Goal: Task Accomplishment & Management: Use online tool/utility

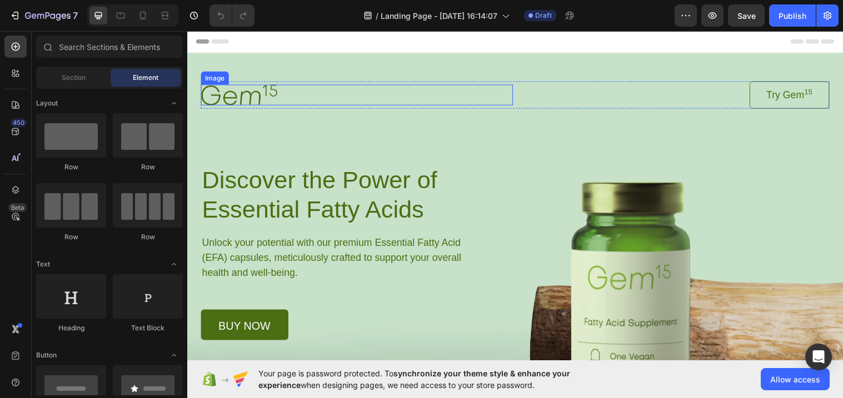
click at [342, 87] on div at bounding box center [359, 96] width 317 height 21
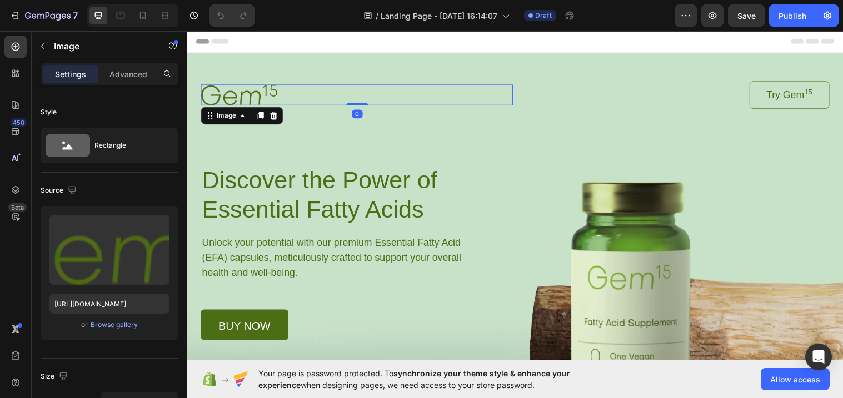
click at [265, 95] on img at bounding box center [240, 96] width 78 height 21
click at [270, 94] on img at bounding box center [240, 96] width 78 height 21
click at [262, 95] on img at bounding box center [240, 96] width 78 height 21
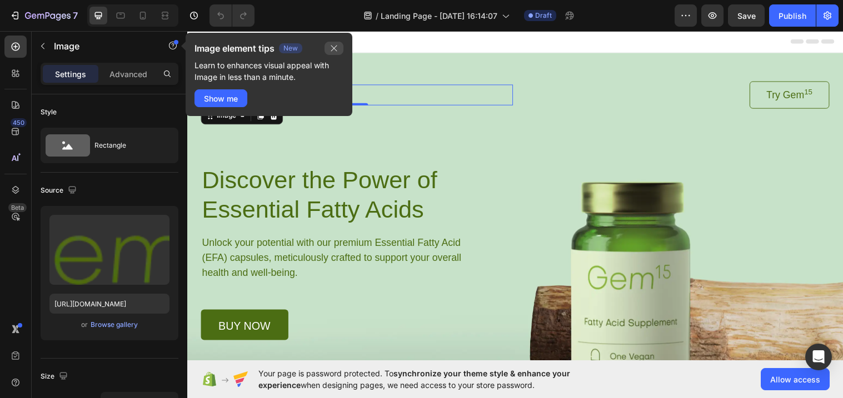
click at [341, 49] on button "button" at bounding box center [334, 48] width 19 height 13
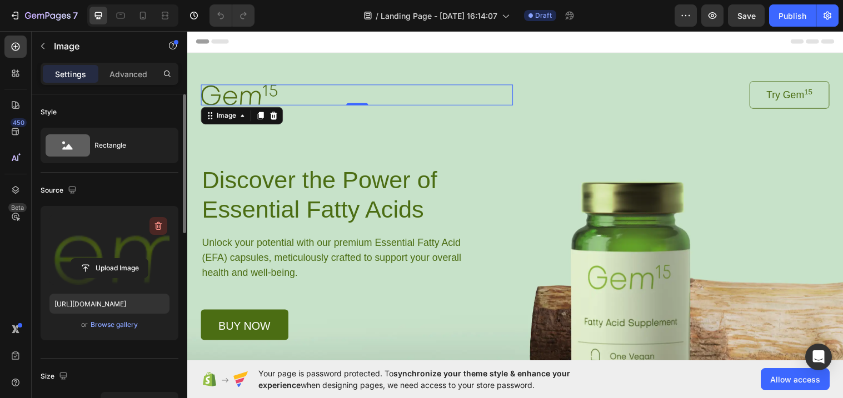
click at [159, 228] on icon "button" at bounding box center [159, 226] width 1 height 3
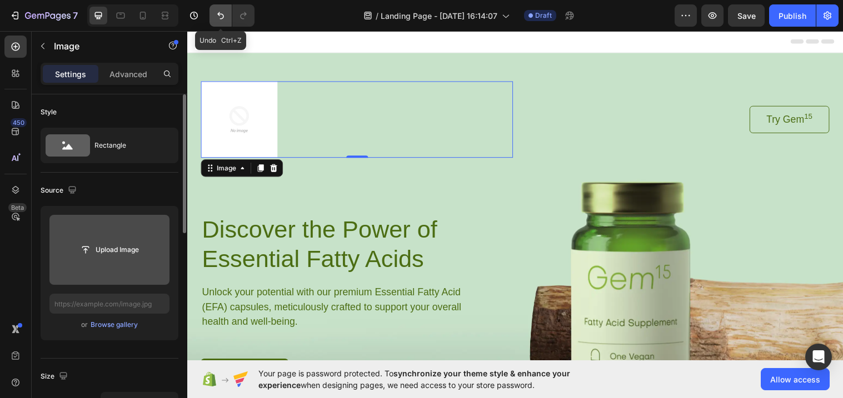
click at [218, 21] on icon "Undo/Redo" at bounding box center [220, 15] width 11 height 11
type input "[URL][DOMAIN_NAME]"
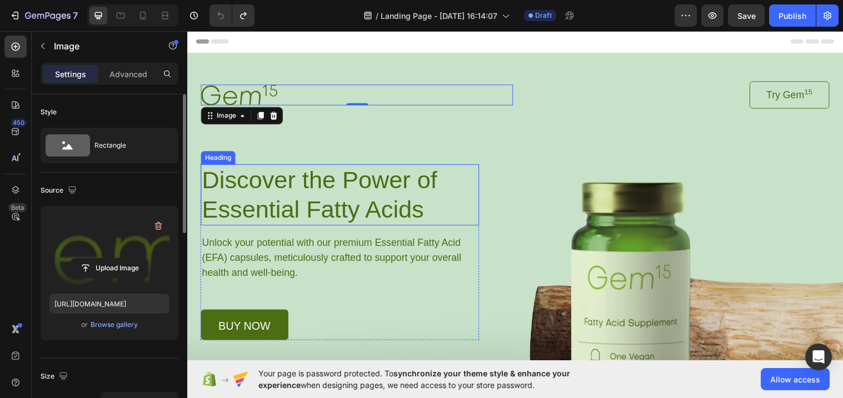
click at [362, 181] on h1 "Discover the Power of Essential Fatty Acids" at bounding box center [342, 198] width 283 height 62
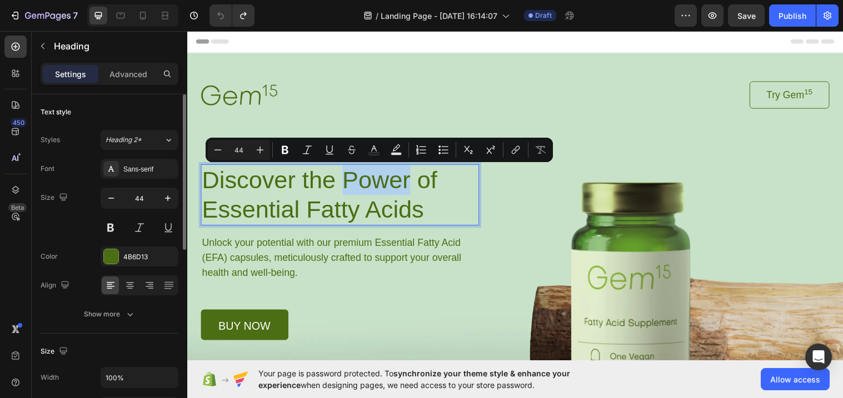
click at [395, 195] on p "Discover the Power of Essential Fatty Acids" at bounding box center [342, 198] width 281 height 60
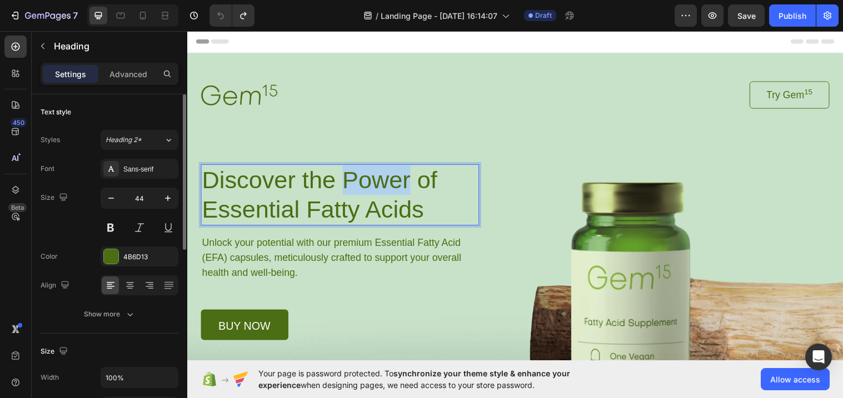
click at [395, 195] on p "Discover the Power of Essential Fatty Acids" at bounding box center [342, 198] width 281 height 60
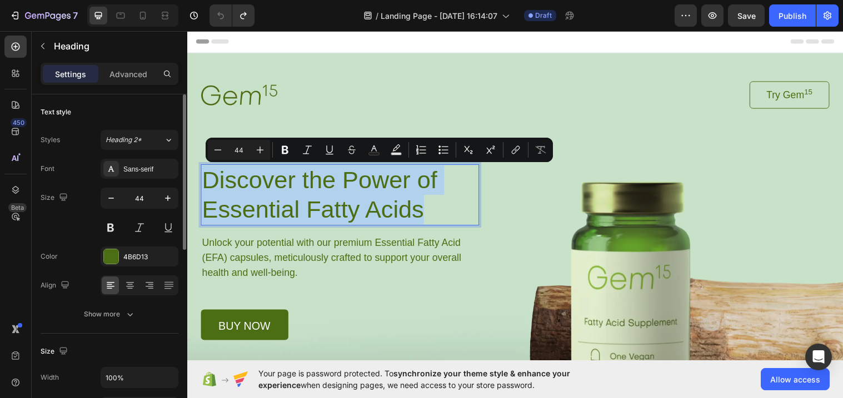
click at [395, 195] on p "Discover the Power of Essential Fatty Acids" at bounding box center [342, 198] width 281 height 60
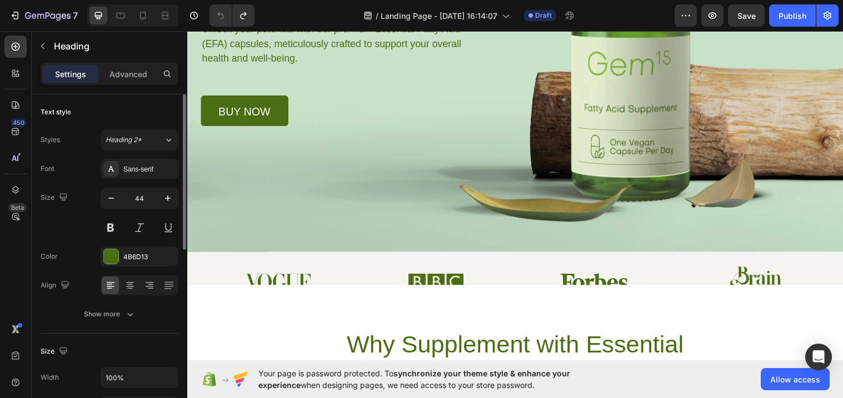
scroll to position [220, 0]
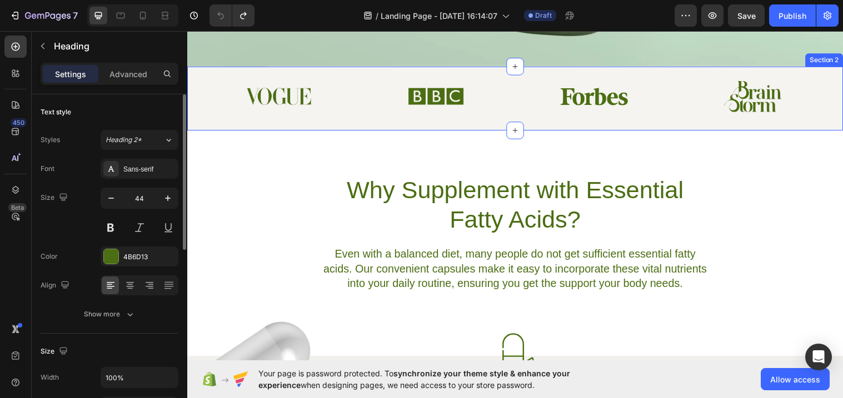
type input "16"
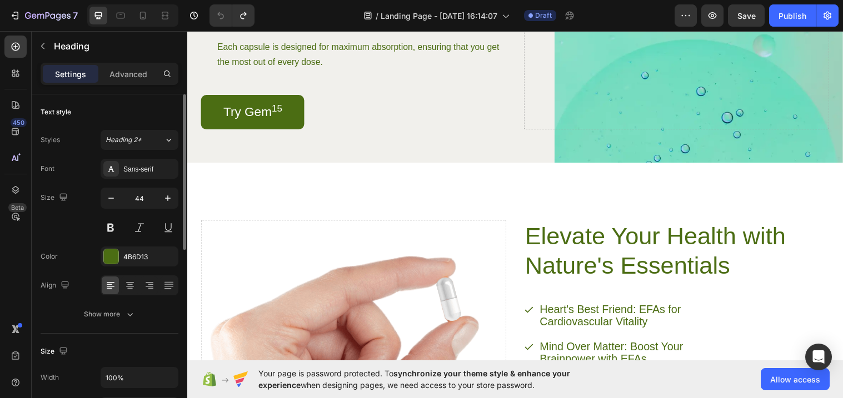
scroll to position [0, 0]
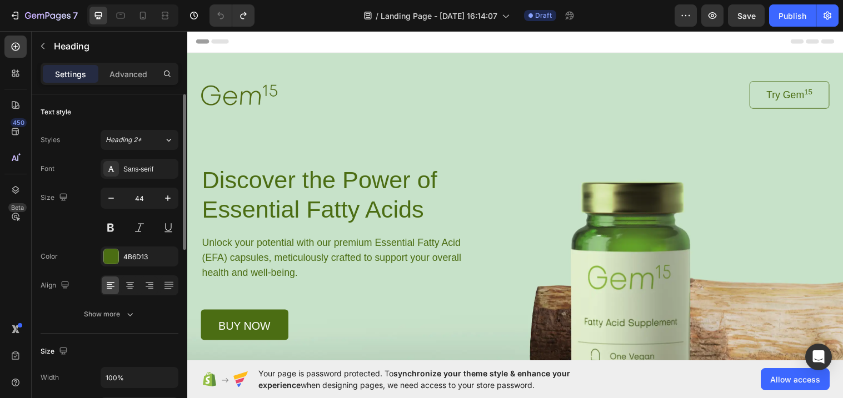
click at [325, 198] on h1 "Discover the Power of Essential Fatty Acids" at bounding box center [342, 198] width 283 height 62
click at [295, 198] on p "Discover the Power of Essential Fatty Acids" at bounding box center [342, 198] width 281 height 60
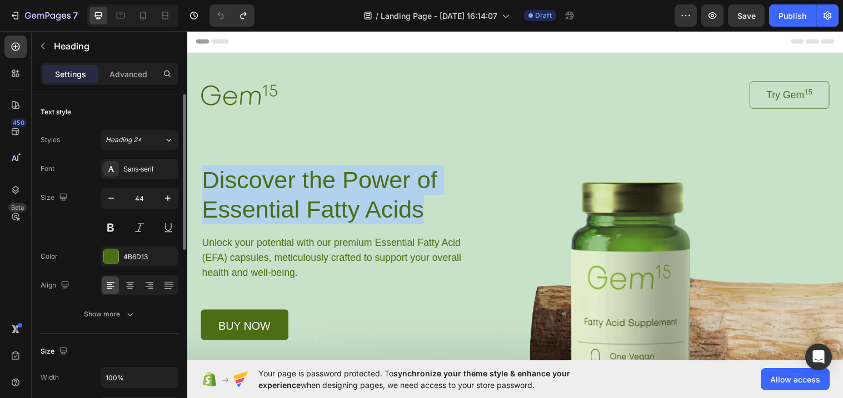
click at [295, 198] on p "Discover the Power of Essential Fatty Acids" at bounding box center [342, 198] width 281 height 60
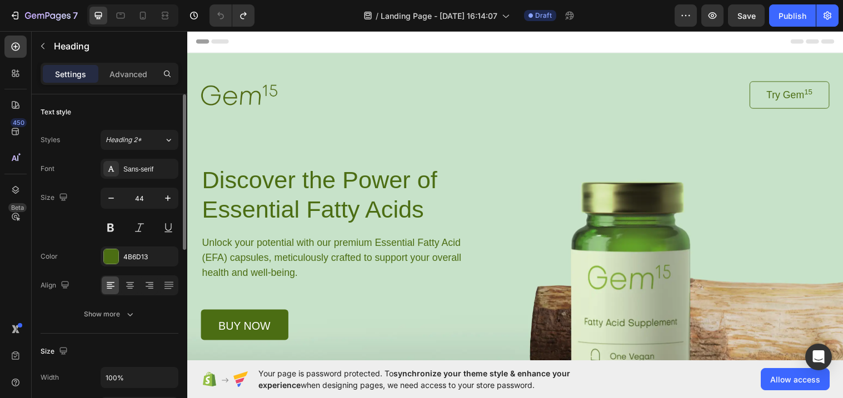
click at [295, 198] on p "Discover the Power of Essential Fatty Acids" at bounding box center [342, 198] width 281 height 60
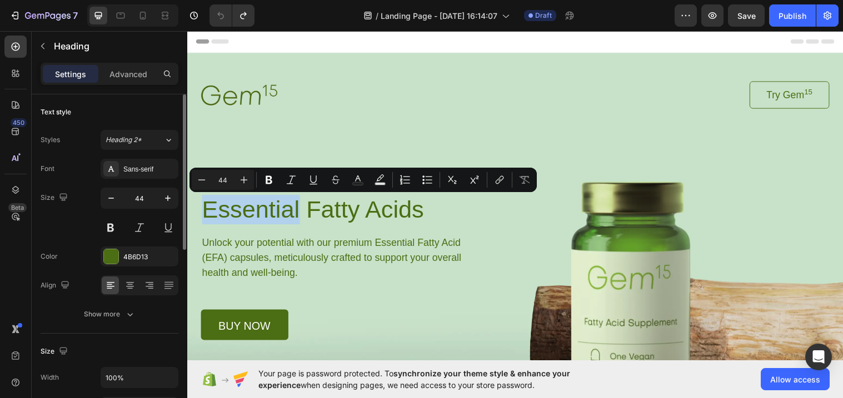
click at [295, 198] on p "Discover the Power of Essential Fatty Acids" at bounding box center [342, 198] width 281 height 60
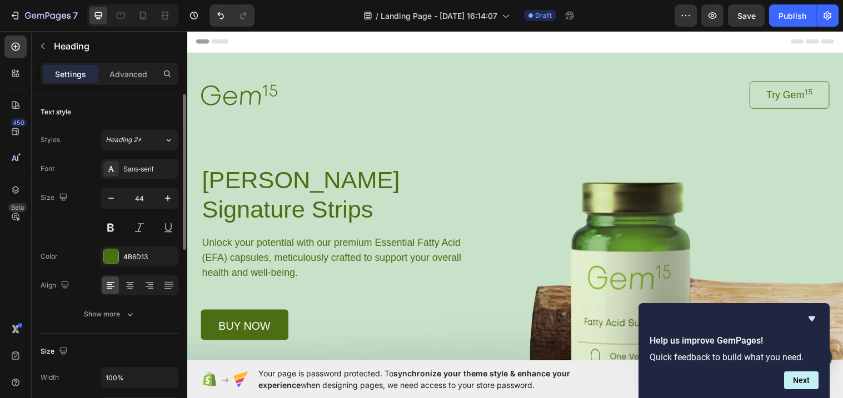
click at [447, 183] on p "[PERSON_NAME] Signature Strips" at bounding box center [342, 198] width 281 height 60
click at [452, 185] on p "[PERSON_NAME] Signature Strips" at bounding box center [342, 198] width 281 height 60
click at [454, 186] on p "[PERSON_NAME] Signature Strips" at bounding box center [342, 198] width 281 height 60
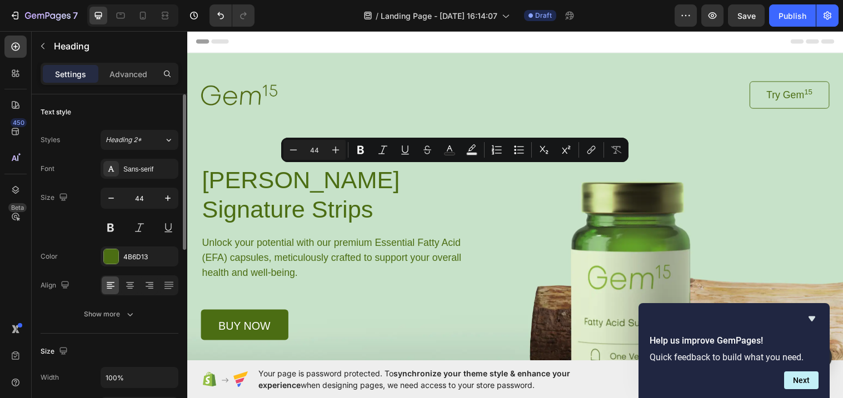
click at [436, 188] on p "[PERSON_NAME] Signature Strips" at bounding box center [342, 198] width 281 height 60
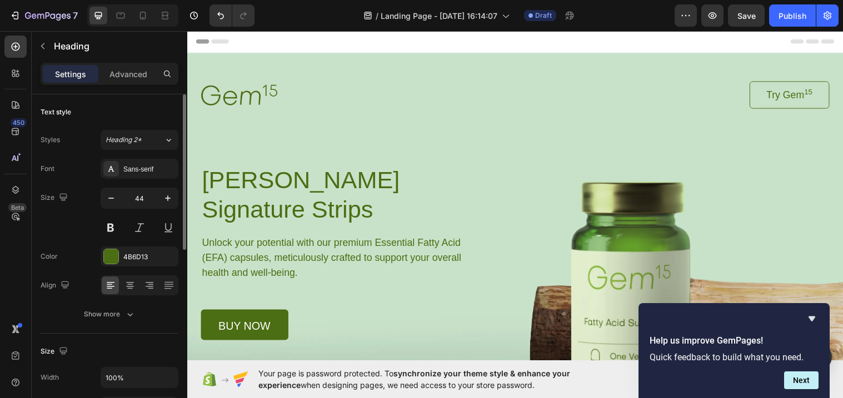
click at [382, 206] on p "[PERSON_NAME] Signature Strips" at bounding box center [342, 198] width 281 height 60
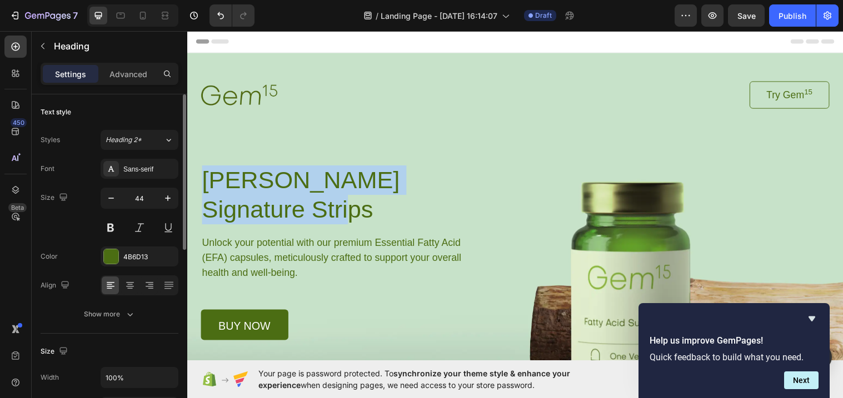
click at [382, 206] on p "[PERSON_NAME] Signature Strips" at bounding box center [342, 198] width 281 height 60
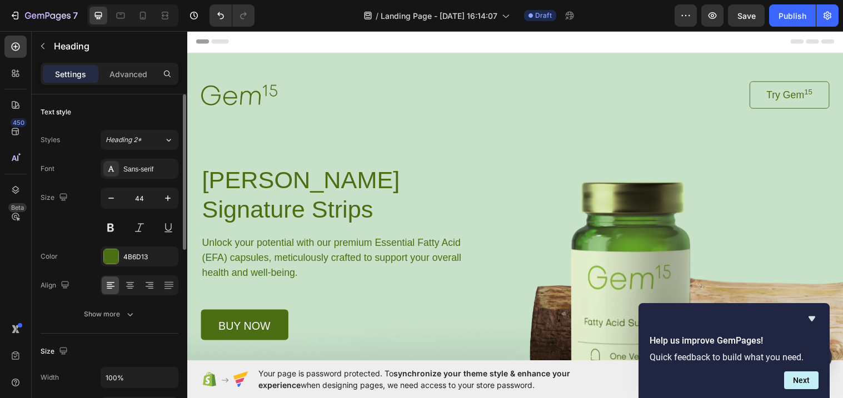
click at [382, 206] on p "[PERSON_NAME] Signature Strips" at bounding box center [342, 198] width 281 height 60
click at [321, 228] on h1 "[PERSON_NAME] Signature Strips" at bounding box center [342, 198] width 283 height 62
click at [307, 219] on p "[PERSON_NAME] Signature Strips" at bounding box center [342, 198] width 281 height 60
drag, startPoint x: 307, startPoint y: 219, endPoint x: 396, endPoint y: 219, distance: 89.5
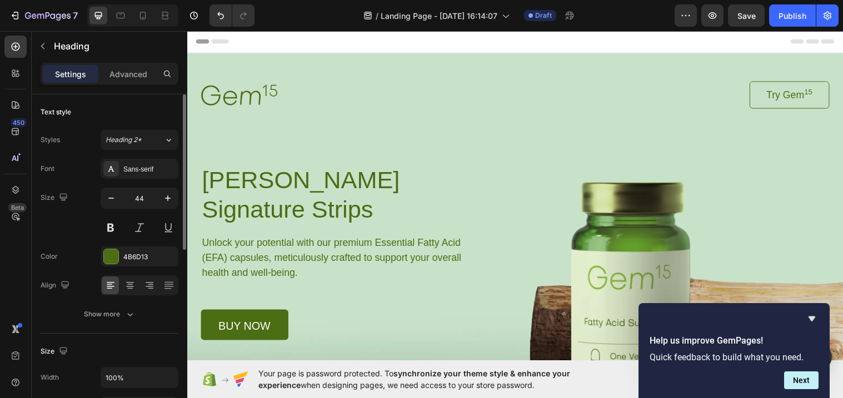
click at [396, 219] on p "[PERSON_NAME] Signature Strips" at bounding box center [342, 198] width 281 height 60
click at [295, 89] on div at bounding box center [359, 96] width 317 height 21
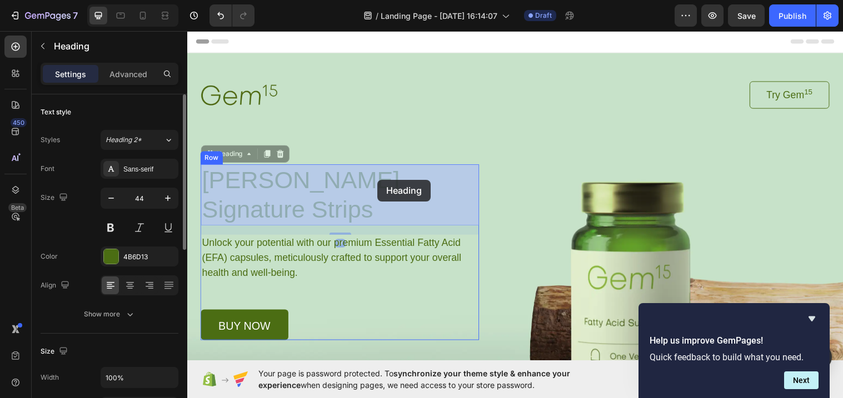
drag, startPoint x: 366, startPoint y: 175, endPoint x: 381, endPoint y: 182, distance: 16.2
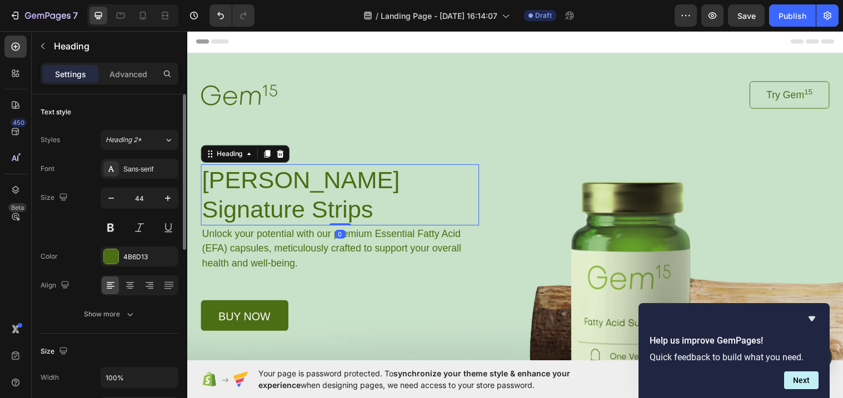
drag, startPoint x: 342, startPoint y: 237, endPoint x: 342, endPoint y: 218, distance: 18.3
click at [342, 218] on div "[PERSON_NAME] Signature Strips Heading 0" at bounding box center [342, 198] width 283 height 62
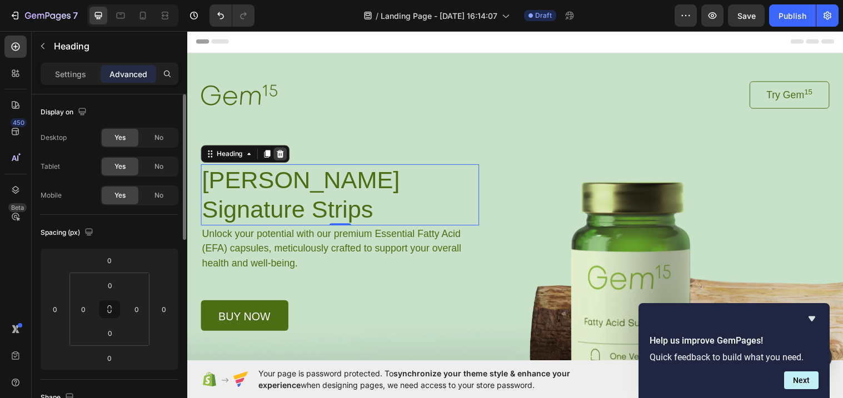
click at [283, 158] on icon at bounding box center [281, 156] width 9 height 9
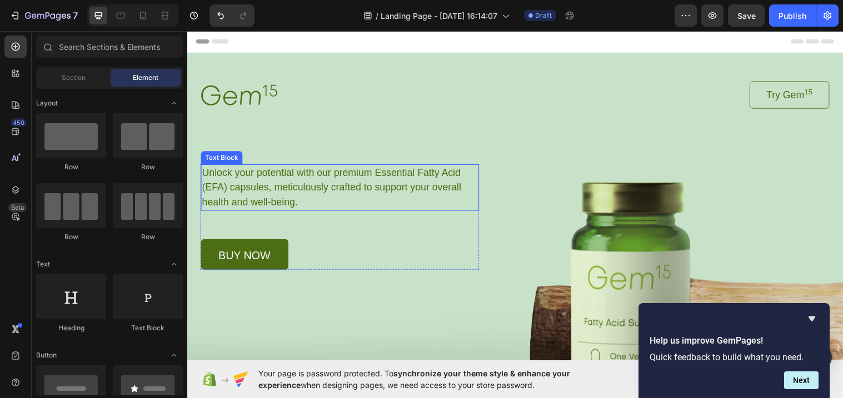
click at [289, 175] on p "Unlock your potential with our premium Essential Fatty Acid (EFA) capsules, met…" at bounding box center [342, 190] width 280 height 45
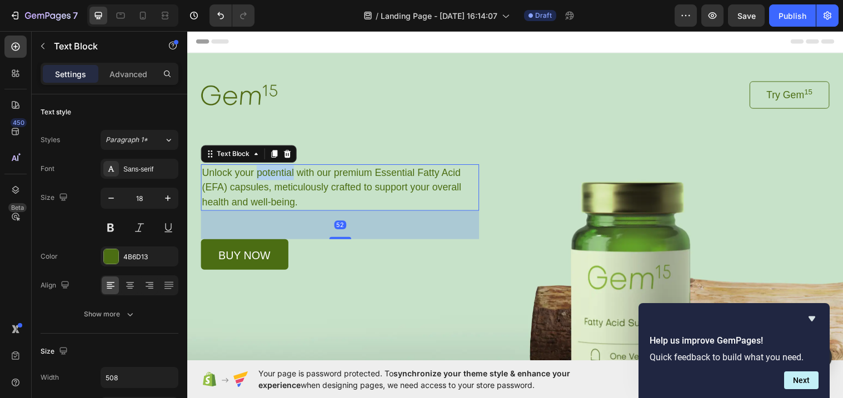
click at [289, 175] on p "Unlock your potential with our premium Essential Fatty Acid (EFA) capsules, met…" at bounding box center [342, 190] width 280 height 45
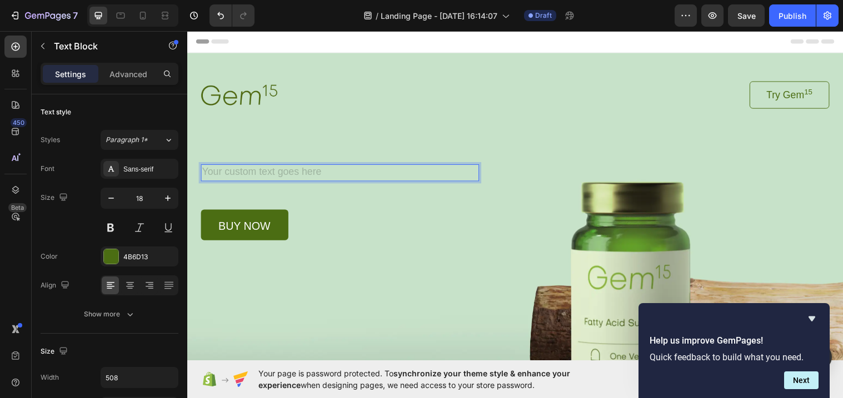
click at [265, 176] on div "Rich Text Editor. Editing area: main" at bounding box center [342, 175] width 282 height 17
click at [235, 166] on div "Image Try Gem 15 Button Row Text Block [STREET_ADDRESS]" at bounding box center [520, 163] width 639 height 162
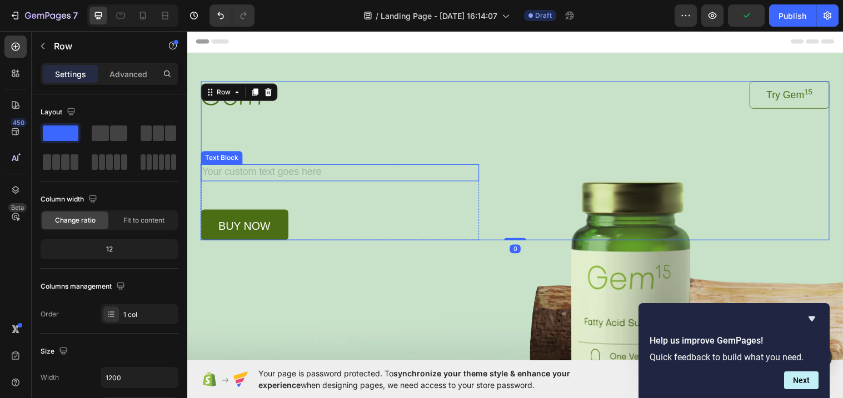
click at [243, 175] on div "Rich Text Editor. Editing area: main" at bounding box center [342, 175] width 282 height 17
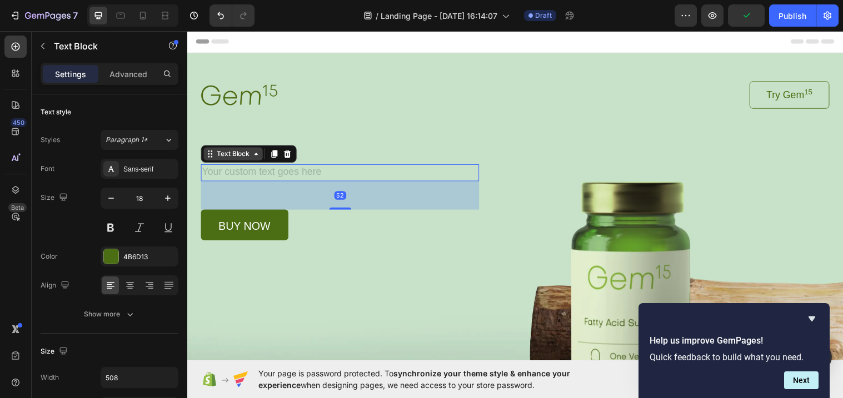
click at [253, 153] on icon at bounding box center [257, 156] width 9 height 9
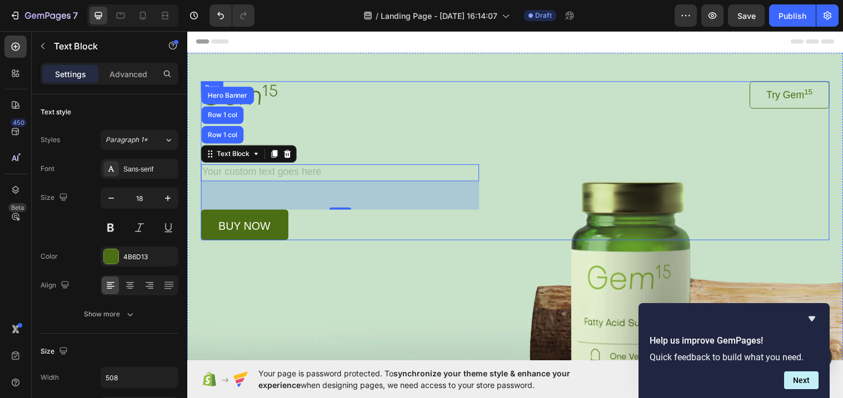
click at [276, 169] on div "Rich Text Editor. Editing area: main" at bounding box center [342, 175] width 282 height 17
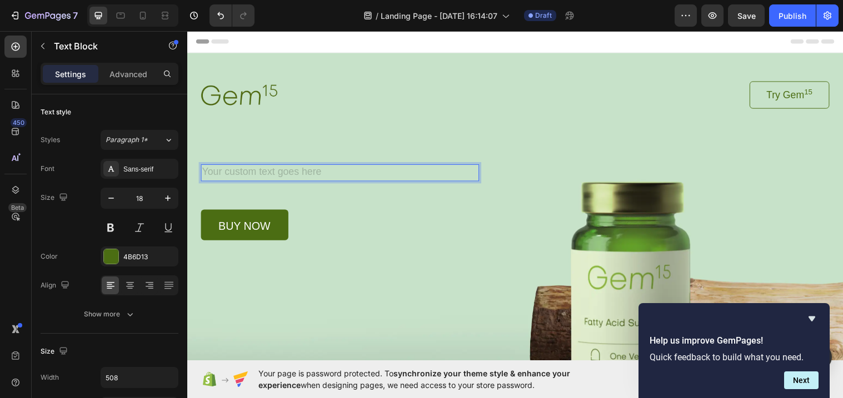
click at [303, 175] on div "Rich Text Editor. Editing area: main" at bounding box center [342, 175] width 282 height 17
click at [326, 169] on div "Rich Text Editor. Editing area: main" at bounding box center [342, 175] width 282 height 17
click at [325, 165] on div "Image Try Gem 15 Button Row Text Block Row 1 col Row 1 col Hero Banner 52 buy n…" at bounding box center [520, 163] width 639 height 162
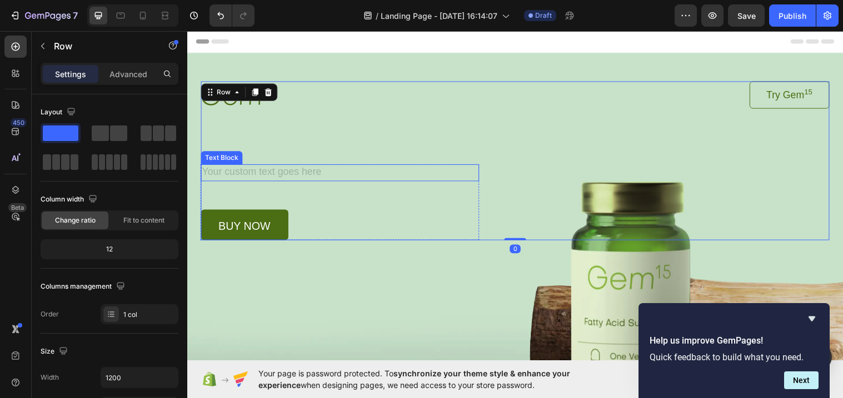
click at [325, 171] on div "Rich Text Editor. Editing area: main" at bounding box center [342, 175] width 282 height 17
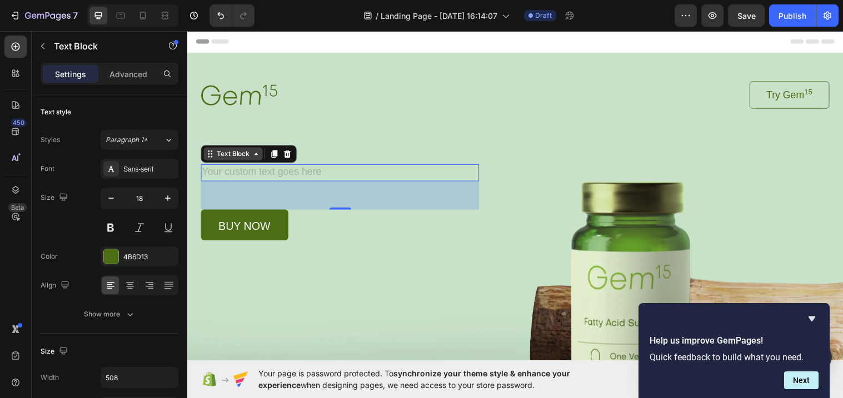
click at [210, 155] on icon at bounding box center [210, 156] width 9 height 9
click at [353, 163] on div "Image Try Gem 15 Button Row Text Block [STREET_ADDRESS]" at bounding box center [520, 163] width 639 height 162
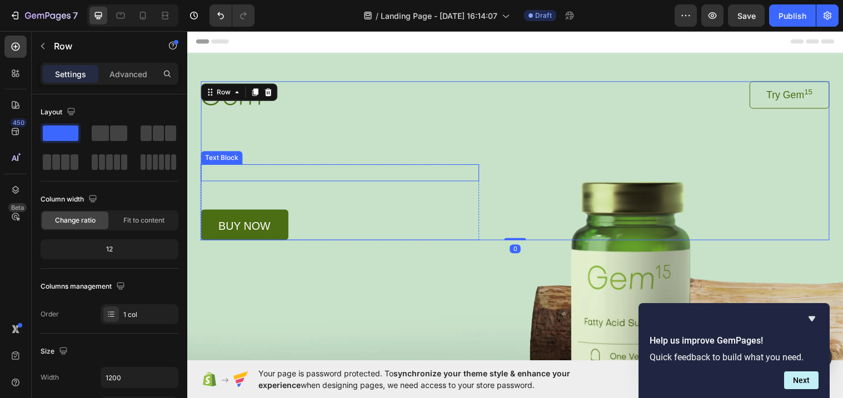
click at [317, 171] on p "Rich Text Editor. Editing area: main" at bounding box center [342, 175] width 280 height 15
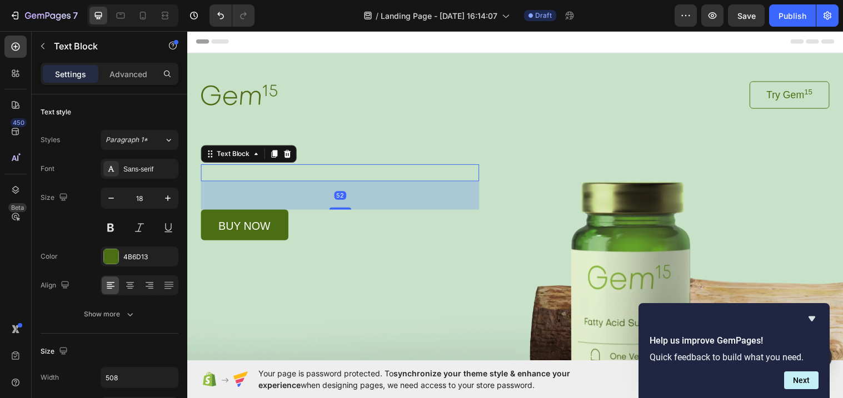
click at [480, 172] on div "Rich Text Editor. Editing area: main" at bounding box center [342, 175] width 282 height 17
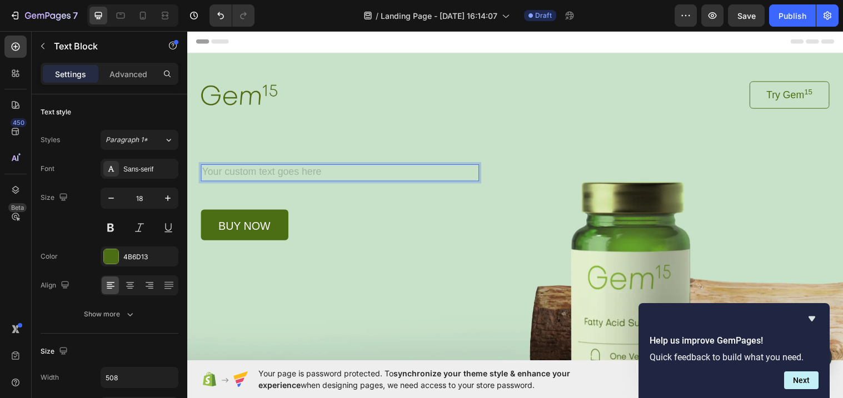
click at [482, 170] on div "Rich Text Editor. Editing area: main" at bounding box center [342, 175] width 282 height 17
click at [476, 166] on div "Image Try Gem 15 Button Row Text Block [STREET_ADDRESS]" at bounding box center [520, 163] width 639 height 162
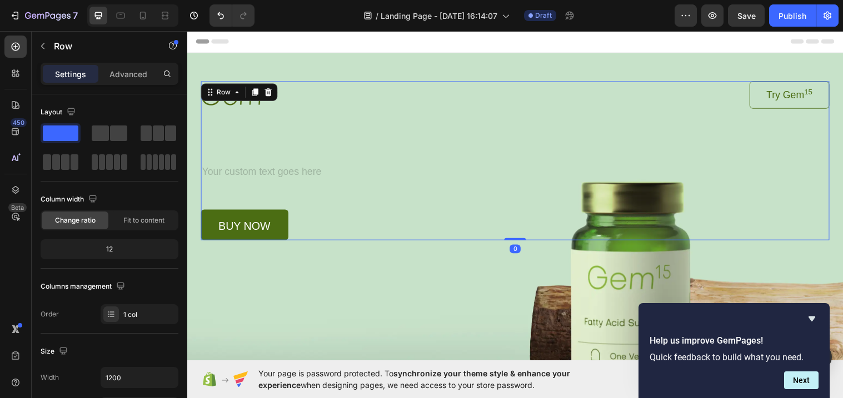
click at [476, 166] on div "Image Try Gem 15 Button Row Text Block buy now Button Row" at bounding box center [520, 163] width 639 height 162
click at [472, 171] on div "Rich Text Editor. Editing area: main" at bounding box center [342, 175] width 282 height 17
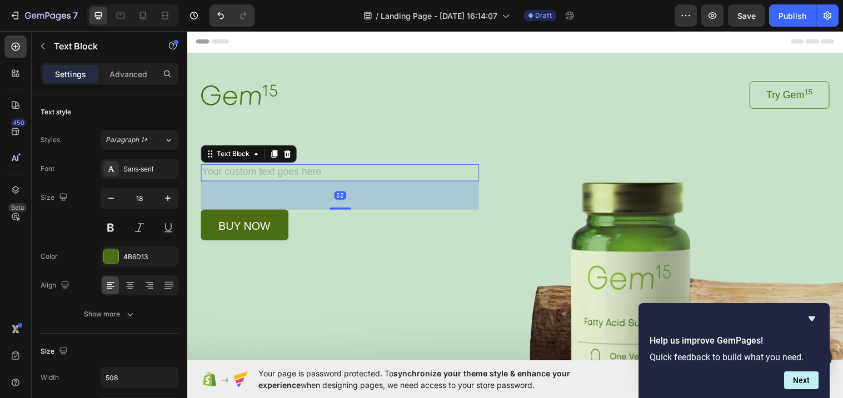
click at [472, 171] on div "Rich Text Editor. Editing area: main" at bounding box center [342, 175] width 282 height 17
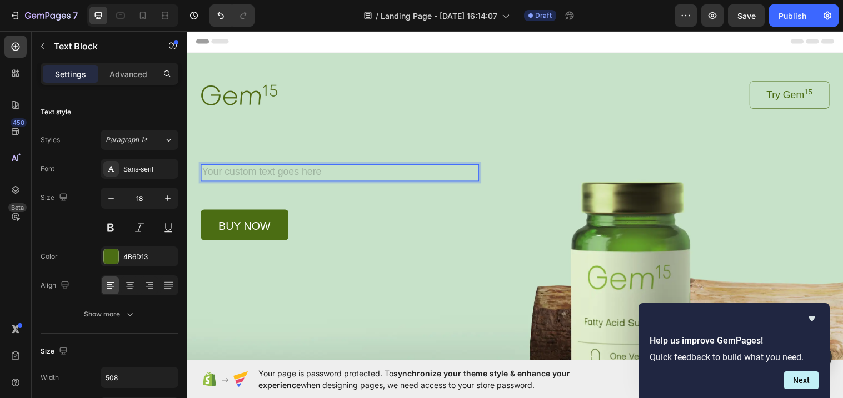
click at [472, 171] on div "Rich Text Editor. Editing area: main" at bounding box center [342, 175] width 282 height 17
click at [212, 173] on div "Rich Text Editor. Editing area: main" at bounding box center [342, 175] width 282 height 17
click at [168, 201] on icon "button" at bounding box center [167, 198] width 11 height 11
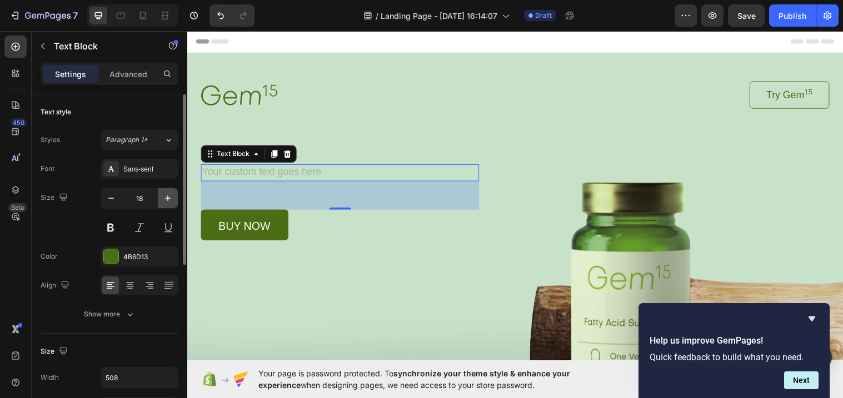
click at [168, 201] on icon "button" at bounding box center [167, 198] width 11 height 11
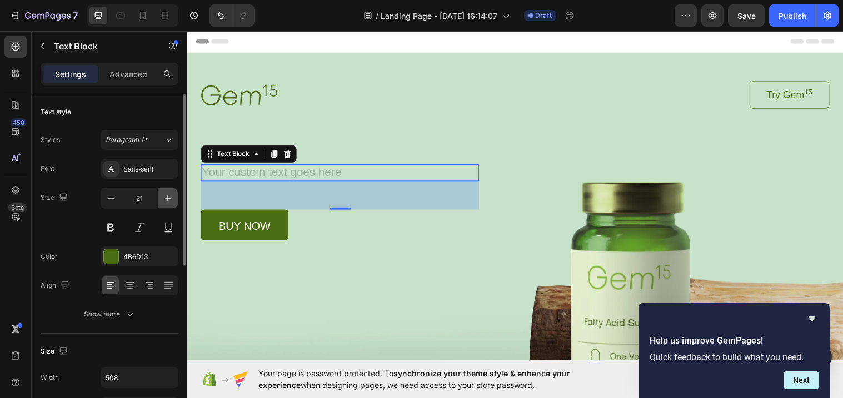
click at [168, 201] on icon "button" at bounding box center [167, 198] width 11 height 11
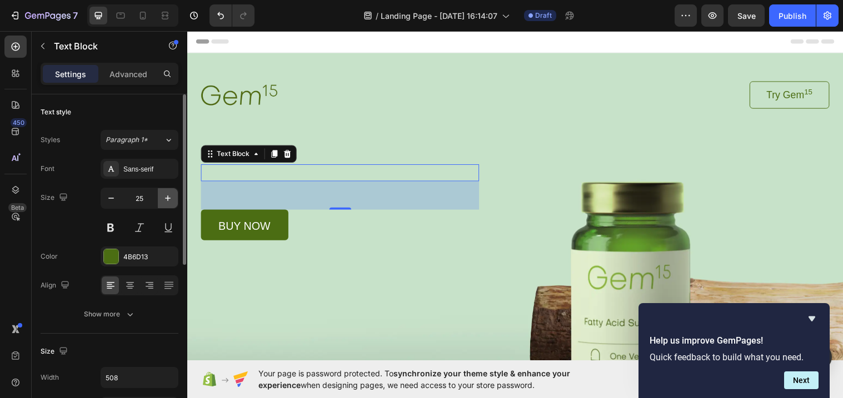
click at [168, 201] on icon "button" at bounding box center [167, 198] width 11 height 11
click at [162, 199] on icon "button" at bounding box center [167, 198] width 11 height 11
click at [167, 199] on icon "button" at bounding box center [167, 198] width 11 height 11
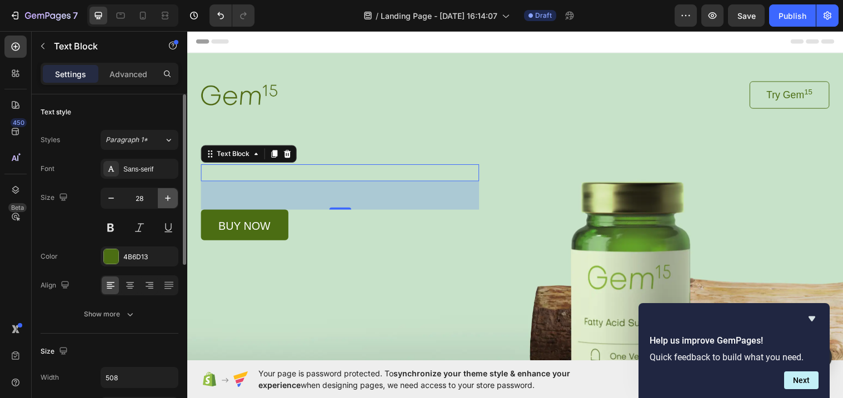
click at [167, 199] on icon "button" at bounding box center [167, 198] width 11 height 11
click at [243, 173] on div "Rich Text Editor. Editing area: main" at bounding box center [342, 175] width 282 height 17
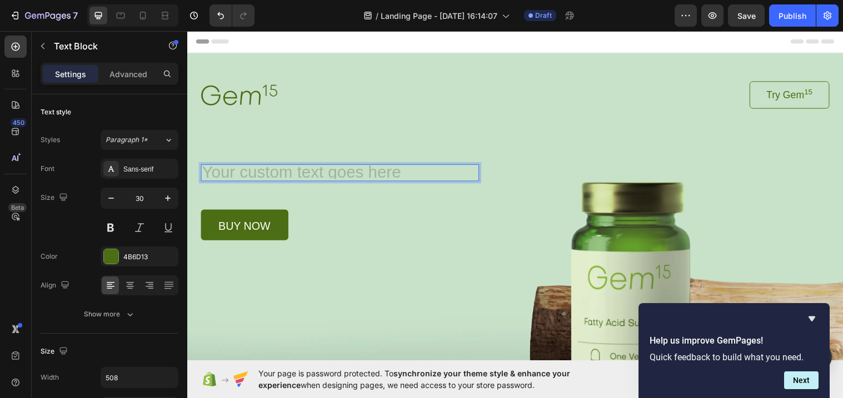
click at [243, 173] on div "Rich Text Editor. Editing area: main" at bounding box center [342, 175] width 282 height 17
click at [229, 175] on div "Rich Text Editor. Editing area: main" at bounding box center [342, 175] width 282 height 17
click at [167, 202] on icon "button" at bounding box center [167, 198] width 11 height 11
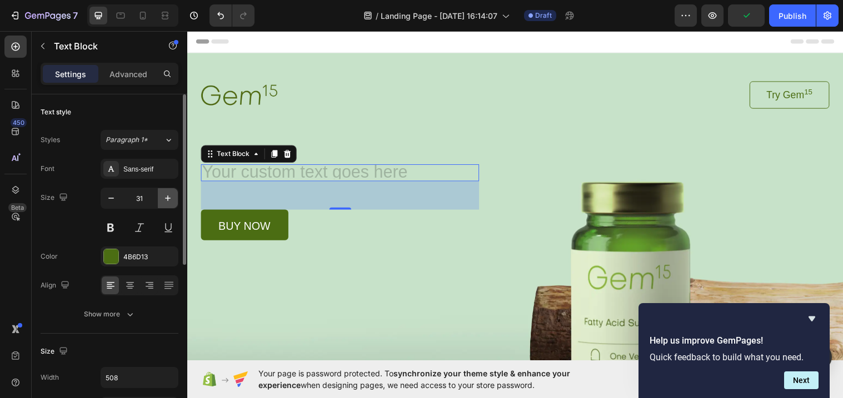
click at [167, 202] on icon "button" at bounding box center [167, 198] width 11 height 11
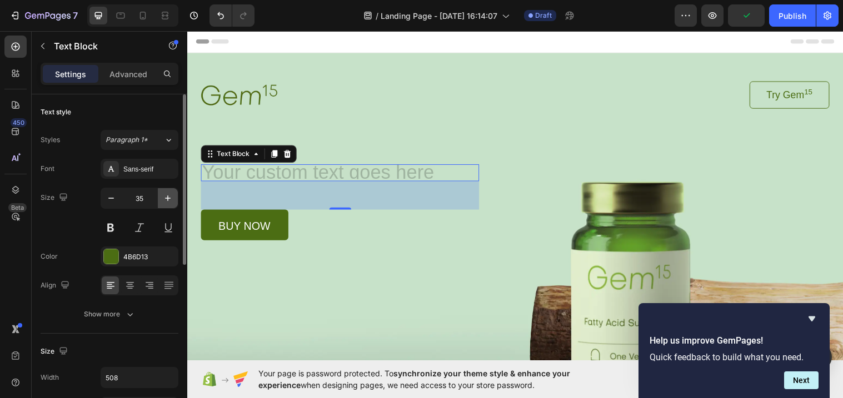
click at [167, 202] on icon "button" at bounding box center [167, 198] width 11 height 11
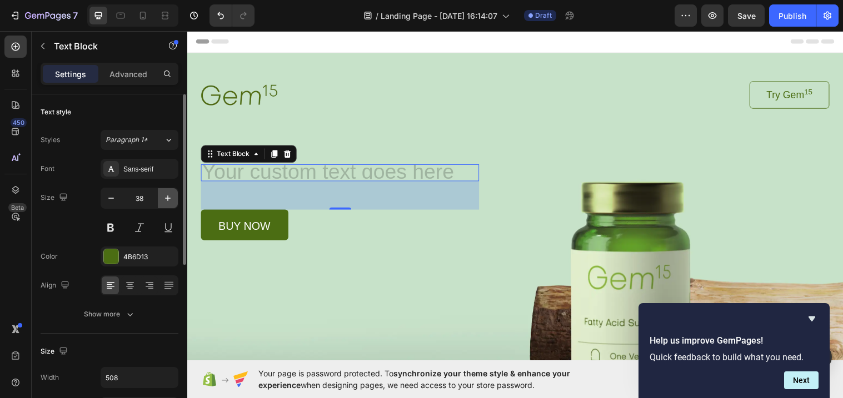
click at [167, 202] on icon "button" at bounding box center [167, 198] width 11 height 11
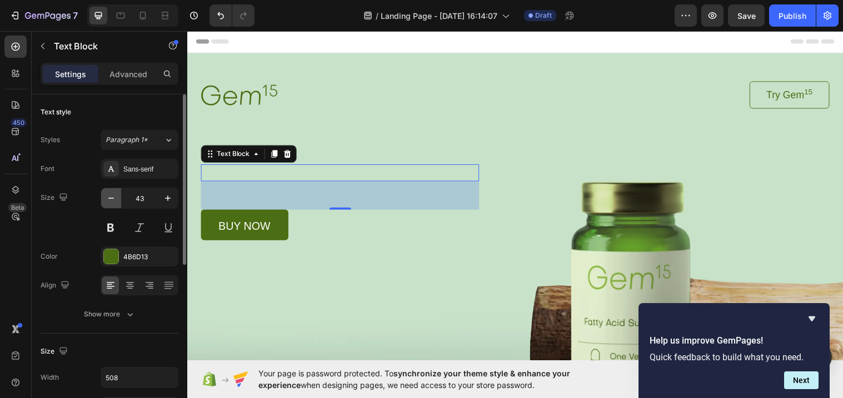
click at [108, 198] on icon "button" at bounding box center [111, 198] width 11 height 11
type input "39"
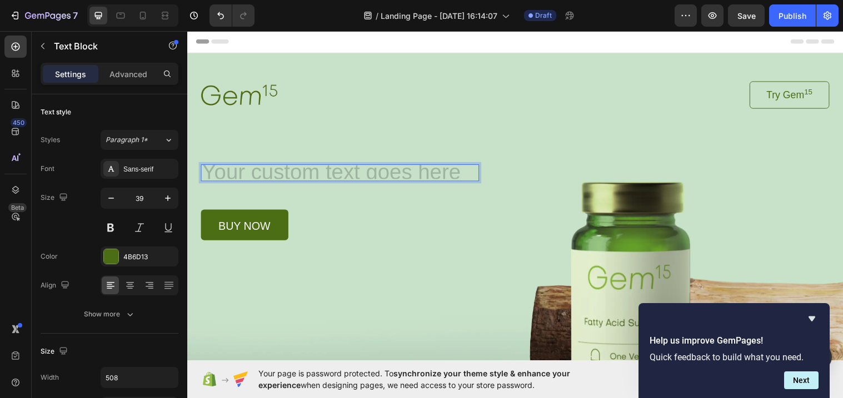
click at [338, 172] on div "Rich Text Editor. Editing area: main" at bounding box center [342, 175] width 282 height 17
click at [312, 171] on div "Rich Text Editor. Editing area: main" at bounding box center [342, 175] width 282 height 17
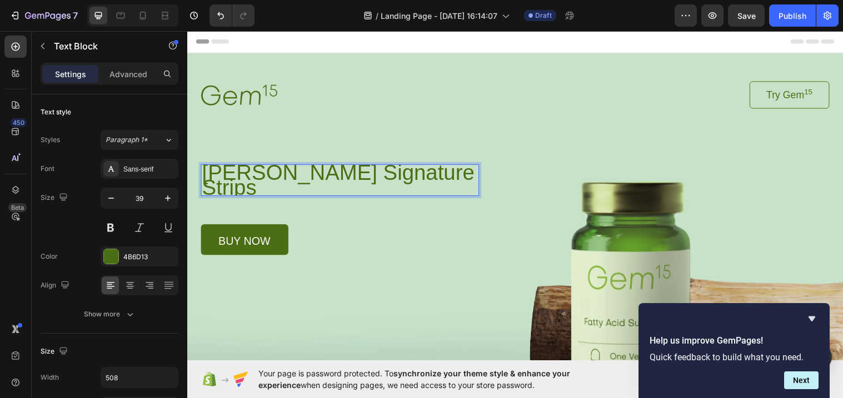
click at [481, 180] on p "[PERSON_NAME] Signature Strips" at bounding box center [342, 183] width 280 height 30
drag, startPoint x: 483, startPoint y: 180, endPoint x: 515, endPoint y: 176, distance: 31.9
click at [515, 176] on div "Image Try Gem 15 Button Row [PERSON_NAME] Signature Strips Text Block 52 buy no…" at bounding box center [520, 170] width 639 height 177
click at [137, 171] on div "Sans-serif" at bounding box center [149, 170] width 52 height 10
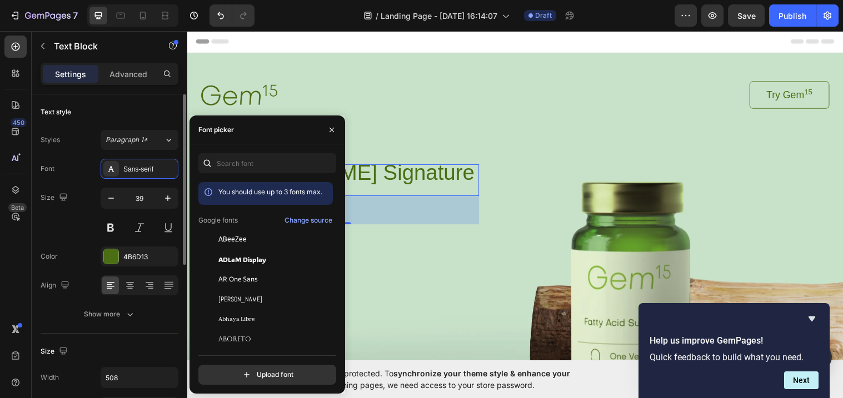
click at [73, 212] on div "Size 39" at bounding box center [110, 213] width 138 height 50
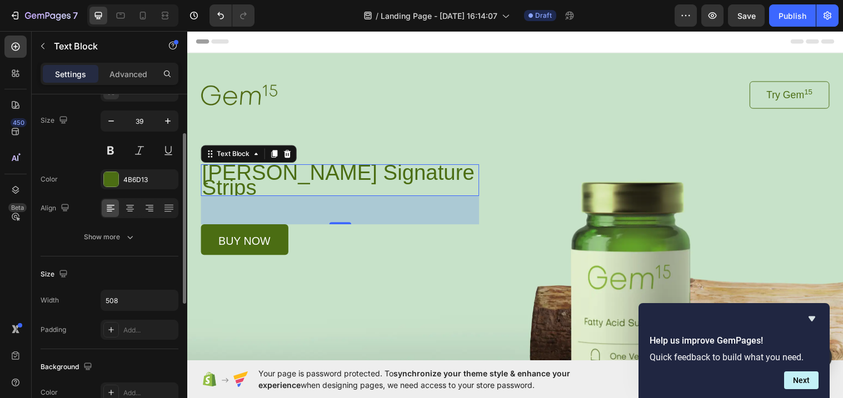
scroll to position [82, 0]
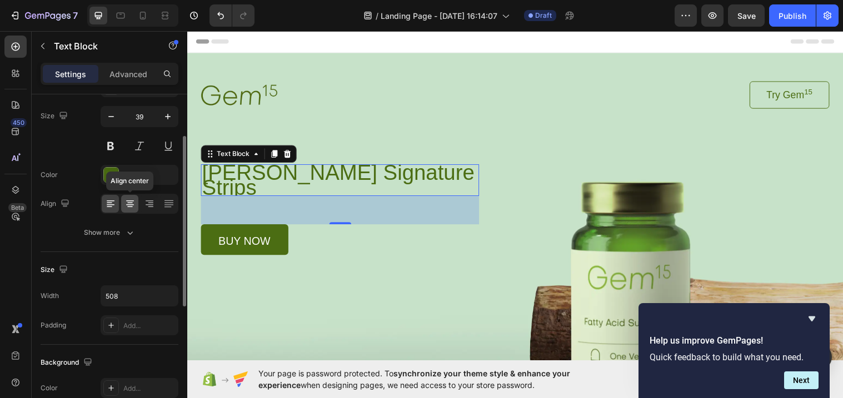
click at [136, 204] on div at bounding box center [129, 204] width 17 height 18
click at [107, 203] on icon at bounding box center [110, 203] width 11 height 11
click at [156, 297] on input "508" at bounding box center [139, 296] width 77 height 20
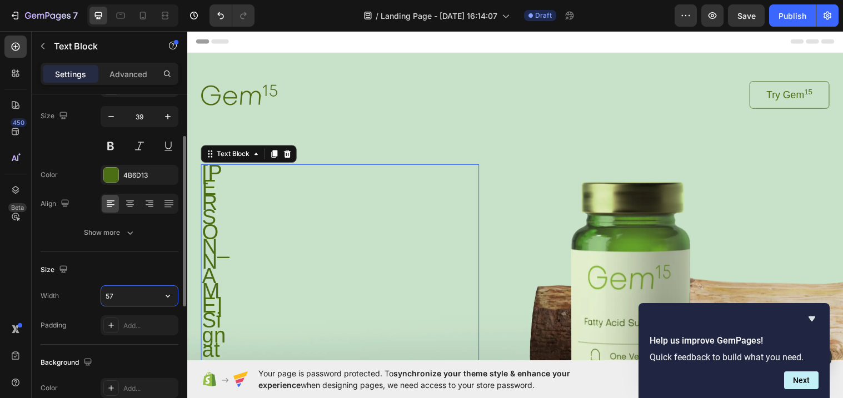
type input "5"
type input "6"
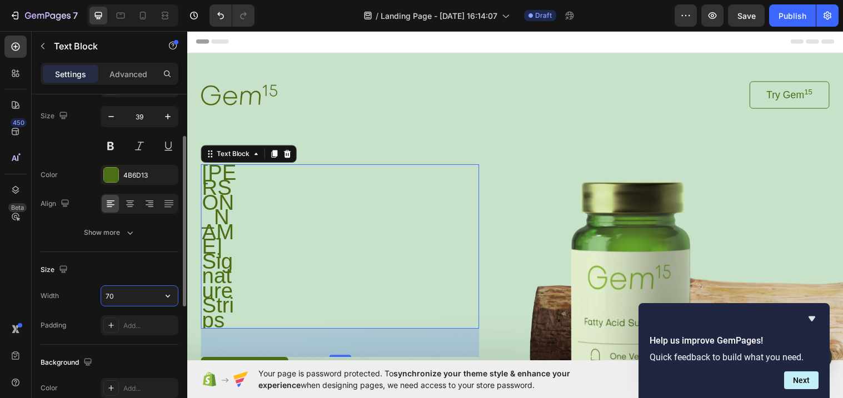
type input "7"
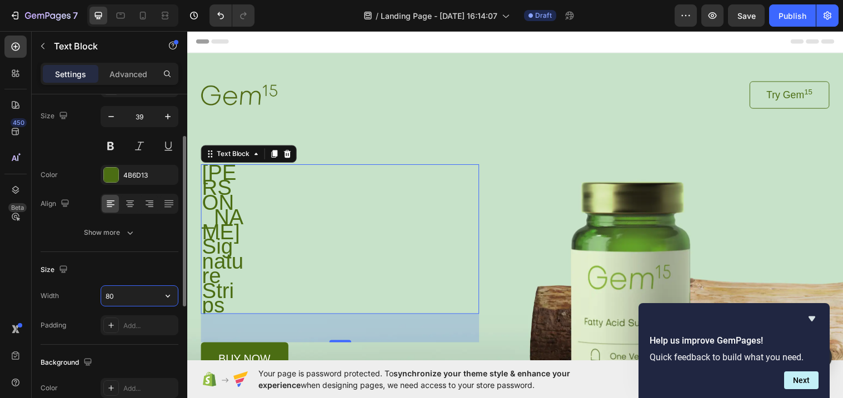
type input "8"
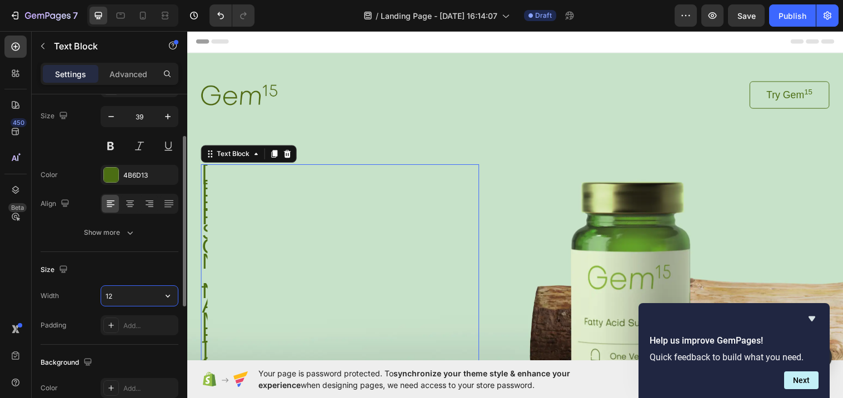
type input "1"
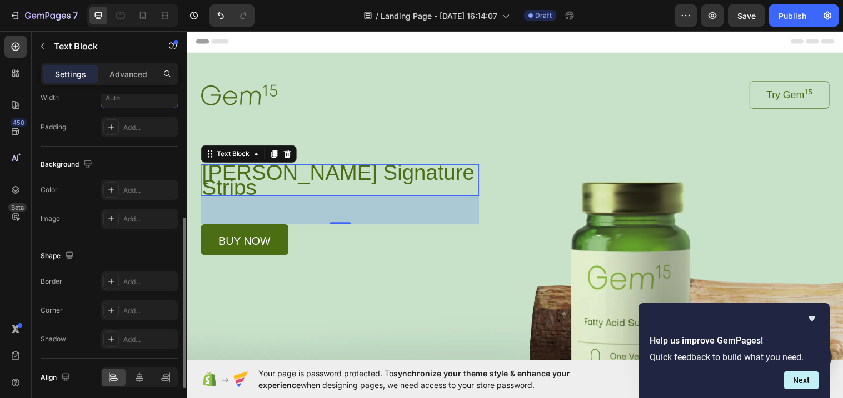
scroll to position [299, 0]
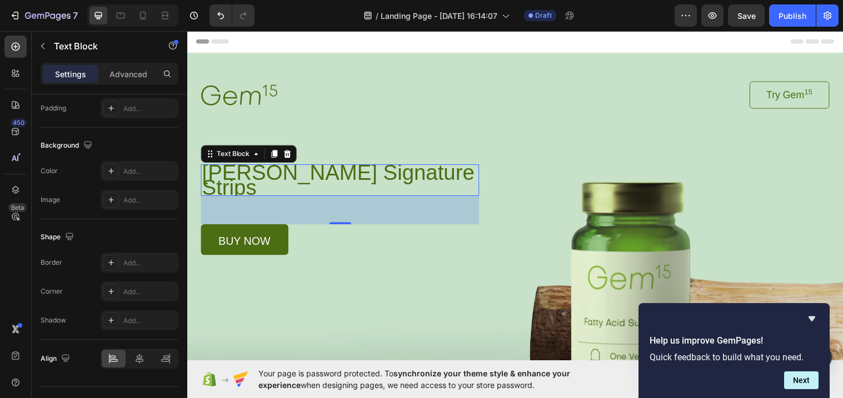
click at [483, 177] on div "[PERSON_NAME] Signature Strips" at bounding box center [342, 183] width 283 height 32
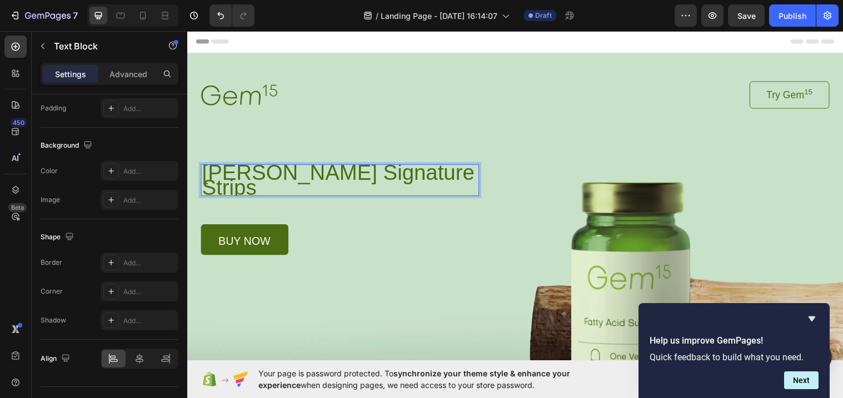
click at [392, 198] on div "[PERSON_NAME] Signature Strips" at bounding box center [342, 183] width 283 height 32
click at [430, 191] on p "[PERSON_NAME] Signature Strips" at bounding box center [342, 183] width 281 height 30
click at [484, 167] on div "[PERSON_NAME] Signature Strips" at bounding box center [342, 183] width 283 height 32
click at [478, 198] on div "[PERSON_NAME] Signature Strips" at bounding box center [342, 183] width 283 height 32
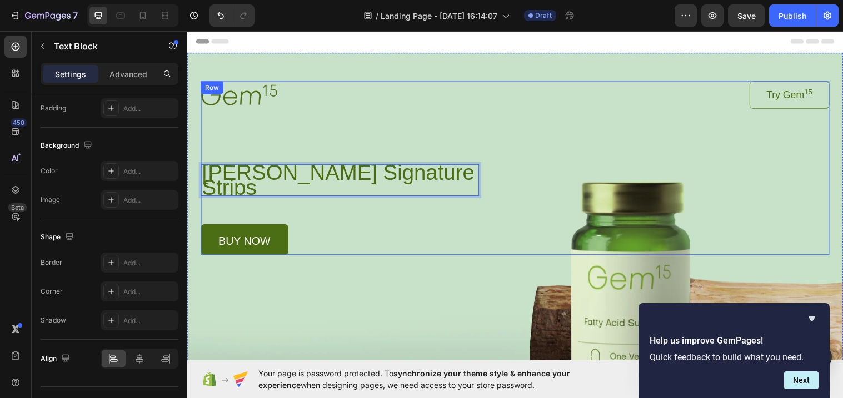
click at [515, 169] on div "Image Try Gem 15 Button Row [PERSON_NAME] Signature Strips Text Block 52 buy no…" at bounding box center [520, 170] width 639 height 177
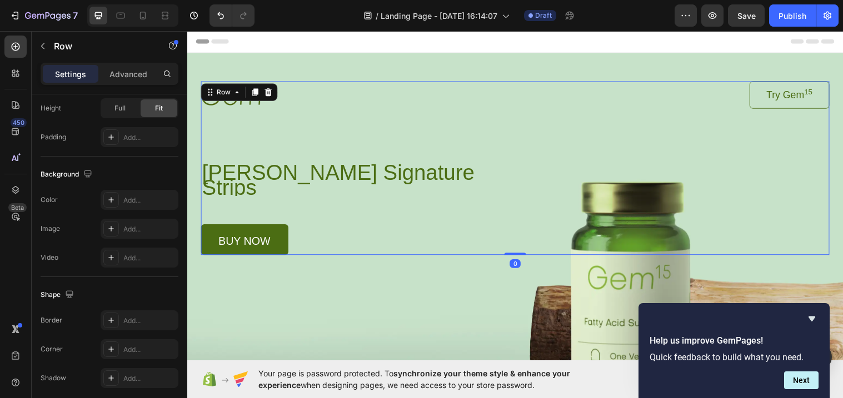
scroll to position [0, 0]
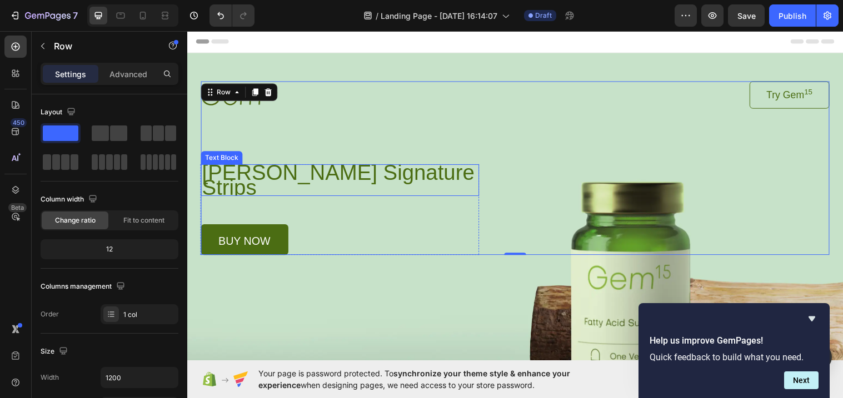
click at [362, 194] on p "[PERSON_NAME] Signature Strips" at bounding box center [342, 183] width 281 height 30
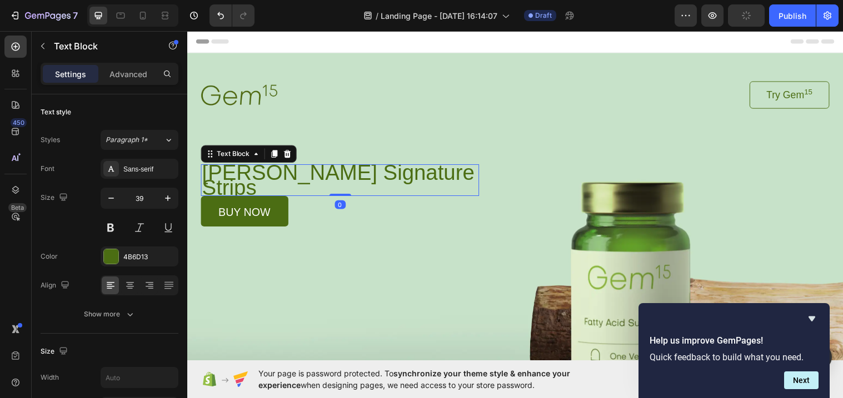
drag, startPoint x: 346, startPoint y: 226, endPoint x: 287, endPoint y: 208, distance: 61.0
click at [346, 195] on div "[PERSON_NAME] Signature Strips Text Block 0" at bounding box center [342, 183] width 283 height 32
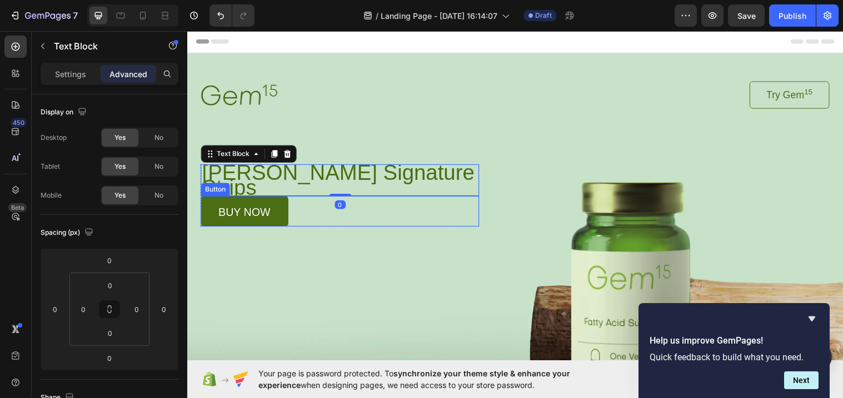
click at [277, 213] on link "buy now" at bounding box center [245, 214] width 89 height 31
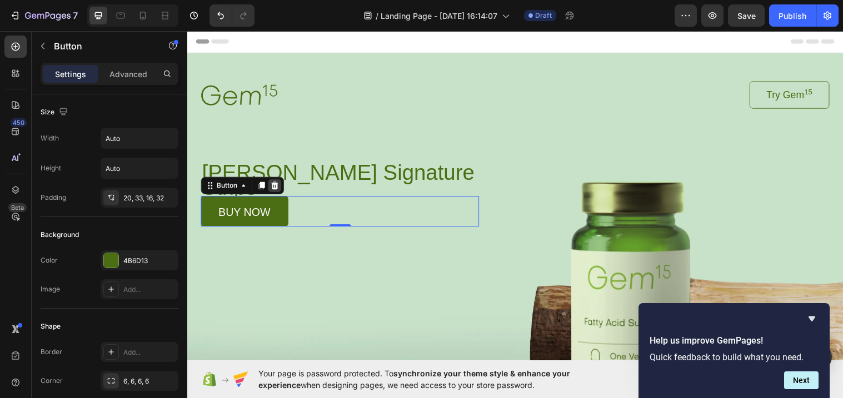
click at [277, 192] on icon at bounding box center [276, 189] width 7 height 8
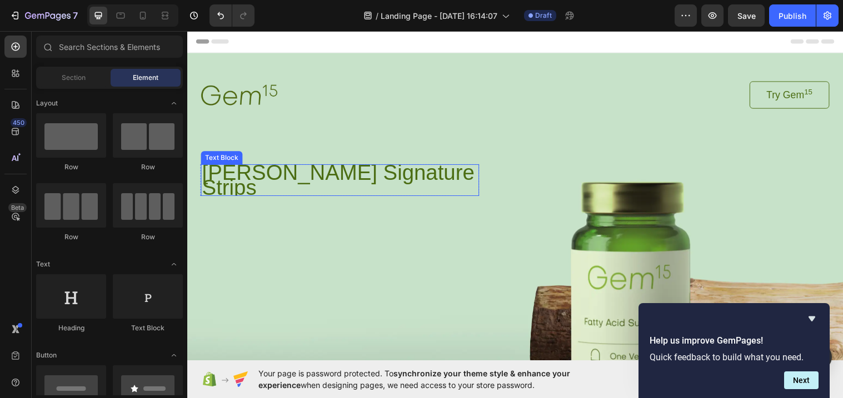
click at [322, 186] on p "[PERSON_NAME] Signature Strips" at bounding box center [342, 183] width 281 height 30
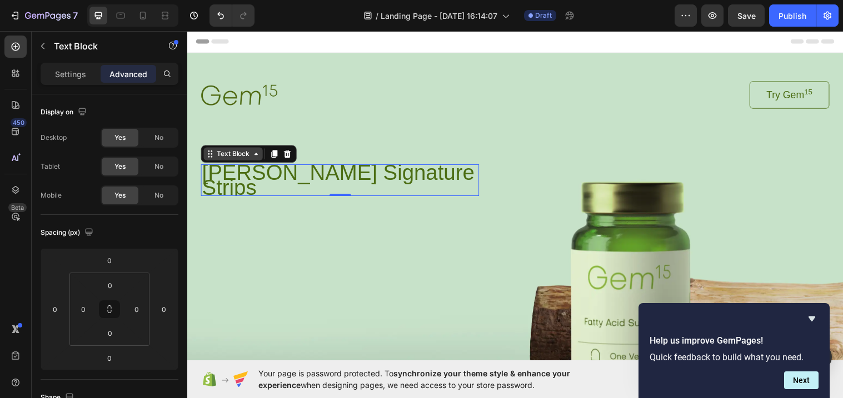
click at [254, 160] on icon at bounding box center [257, 156] width 9 height 9
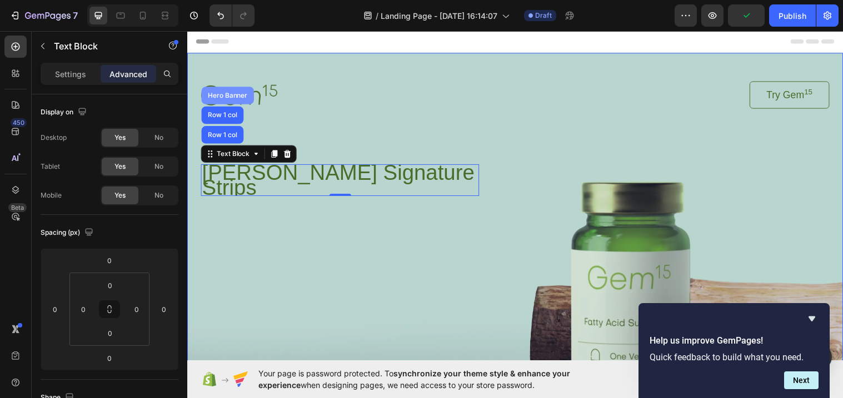
click at [237, 92] on div "Hero Banner" at bounding box center [228, 97] width 53 height 18
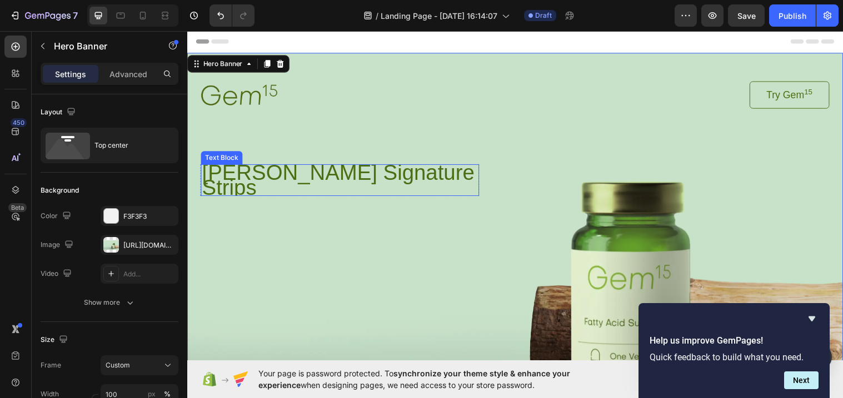
click at [286, 187] on p "[PERSON_NAME] Signature Strips" at bounding box center [342, 183] width 281 height 30
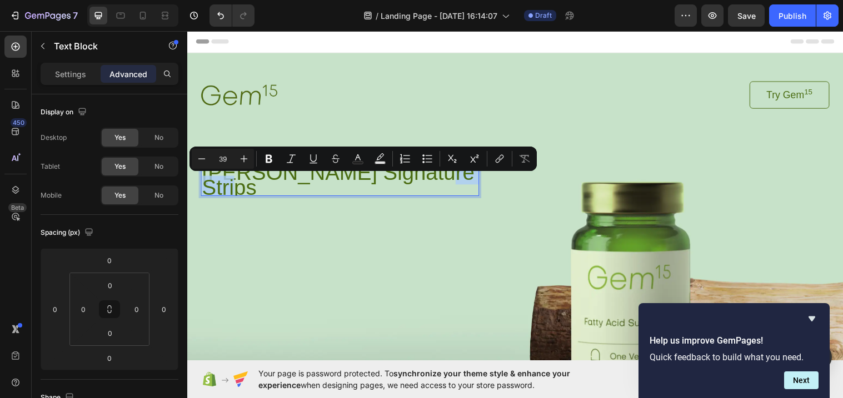
click at [464, 189] on p "[PERSON_NAME] Signature Strips" at bounding box center [342, 183] width 281 height 30
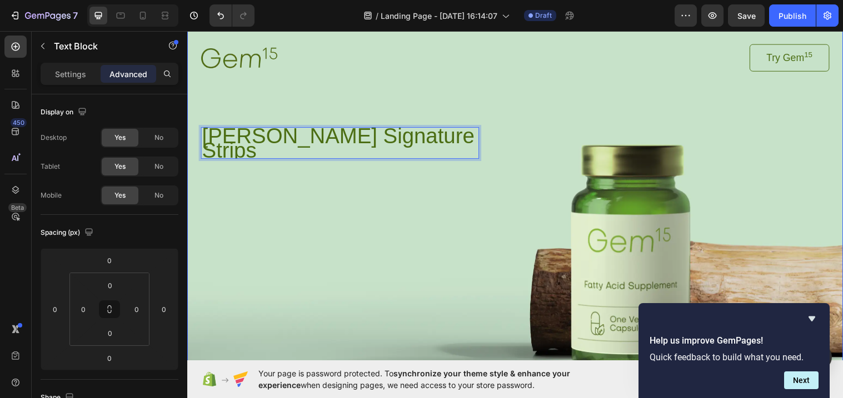
scroll to position [27, 0]
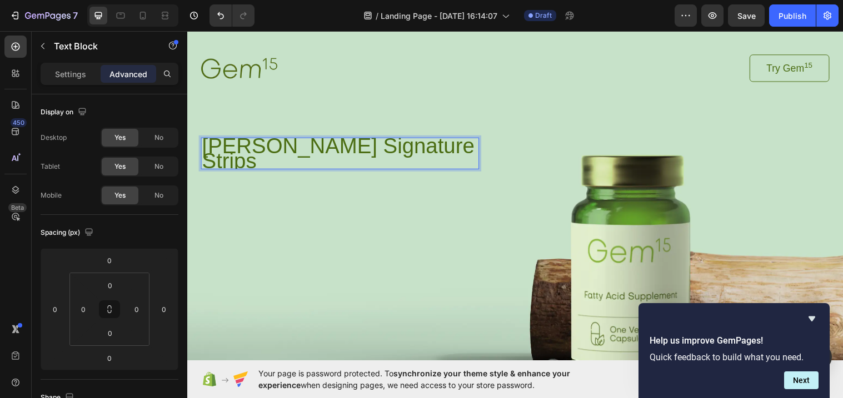
click at [450, 213] on div "Background Image" at bounding box center [520, 236] width 667 height 421
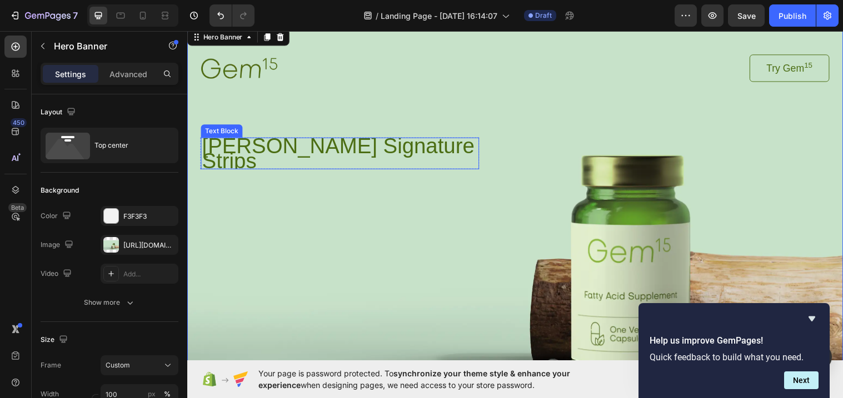
click at [435, 148] on p "[PERSON_NAME] Signature Strips" at bounding box center [342, 156] width 281 height 30
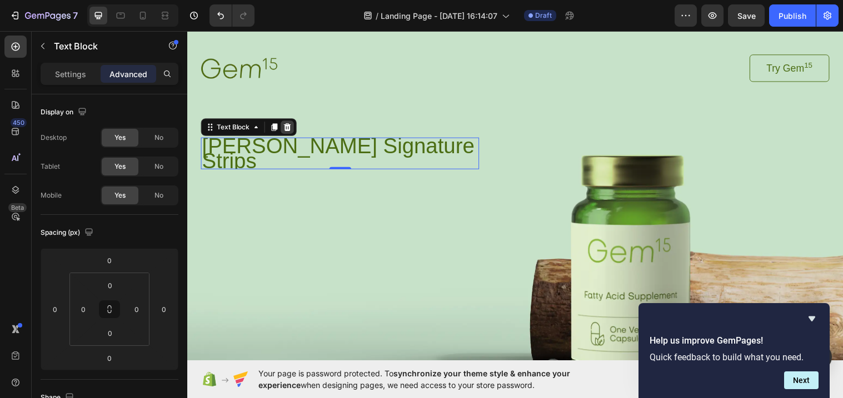
click at [291, 126] on icon at bounding box center [289, 129] width 7 height 8
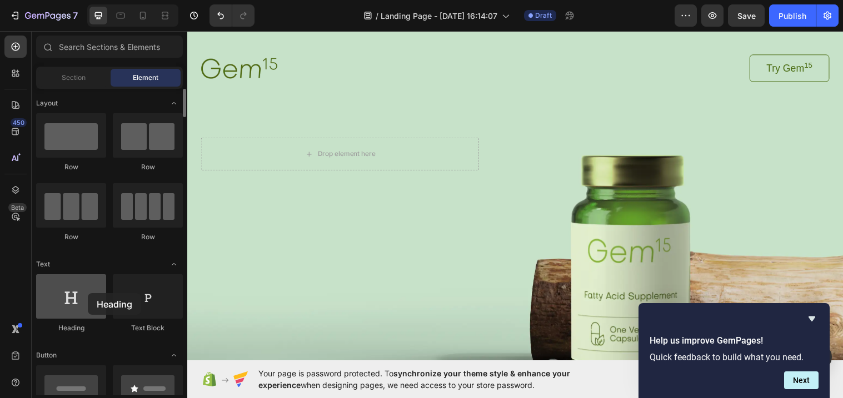
click at [88, 293] on div at bounding box center [71, 297] width 70 height 44
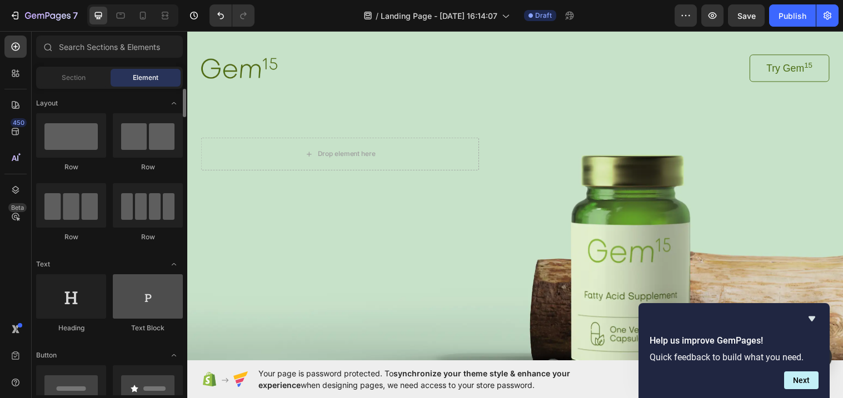
click at [156, 287] on div at bounding box center [148, 297] width 70 height 44
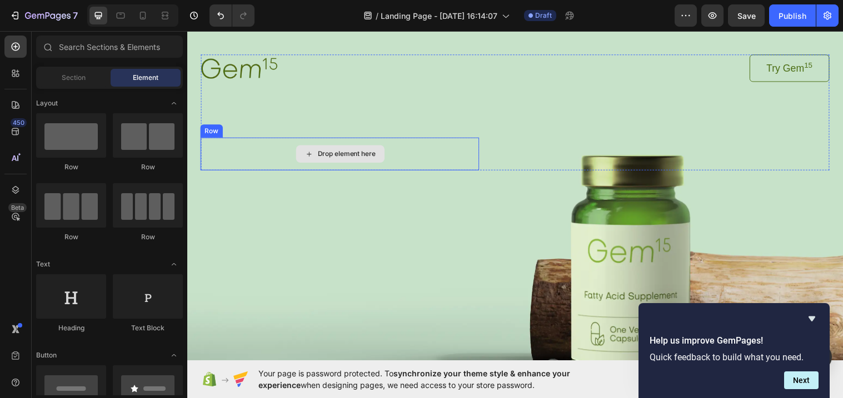
click at [213, 147] on div "Drop element here" at bounding box center [342, 155] width 283 height 33
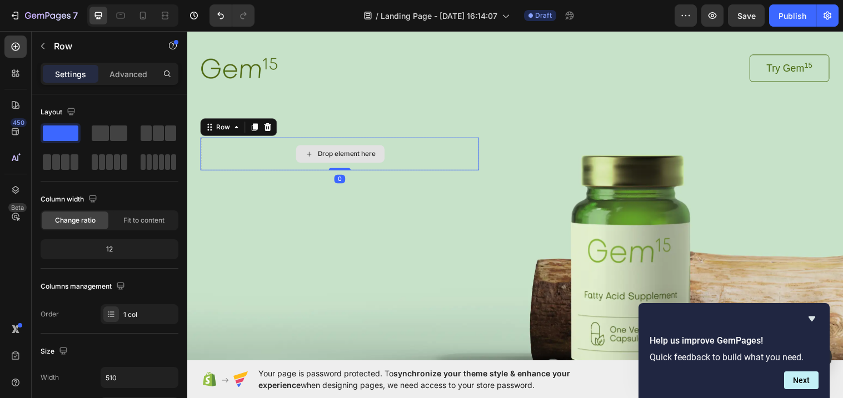
click at [236, 151] on div "Drop element here" at bounding box center [342, 155] width 283 height 33
click at [207, 154] on div "Drop element here" at bounding box center [342, 155] width 283 height 33
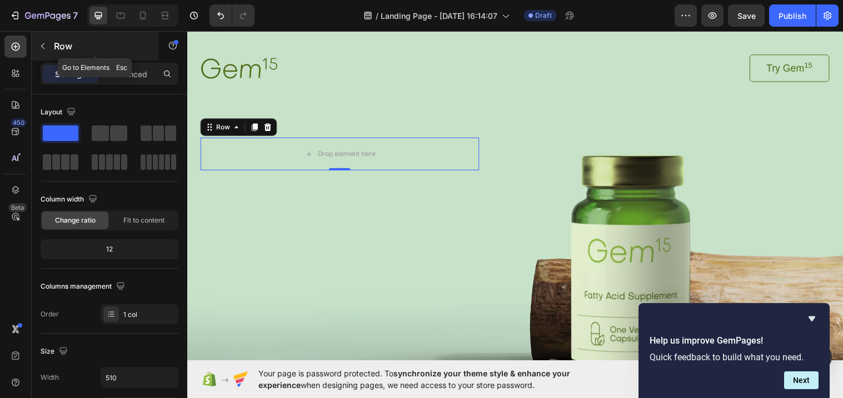
click at [57, 54] on div "Row" at bounding box center [95, 46] width 127 height 29
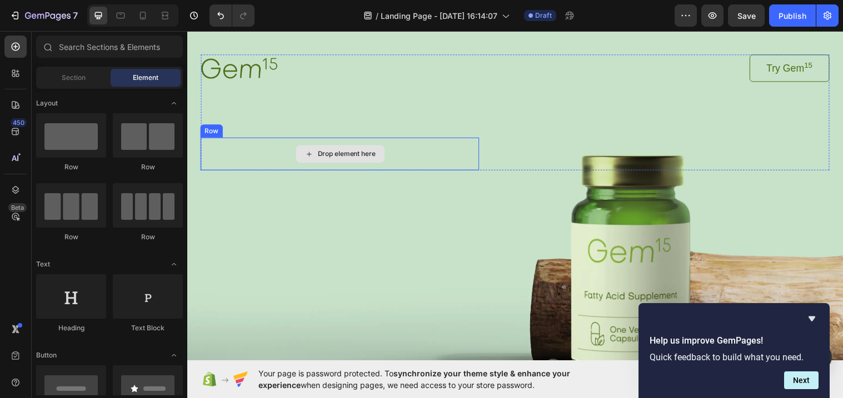
click at [319, 157] on div "Drop element here" at bounding box center [343, 156] width 90 height 18
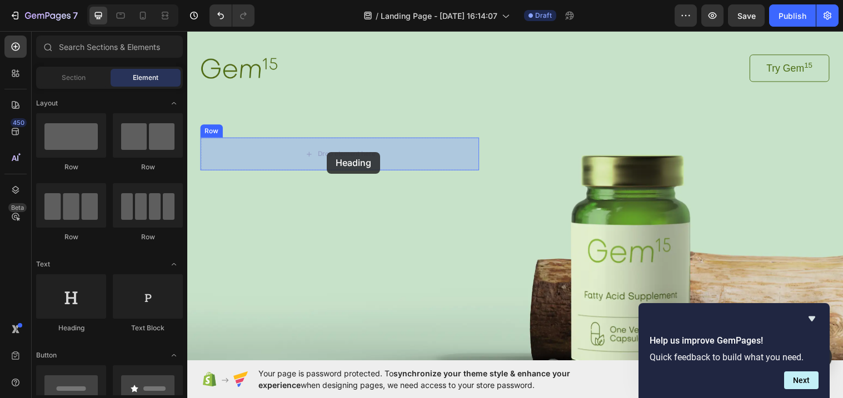
drag, startPoint x: 273, startPoint y: 335, endPoint x: 329, endPoint y: 154, distance: 189.0
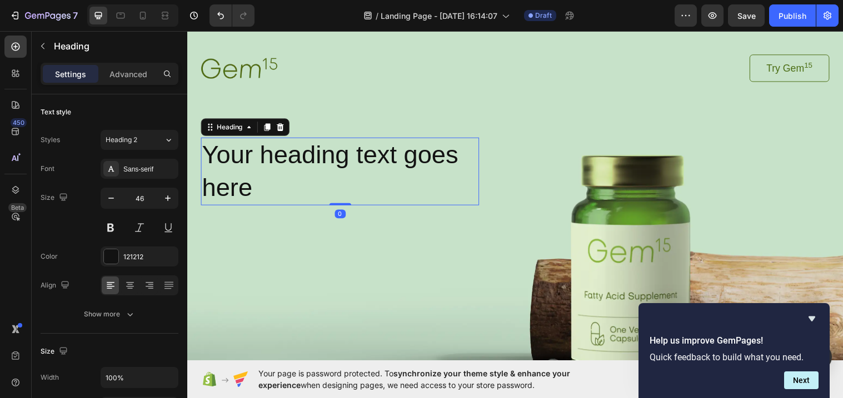
click at [329, 154] on h2 "Your heading text goes here" at bounding box center [342, 173] width 283 height 69
click at [331, 154] on p "Your heading text goes here" at bounding box center [342, 174] width 281 height 67
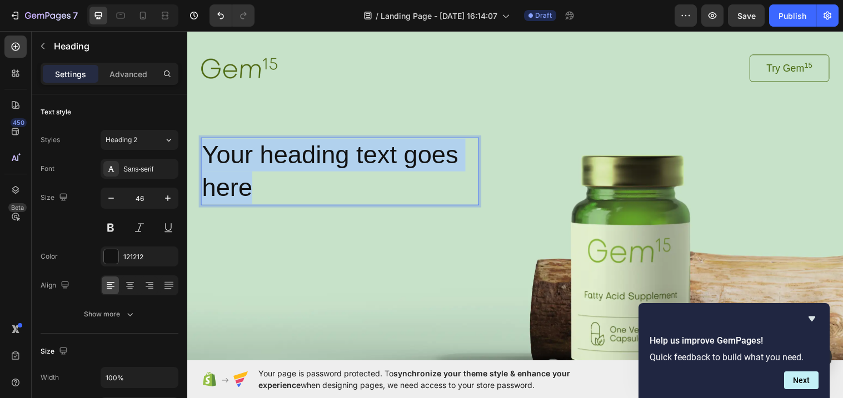
click at [331, 154] on p "Your heading text goes here" at bounding box center [342, 174] width 281 height 67
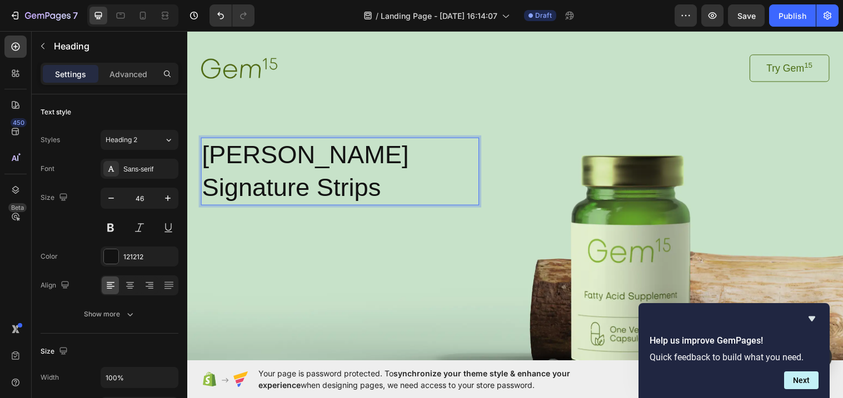
click at [365, 161] on p "[PERSON_NAME] Signature Strips" at bounding box center [342, 174] width 281 height 67
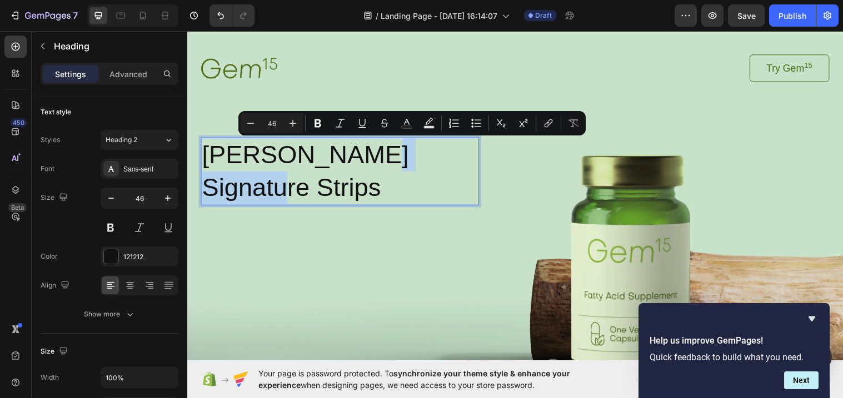
click at [365, 161] on p "[PERSON_NAME] Signature Strips" at bounding box center [342, 174] width 281 height 67
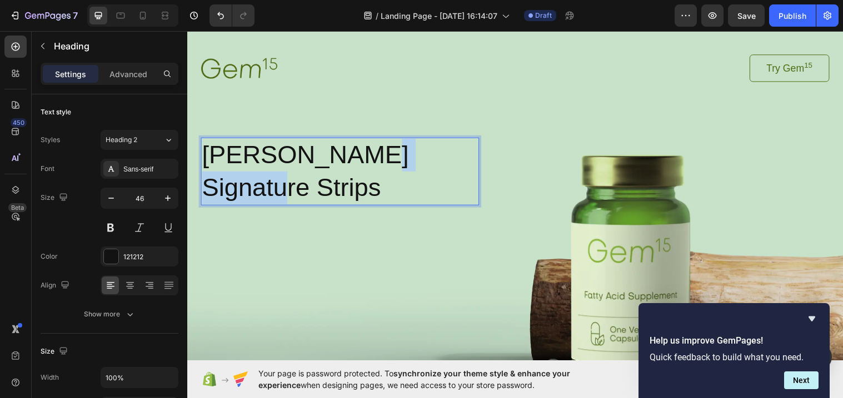
click at [365, 161] on p "[PERSON_NAME] Signature Strips" at bounding box center [342, 174] width 281 height 67
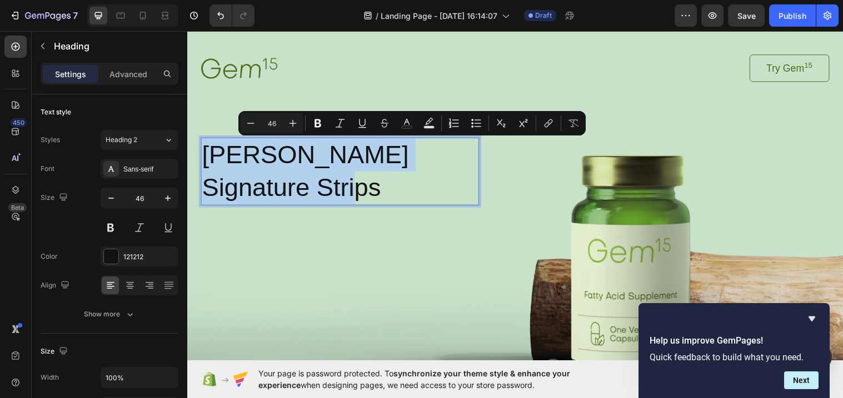
click at [365, 161] on p "[PERSON_NAME] Signature Strips" at bounding box center [342, 174] width 281 height 67
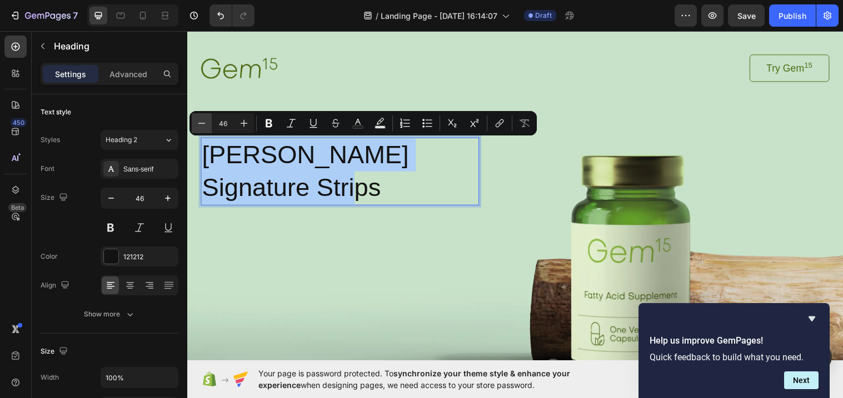
click at [207, 120] on icon "Editor contextual toolbar" at bounding box center [201, 123] width 11 height 11
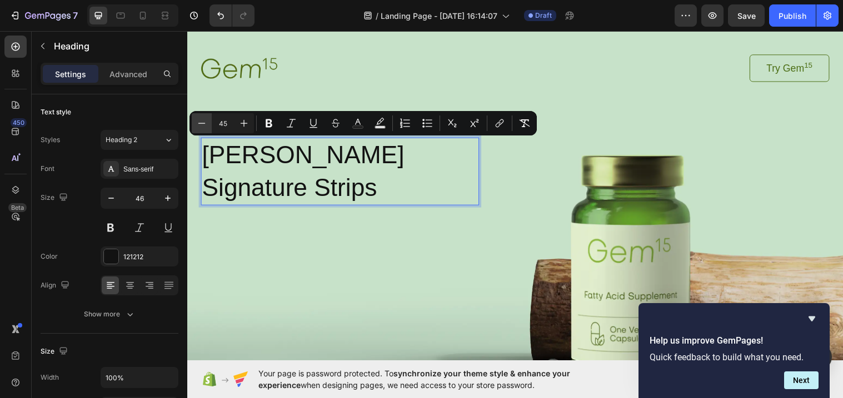
click at [207, 120] on icon "Editor contextual toolbar" at bounding box center [201, 123] width 11 height 11
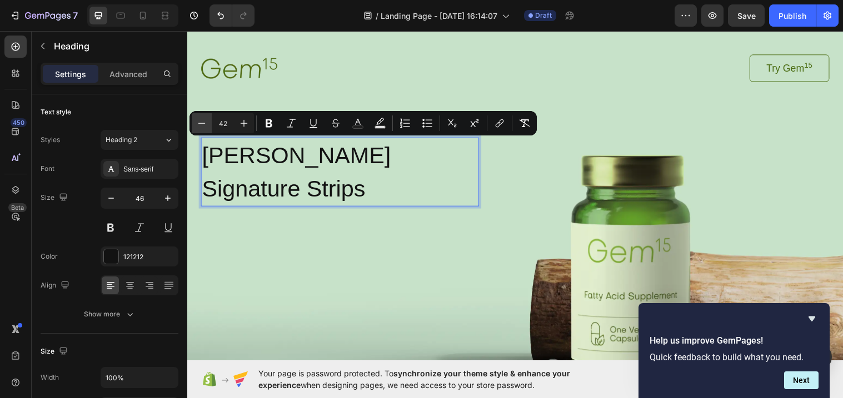
click at [207, 120] on icon "Editor contextual toolbar" at bounding box center [201, 123] width 11 height 11
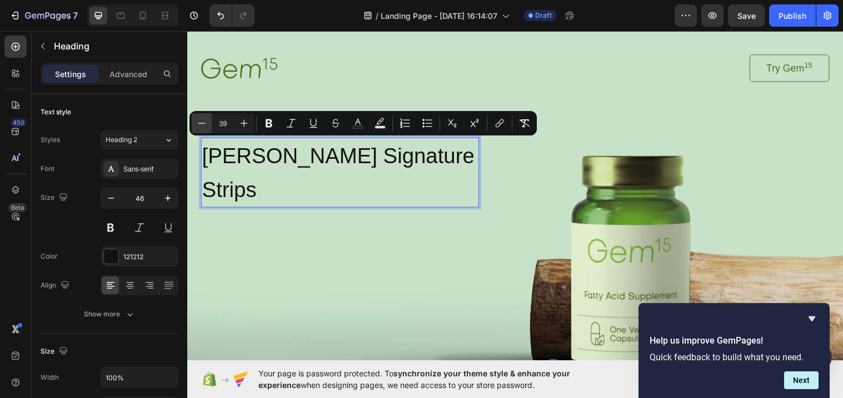
click at [207, 120] on icon "Editor contextual toolbar" at bounding box center [201, 123] width 11 height 11
type input "38"
click at [367, 162] on span "[PERSON_NAME] Signature Strips" at bounding box center [337, 176] width 270 height 58
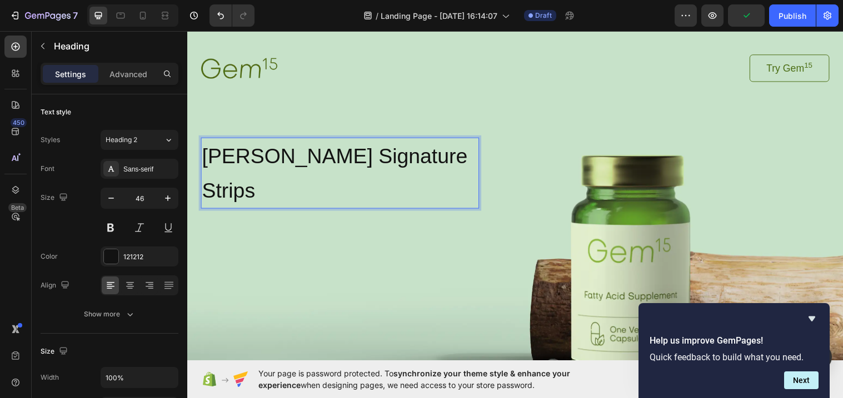
click at [413, 162] on span "[PERSON_NAME] Signature Strips" at bounding box center [337, 176] width 270 height 58
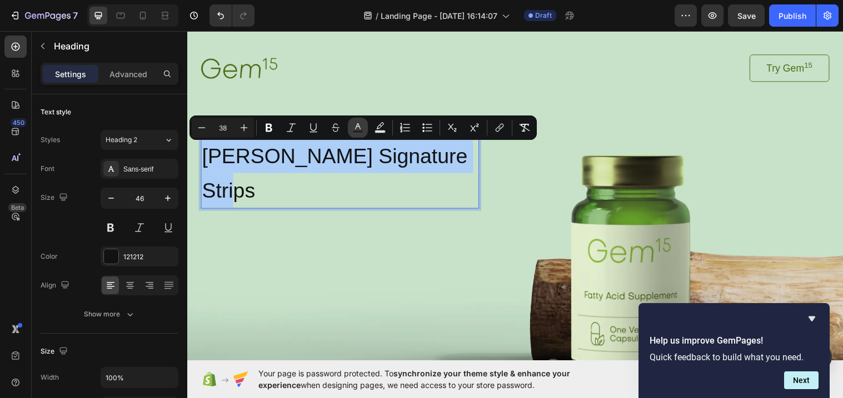
click at [363, 123] on button "Text Color" at bounding box center [358, 128] width 20 height 20
type input "121212"
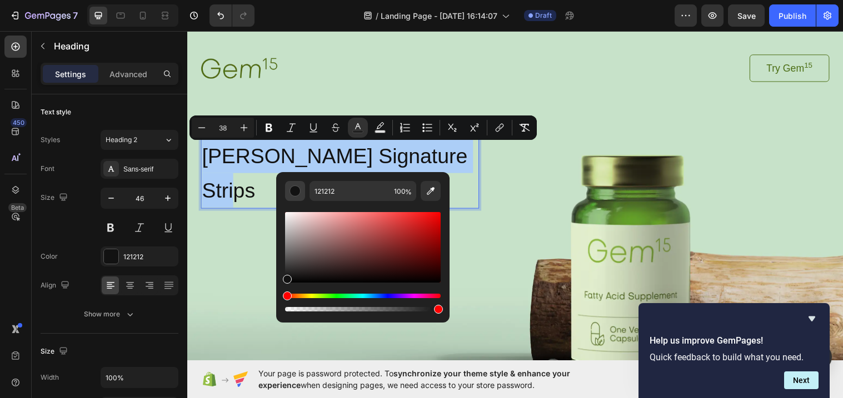
click at [291, 192] on div "Editor contextual toolbar" at bounding box center [295, 191] width 11 height 11
click at [404, 153] on span "[PERSON_NAME] Signature Strips" at bounding box center [337, 176] width 270 height 58
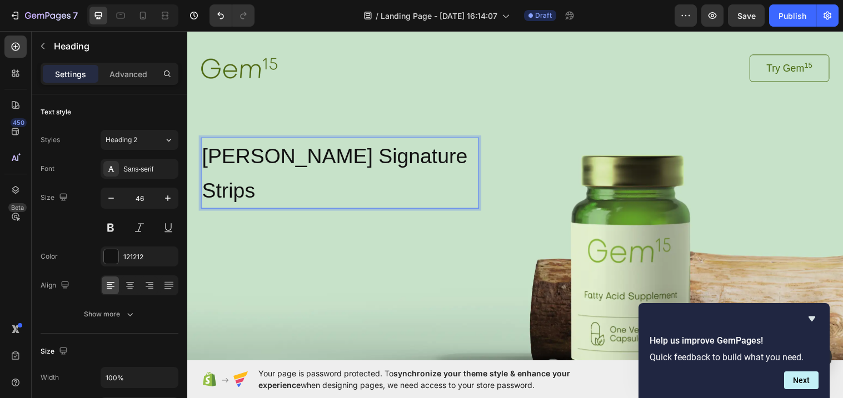
click at [403, 155] on span "[PERSON_NAME] Signature Strips" at bounding box center [337, 176] width 270 height 58
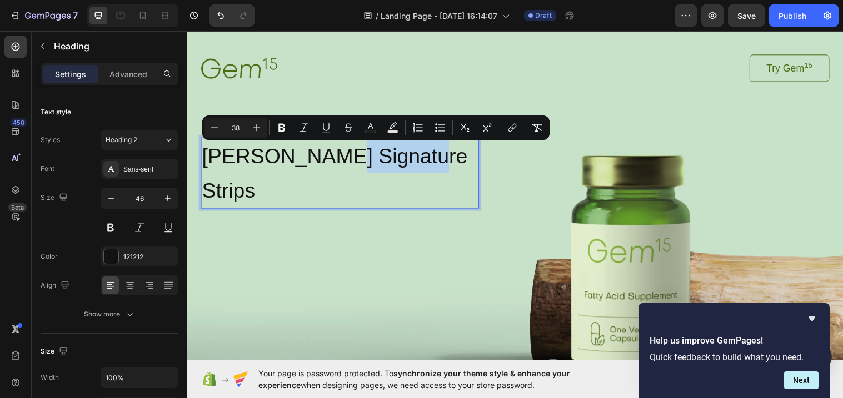
click at [403, 155] on span "[PERSON_NAME] Signature Strips" at bounding box center [337, 176] width 270 height 58
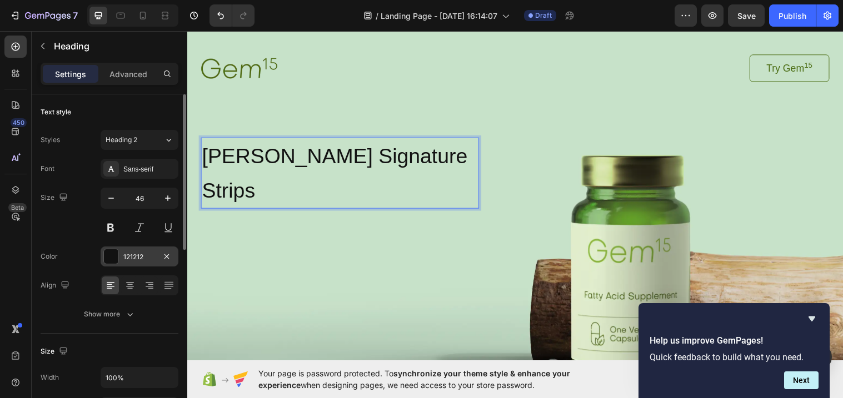
click at [115, 256] on div at bounding box center [111, 257] width 14 height 14
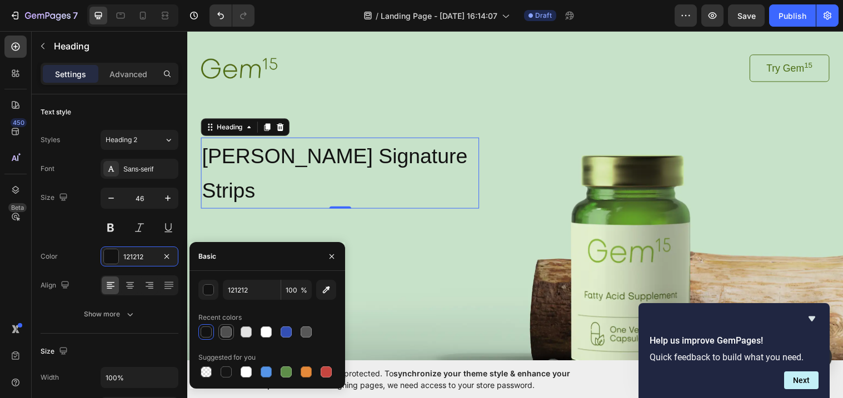
click at [222, 332] on div at bounding box center [226, 332] width 11 height 11
type input "4F4F4F"
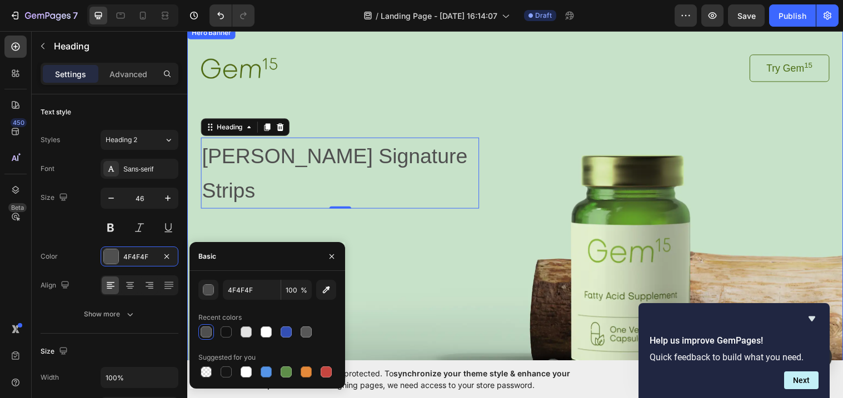
click at [401, 276] on div "Background Image" at bounding box center [520, 236] width 667 height 421
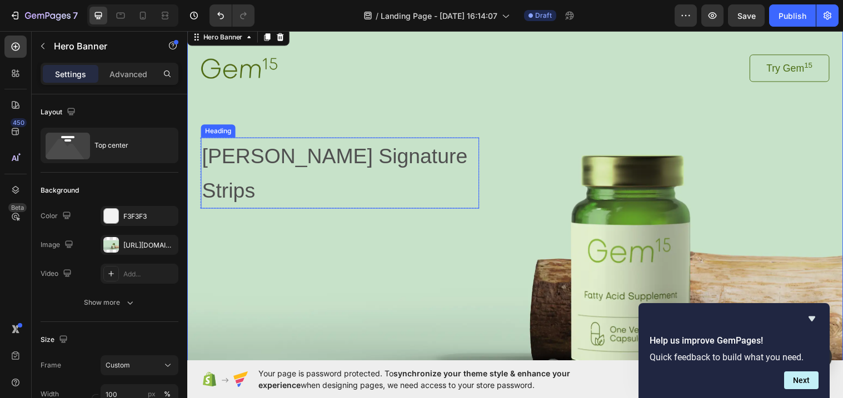
click at [470, 161] on span "[PERSON_NAME] Signature Strips" at bounding box center [337, 176] width 270 height 58
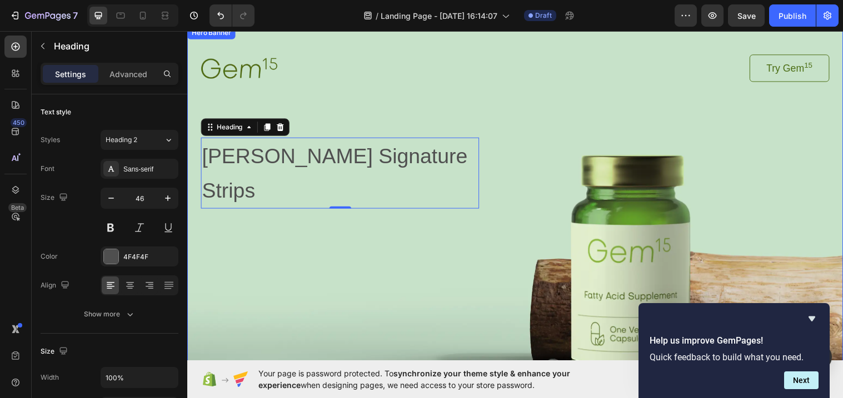
click at [638, 211] on div "Background Image" at bounding box center [520, 236] width 667 height 421
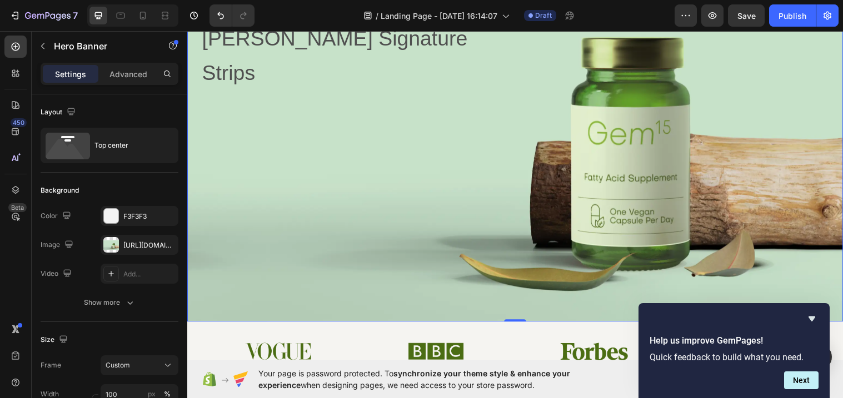
scroll to position [146, 0]
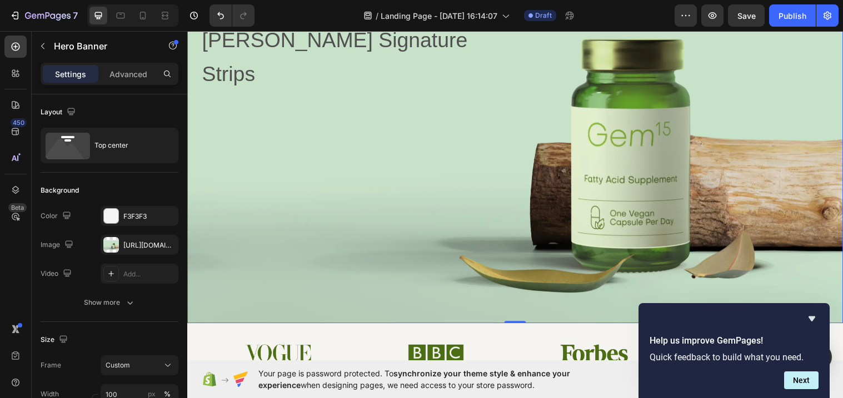
click at [634, 190] on div "Background Image" at bounding box center [520, 118] width 667 height 421
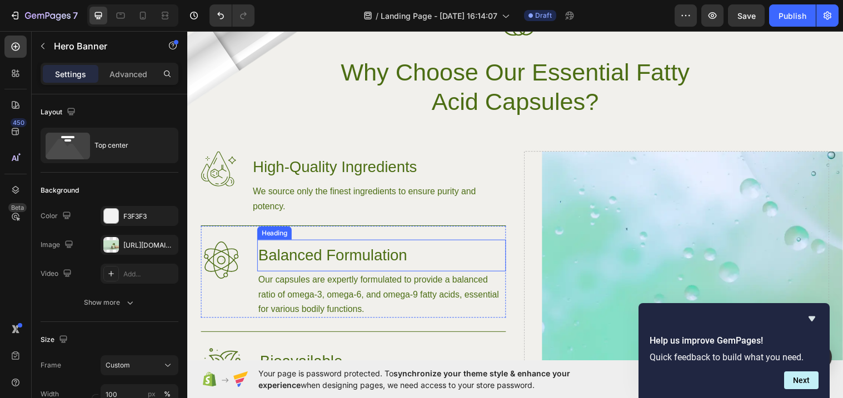
scroll to position [733, 0]
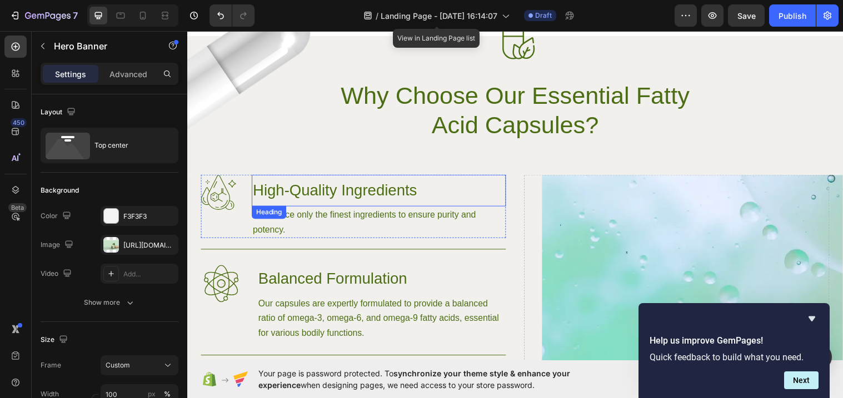
click at [354, 193] on h3 "High-Quality Ingredients" at bounding box center [382, 193] width 258 height 32
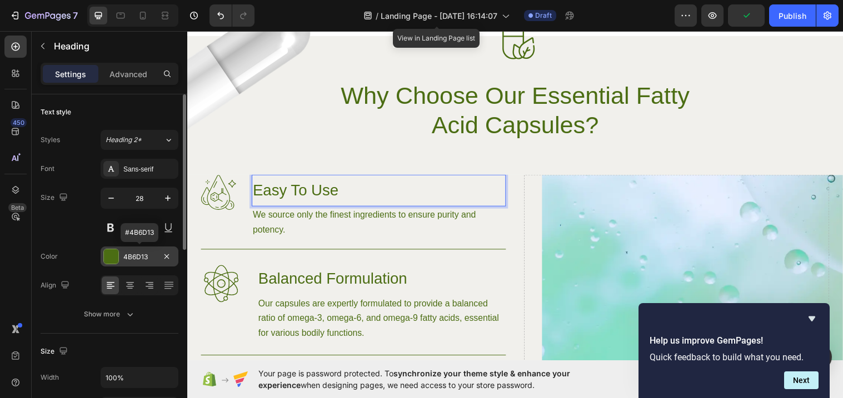
click at [134, 257] on div "4B6D13" at bounding box center [139, 257] width 32 height 10
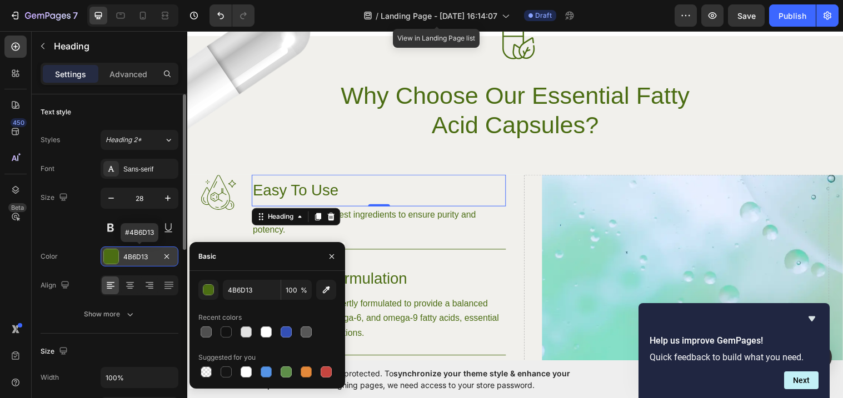
click at [134, 257] on div "4B6D13" at bounding box center [139, 257] width 32 height 10
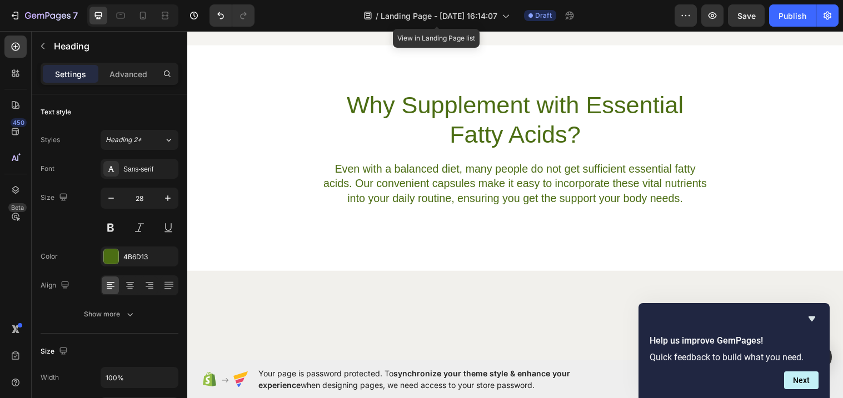
scroll to position [0, 0]
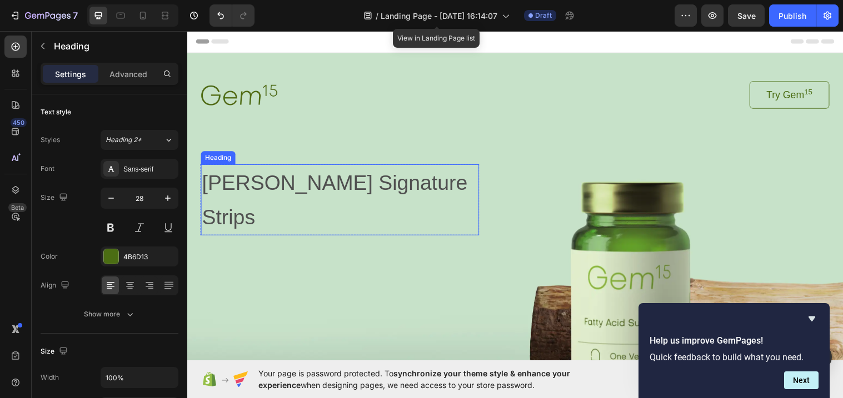
click at [324, 182] on span "[PERSON_NAME] Signature Strips" at bounding box center [337, 203] width 270 height 58
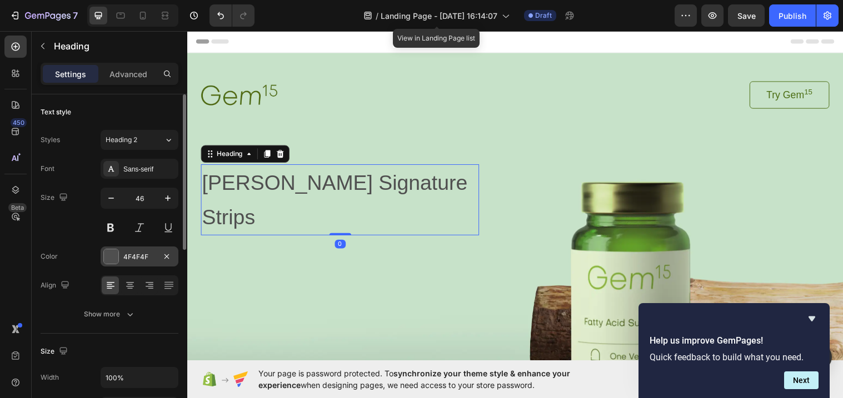
click at [139, 256] on div "4F4F4F" at bounding box center [139, 257] width 32 height 10
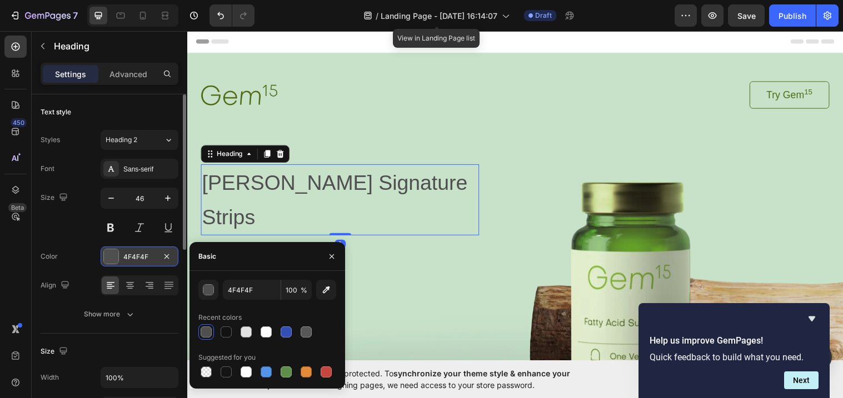
click at [139, 256] on div "4F4F4F" at bounding box center [139, 257] width 32 height 10
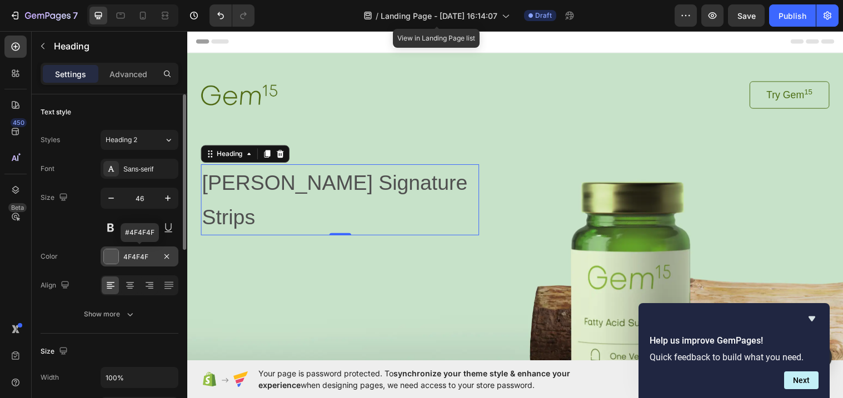
click at [104, 258] on div at bounding box center [111, 257] width 14 height 14
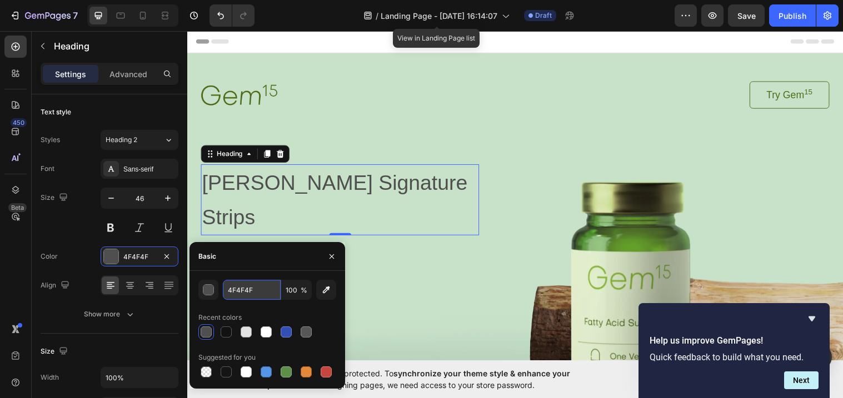
click at [251, 294] on input "4F4F4F" at bounding box center [252, 290] width 58 height 20
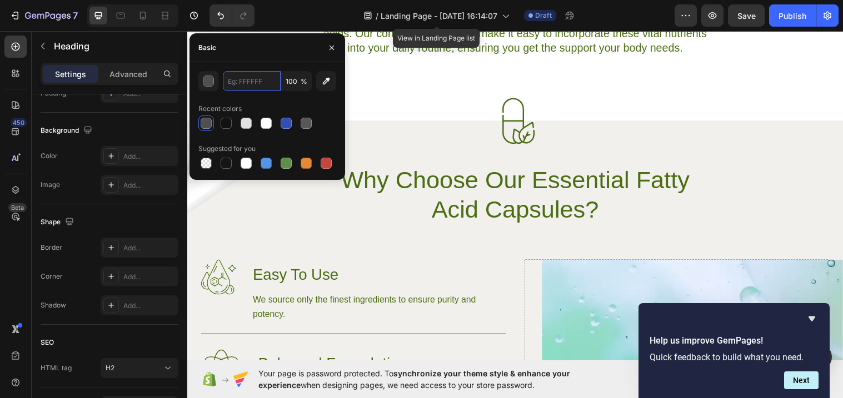
scroll to position [639, 0]
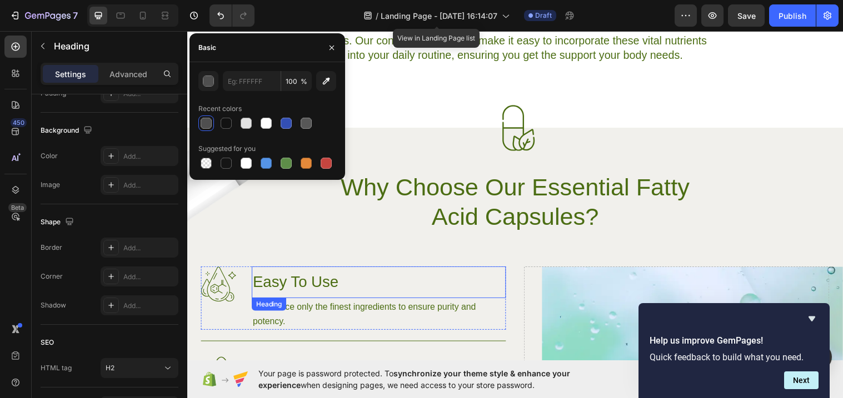
click at [306, 283] on h3 "Easy To Use" at bounding box center [382, 287] width 258 height 32
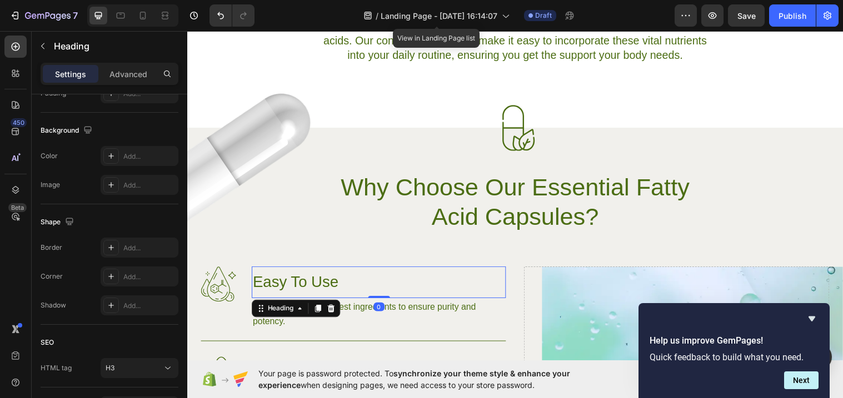
click at [291, 286] on h3 "Easy To Use" at bounding box center [382, 287] width 258 height 32
click at [291, 286] on p "Easy To Use" at bounding box center [382, 287] width 256 height 30
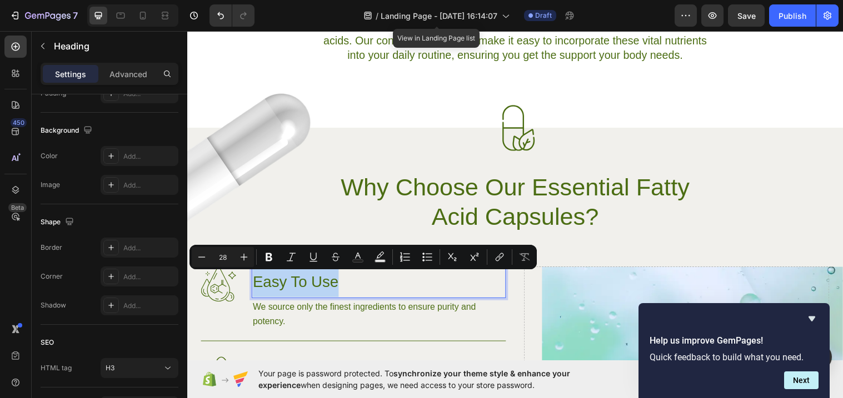
click at [291, 286] on p "Easy To Use" at bounding box center [382, 287] width 256 height 30
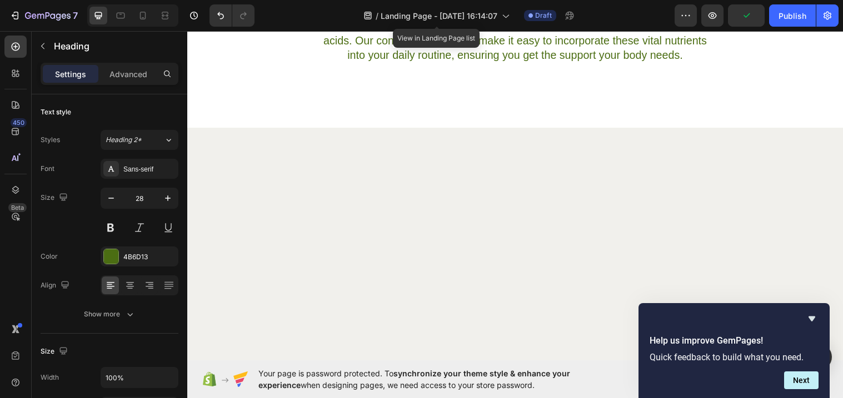
scroll to position [133, 0]
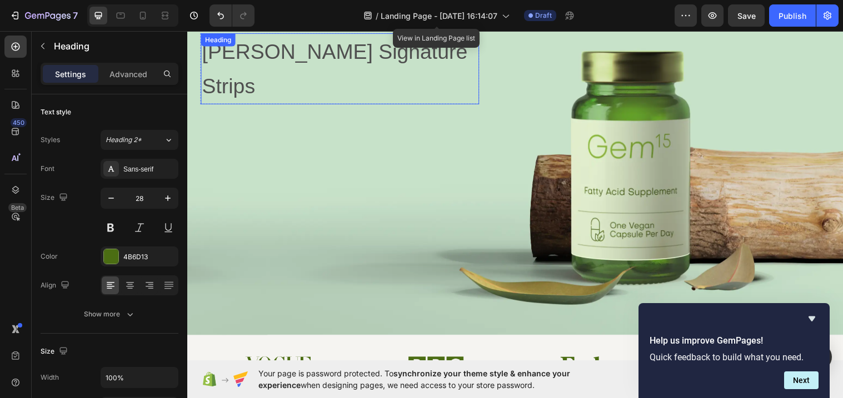
click at [338, 52] on span "[PERSON_NAME] Signature Strips" at bounding box center [337, 70] width 270 height 58
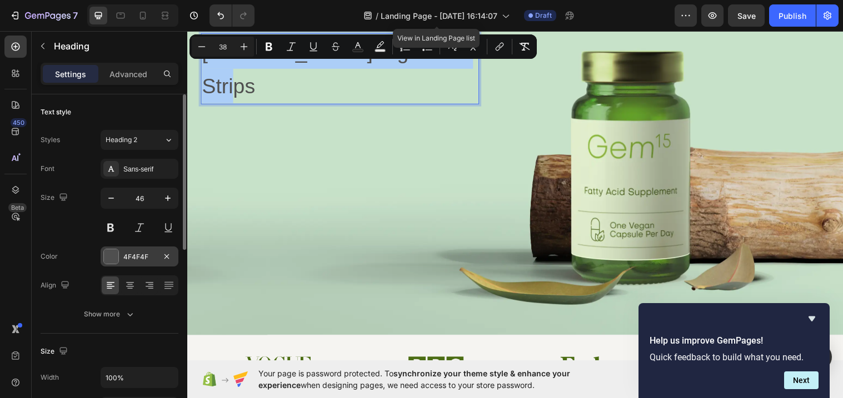
click at [135, 256] on div "4F4F4F" at bounding box center [139, 257] width 32 height 10
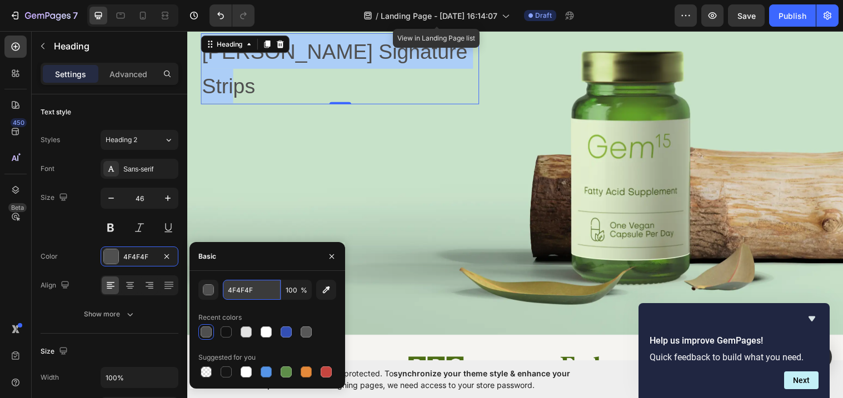
click at [255, 291] on input "4F4F4F" at bounding box center [252, 290] width 58 height 20
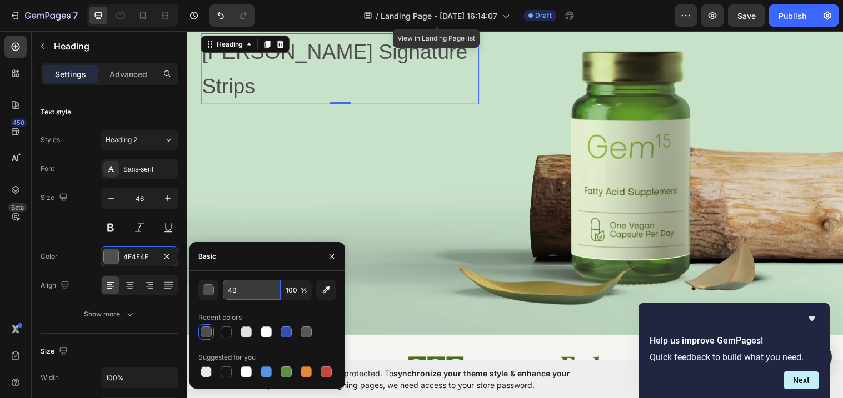
type input "4B6"
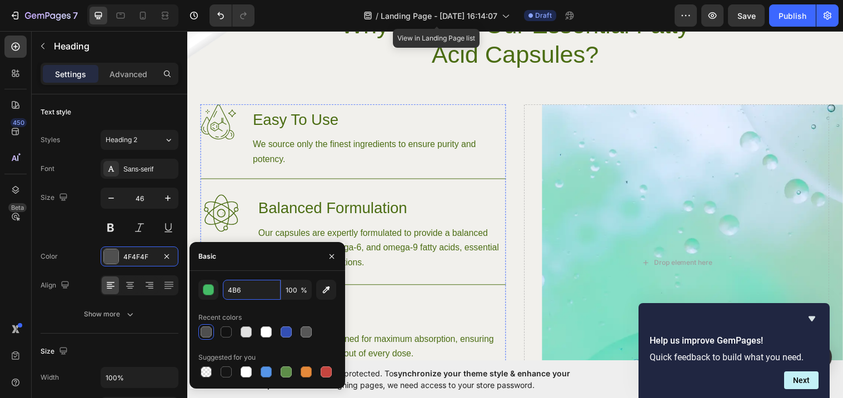
scroll to position [803, 0]
click at [267, 115] on h3 "Easy To Use" at bounding box center [382, 123] width 258 height 32
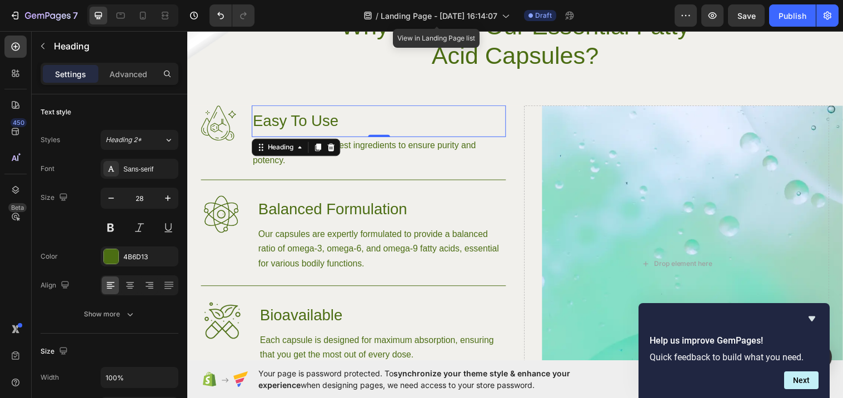
click at [302, 120] on h3 "Easy To Use" at bounding box center [382, 123] width 258 height 32
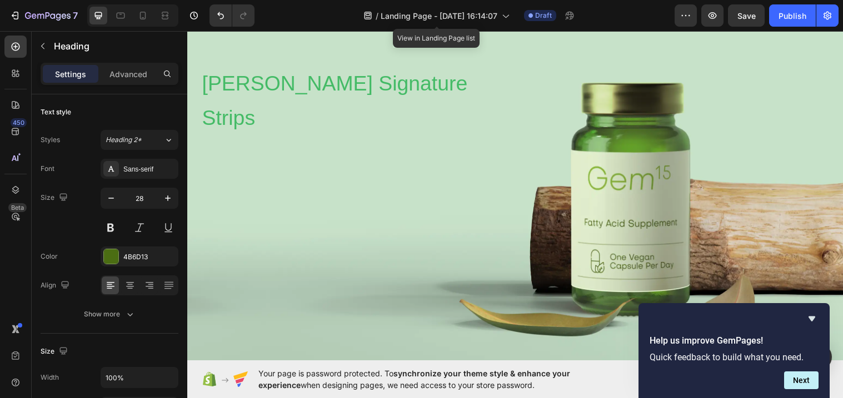
scroll to position [0, 0]
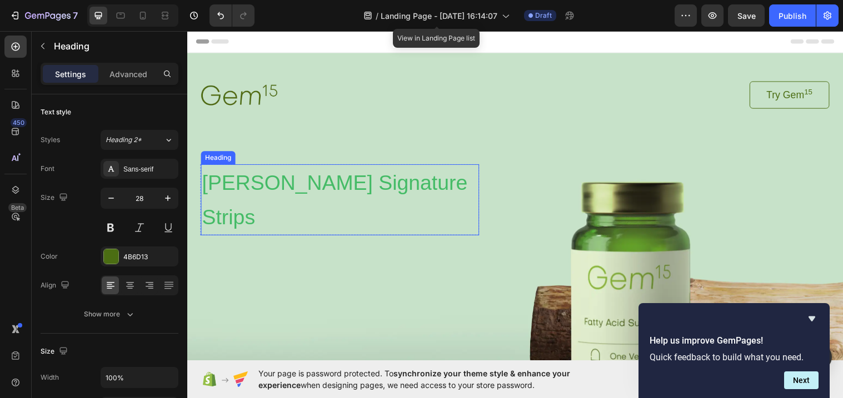
click at [293, 188] on span "[PERSON_NAME] Signature Strips" at bounding box center [337, 203] width 270 height 58
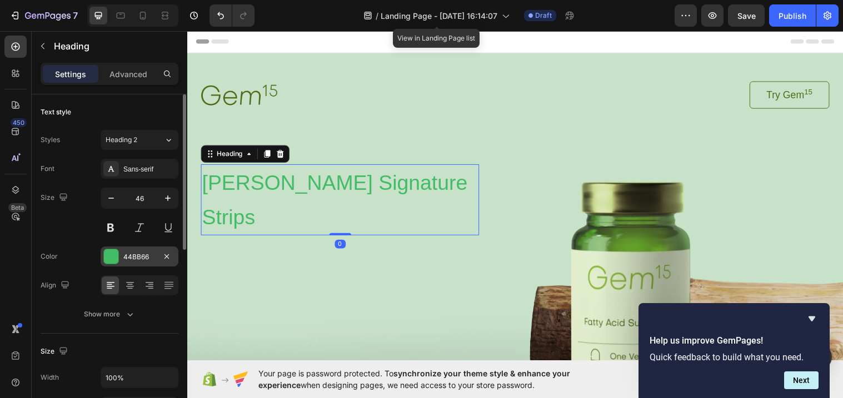
click at [136, 257] on div "44BB66" at bounding box center [139, 257] width 32 height 10
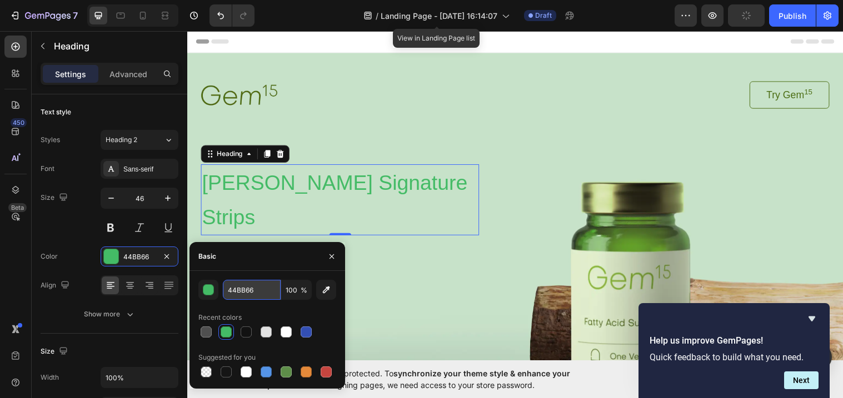
click at [256, 287] on input "44BB66" at bounding box center [252, 290] width 58 height 20
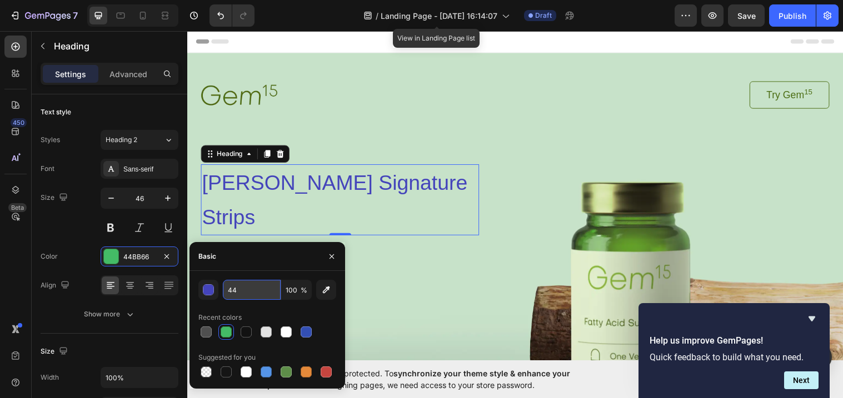
type input "4"
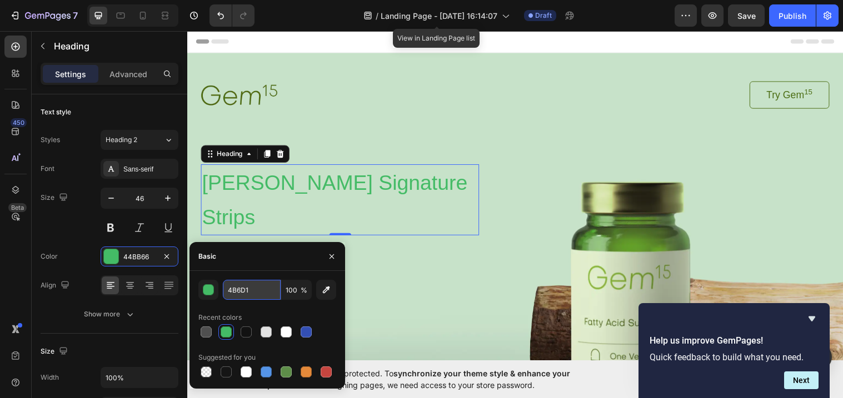
type input "4B6D13"
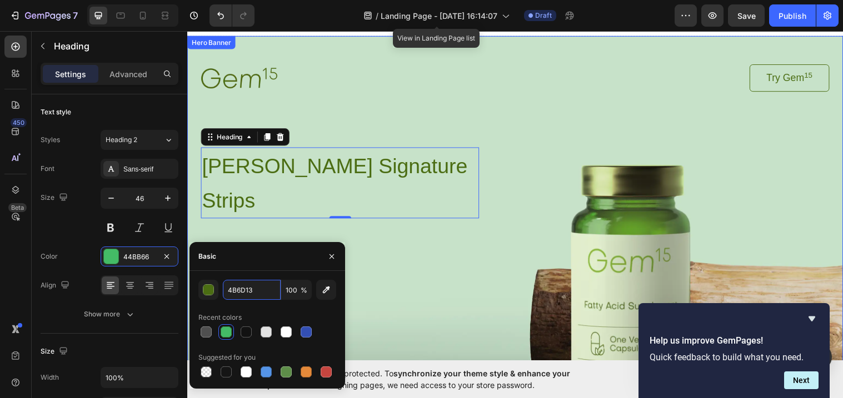
scroll to position [58, 0]
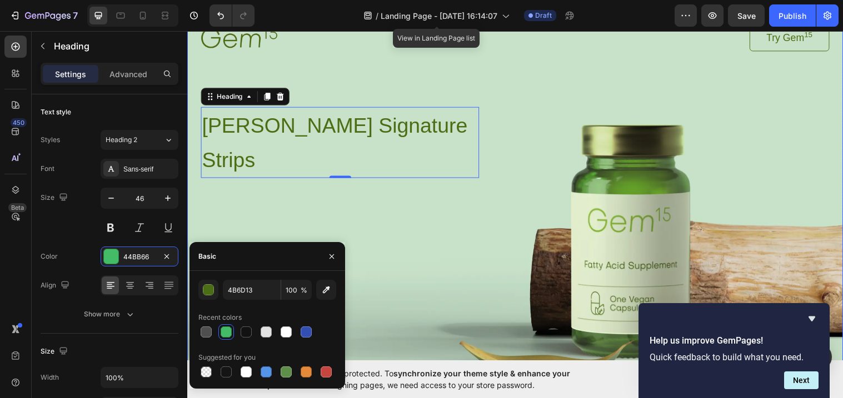
click at [373, 317] on div "Background Image" at bounding box center [520, 205] width 667 height 421
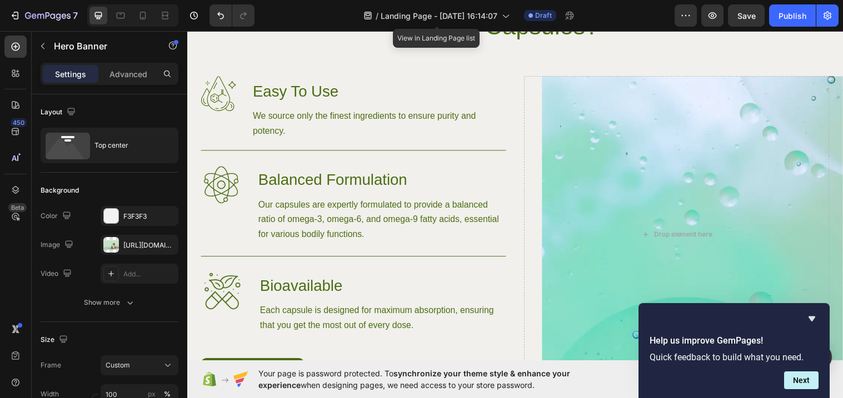
scroll to position [842, 0]
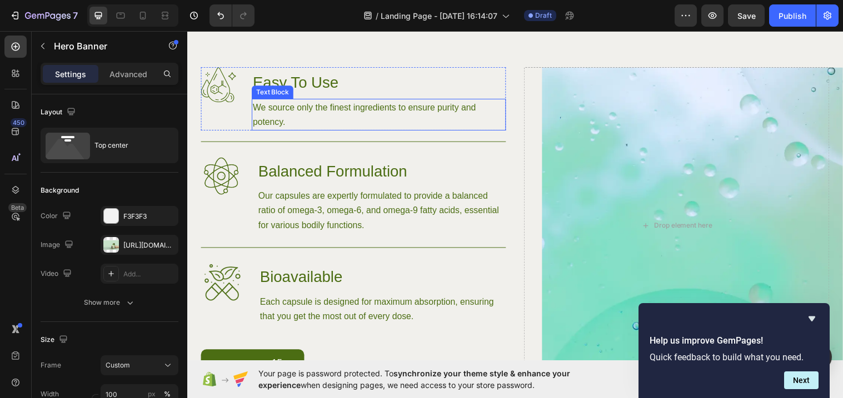
click at [312, 109] on p "We source only the finest ingredients to ensure purity and potency." at bounding box center [382, 116] width 256 height 30
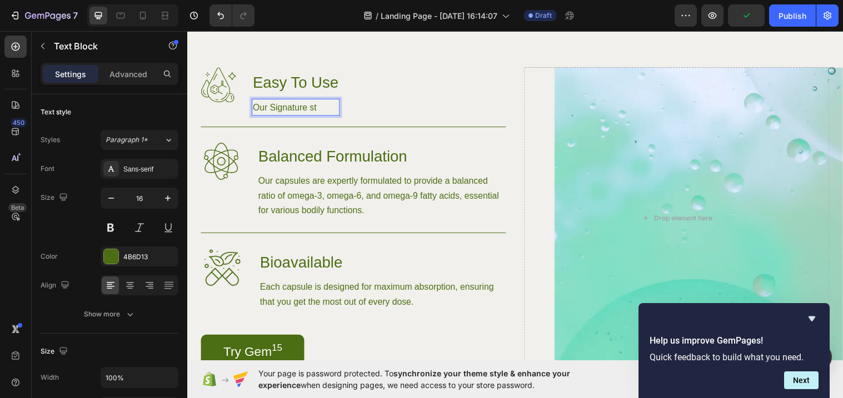
click at [272, 109] on p "Our Signature st" at bounding box center [297, 108] width 87 height 15
click at [333, 107] on p "Our signature st" at bounding box center [297, 108] width 87 height 15
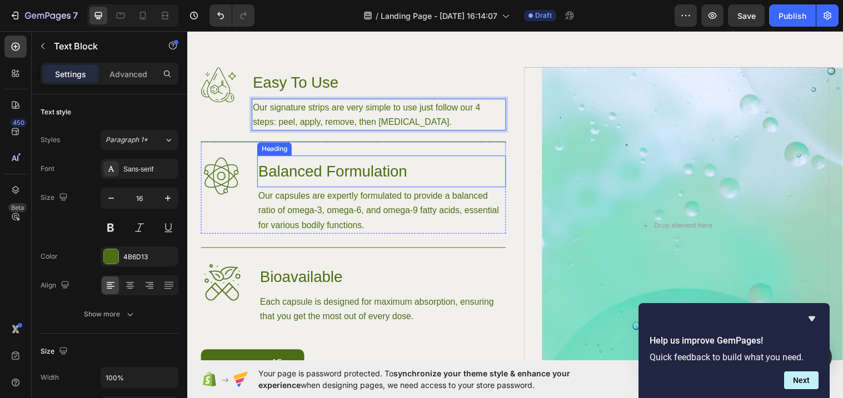
click at [328, 168] on h3 "Balanced Formulation" at bounding box center [384, 174] width 253 height 32
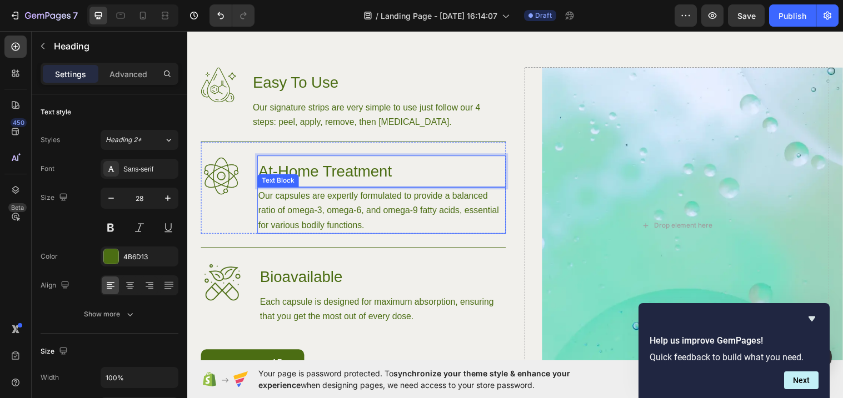
click at [386, 216] on p "Our capsules are expertly formulated to provide a balanced ratio of omega-3, om…" at bounding box center [385, 213] width 251 height 45
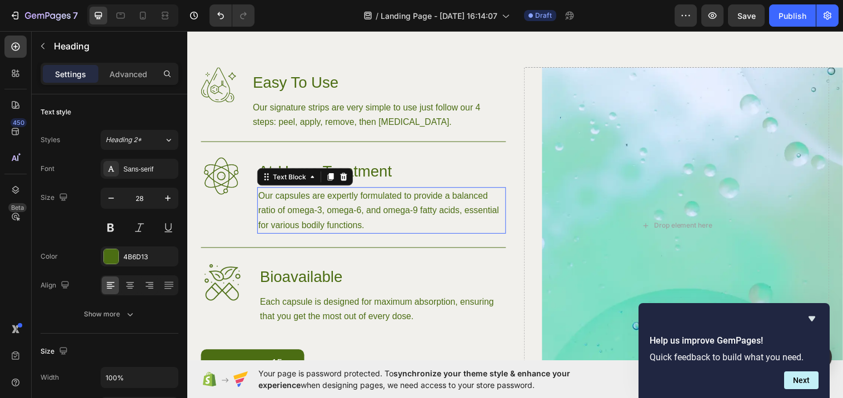
click at [386, 216] on p "Our capsules are expertly formulated to provide a balanced ratio of omega-3, om…" at bounding box center [385, 213] width 251 height 45
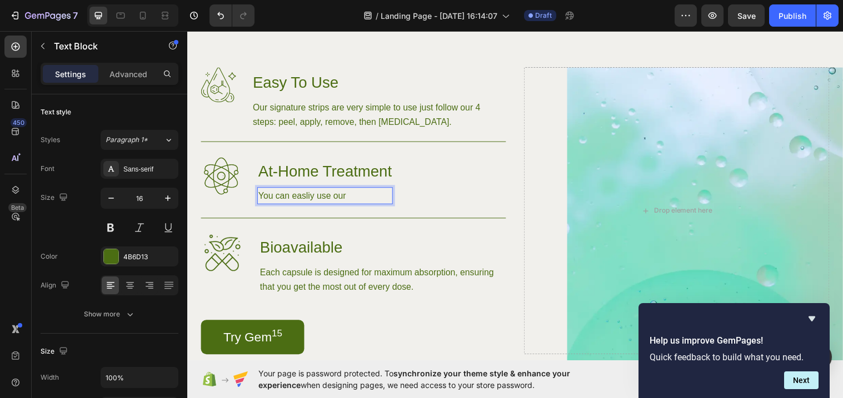
click at [303, 197] on p "You can easliy use our" at bounding box center [328, 198] width 136 height 15
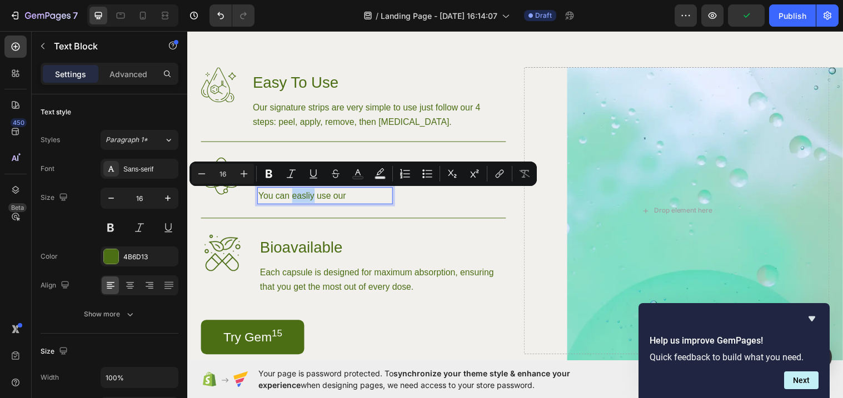
click at [306, 198] on p "You can easliy use our" at bounding box center [328, 198] width 136 height 15
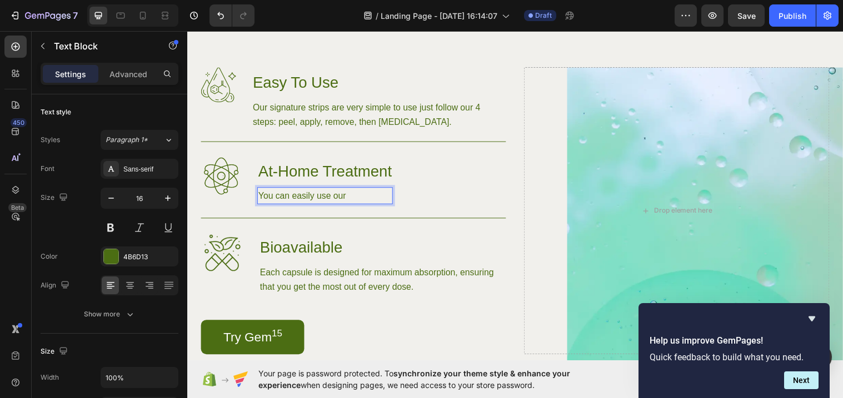
click at [365, 201] on p "You can easily use our" at bounding box center [328, 198] width 136 height 15
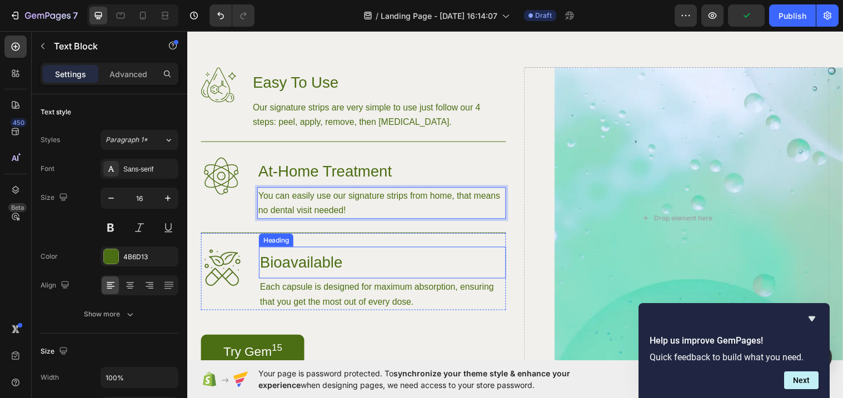
click at [305, 272] on h3 "Bioavailable" at bounding box center [385, 267] width 251 height 32
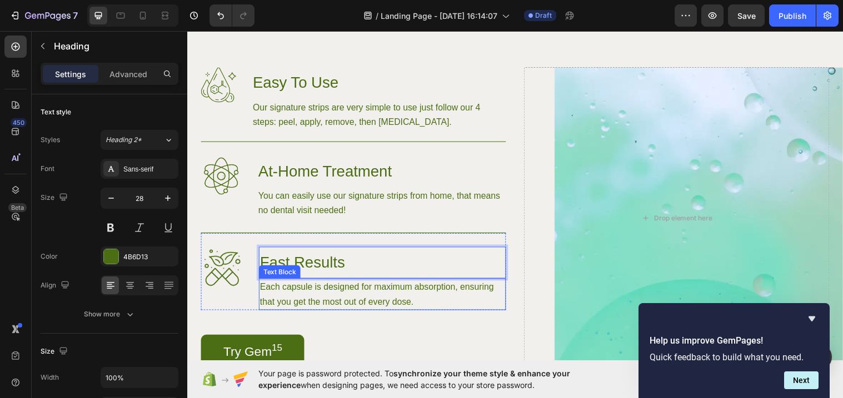
click at [353, 288] on p "Each capsule is designed for maximum absorption, ensuring that you get the most…" at bounding box center [385, 299] width 249 height 30
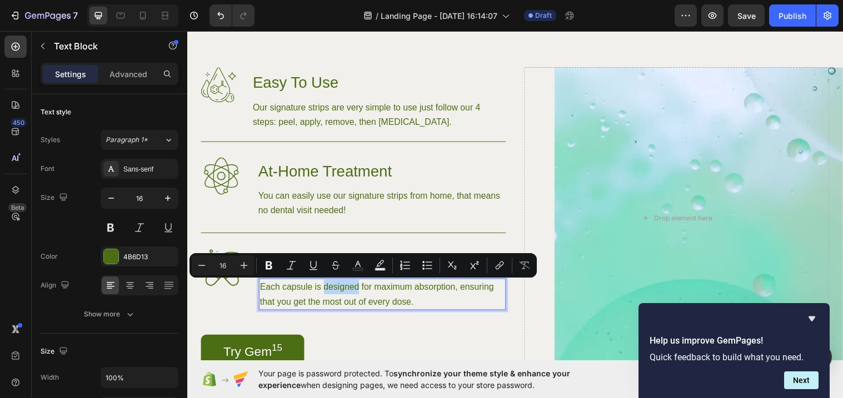
click at [353, 288] on p "Each capsule is designed for maximum absorption, ensuring that you get the most…" at bounding box center [385, 299] width 249 height 30
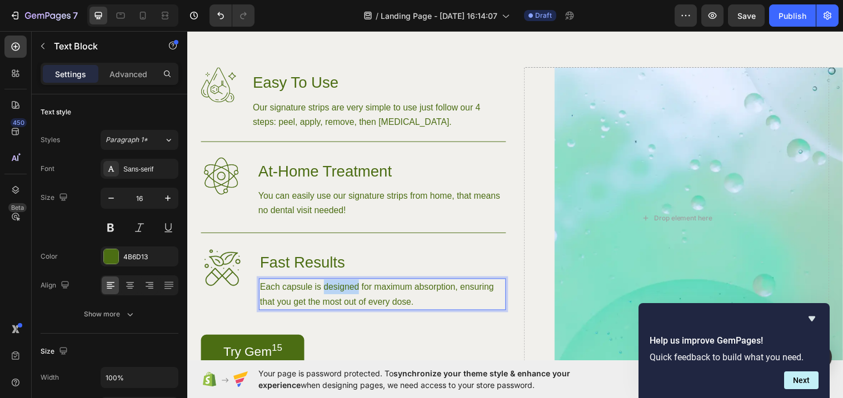
click at [353, 288] on p "Each capsule is designed for maximum absorption, ensuring that you get the most…" at bounding box center [385, 299] width 249 height 30
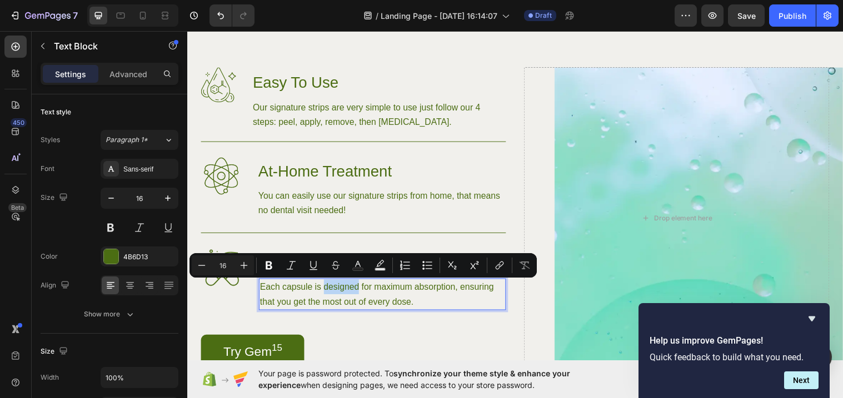
click at [353, 288] on p "Each capsule is designed for maximum absorption, ensuring that you get the most…" at bounding box center [385, 299] width 249 height 30
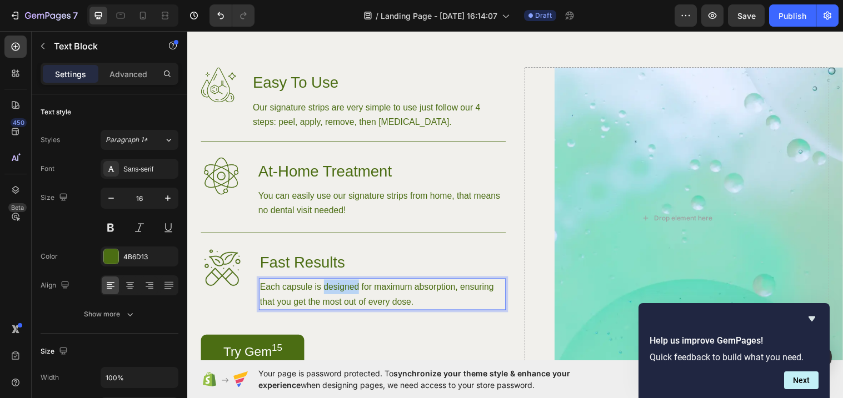
click at [353, 288] on p "Each capsule is designed for maximum absorption, ensuring that you get the most…" at bounding box center [385, 299] width 249 height 30
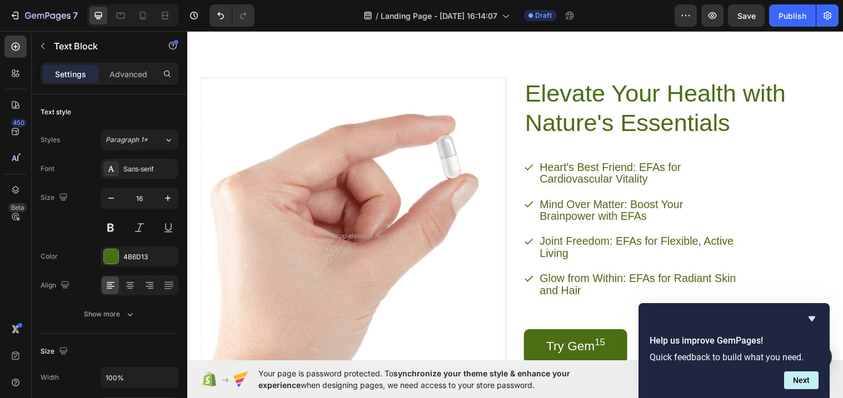
scroll to position [1219, 0]
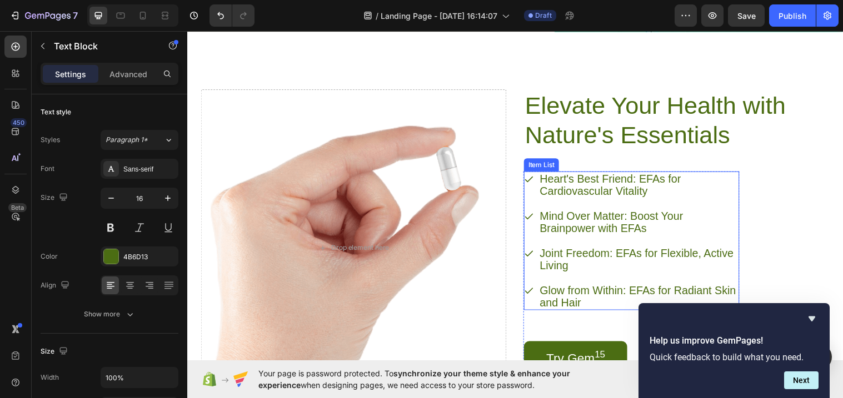
click at [594, 176] on p "Heart's Best Friend: EFAs for Cardiovascular Vitality" at bounding box center [646, 188] width 201 height 24
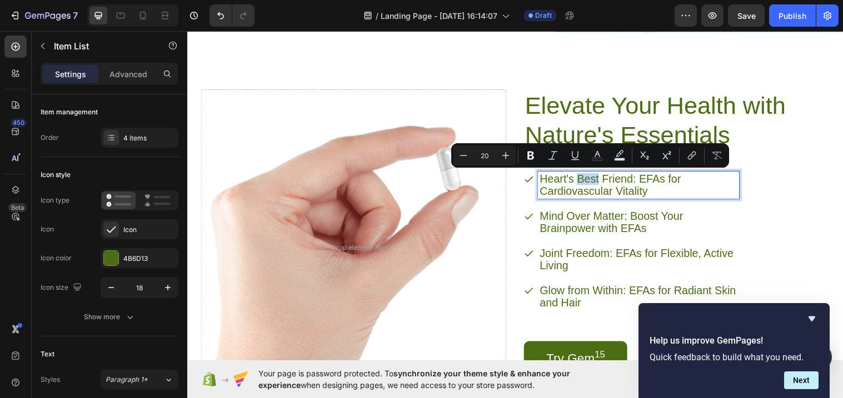
click at [596, 181] on p "Heart's Best Friend: EFAs for Cardiovascular Vitality" at bounding box center [646, 188] width 201 height 24
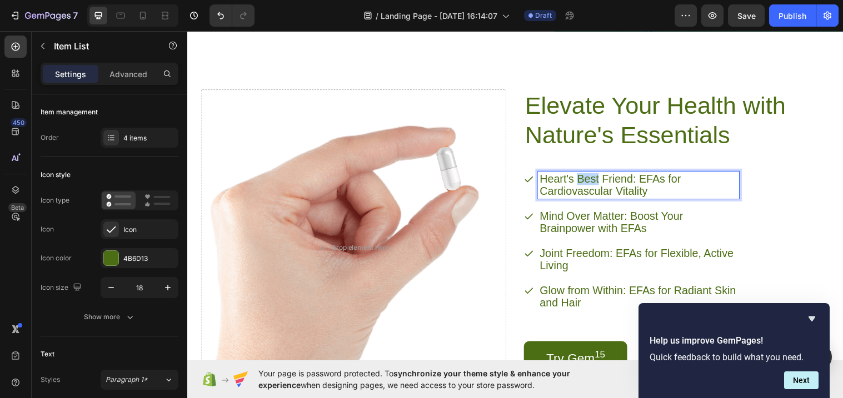
click at [596, 181] on p "Heart's Best Friend: EFAs for Cardiovascular Vitality" at bounding box center [646, 188] width 201 height 24
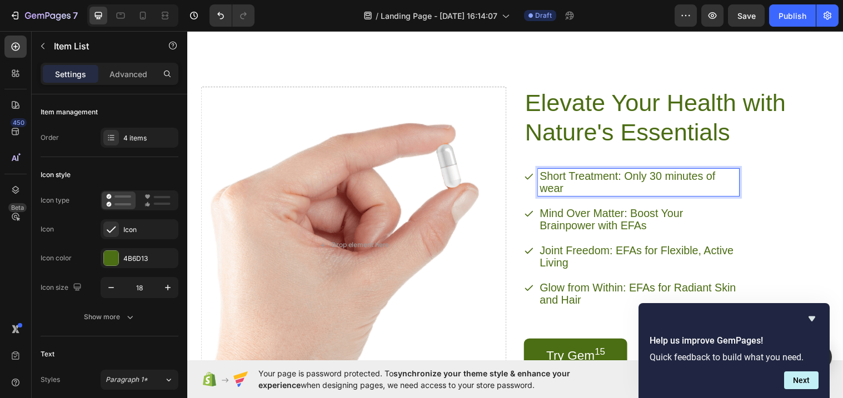
scroll to position [1215, 0]
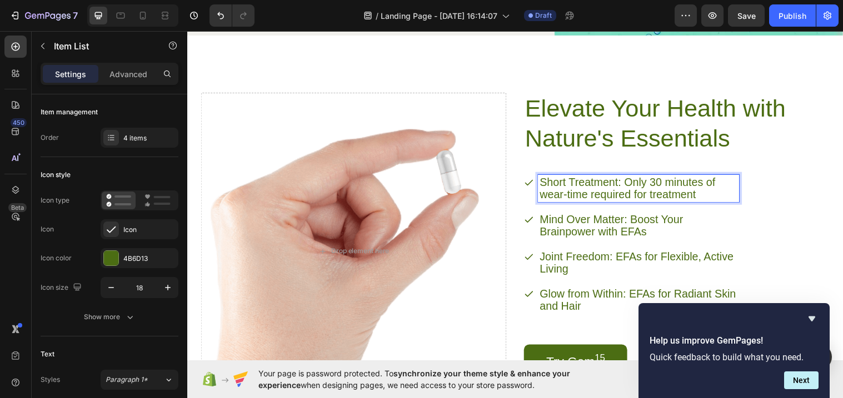
click at [643, 236] on p "Mind Over Matter: Boost Your Brainpower with EFAs" at bounding box center [646, 229] width 201 height 24
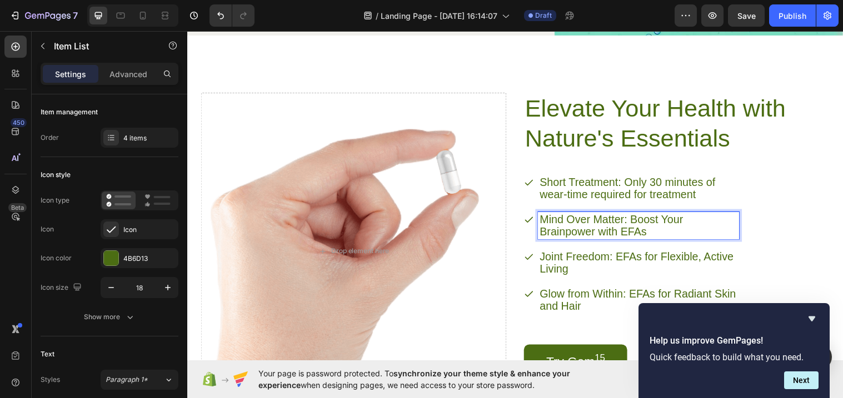
click at [549, 221] on p "Mind Over Matter: Boost Your Brainpower with EFAs" at bounding box center [646, 229] width 201 height 24
click at [600, 220] on p "Mind Over Matter: Boost Your Brainpower with EFAs" at bounding box center [646, 229] width 201 height 24
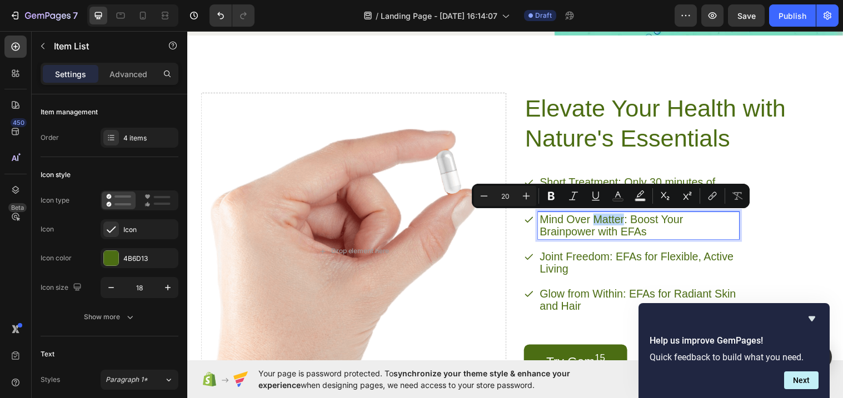
click at [600, 220] on p "Mind Over Matter: Boost Your Brainpower with EFAs" at bounding box center [646, 229] width 201 height 24
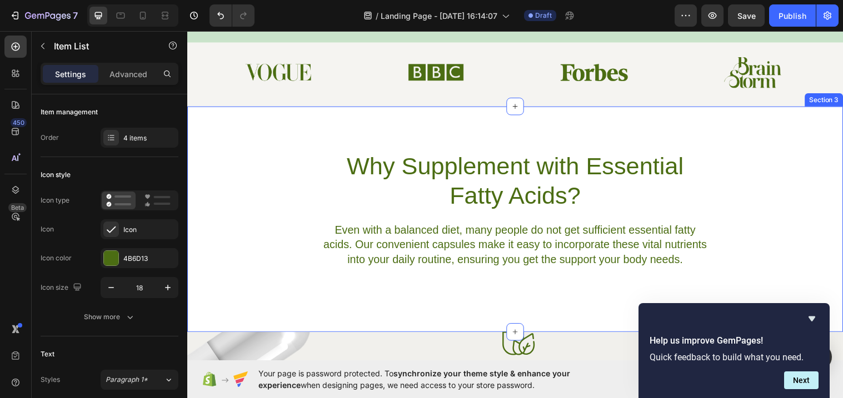
scroll to position [470, 0]
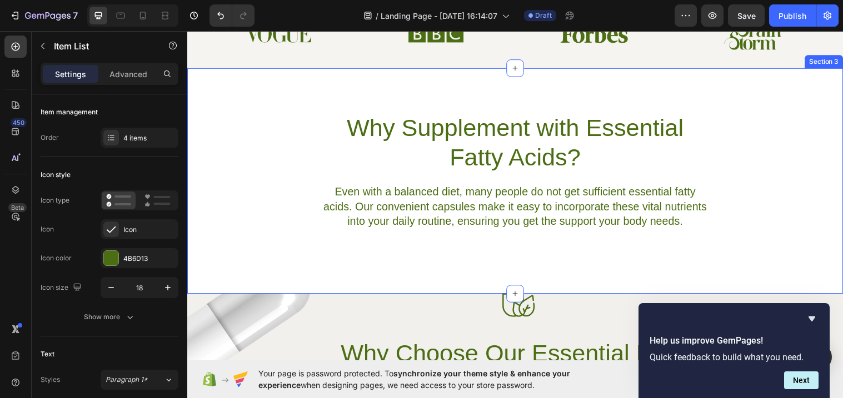
click at [241, 182] on div "Why Supplement with Essential Fatty Acids? Heading Even with a balanced diet, m…" at bounding box center [520, 173] width 667 height 120
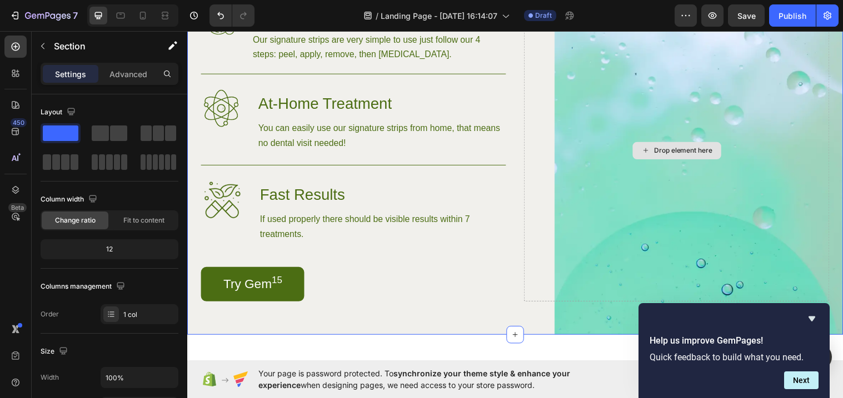
scroll to position [912, 0]
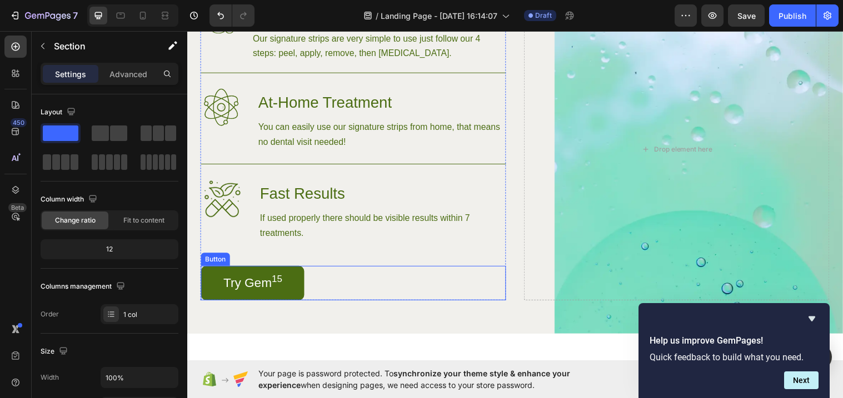
click at [306, 287] on link "Try Gem 15" at bounding box center [253, 287] width 105 height 35
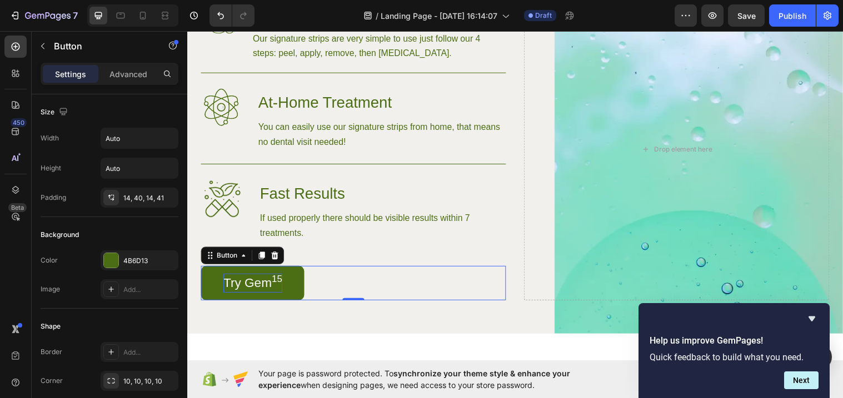
click at [257, 285] on p "Try Gem 15" at bounding box center [254, 287] width 60 height 19
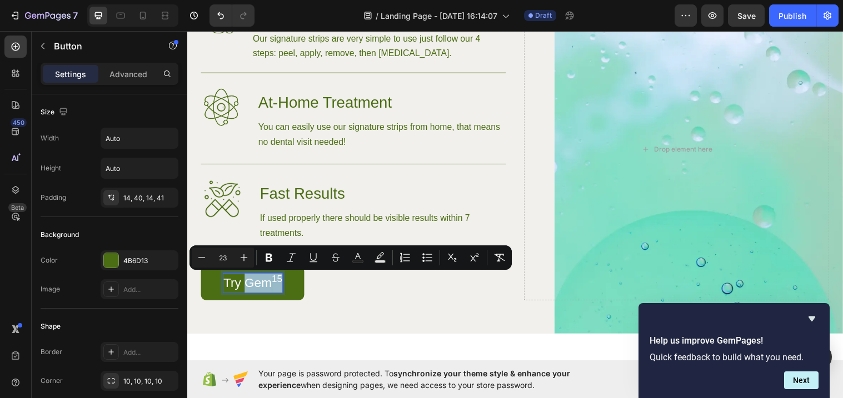
click at [257, 285] on p "Try Gem 15" at bounding box center [254, 287] width 60 height 19
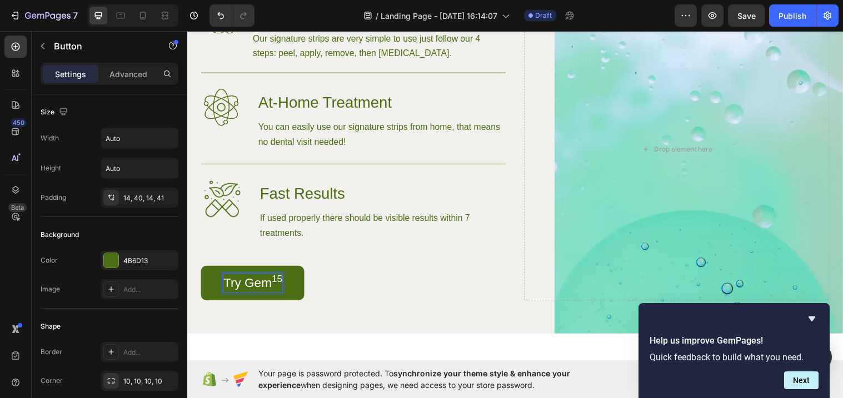
click at [257, 285] on p "Try Gem 15" at bounding box center [254, 287] width 60 height 19
click at [509, 275] on div "Buy Now Button 0" at bounding box center [356, 287] width 310 height 35
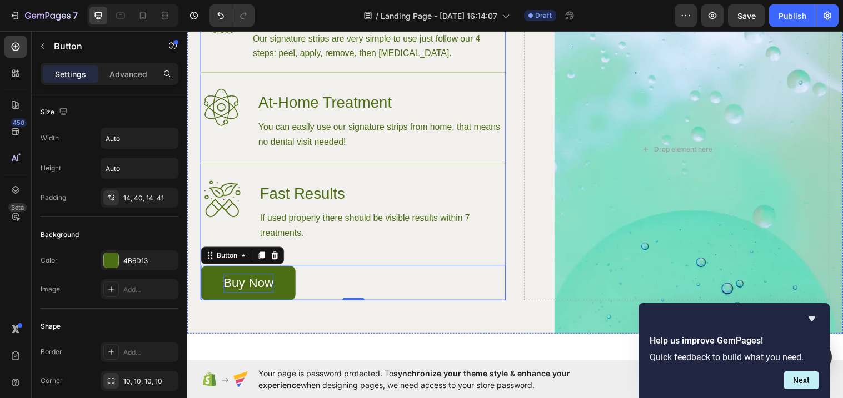
click at [511, 259] on div "Image Easy To Use Heading Our signature strips are very simple to use just foll…" at bounding box center [356, 151] width 310 height 307
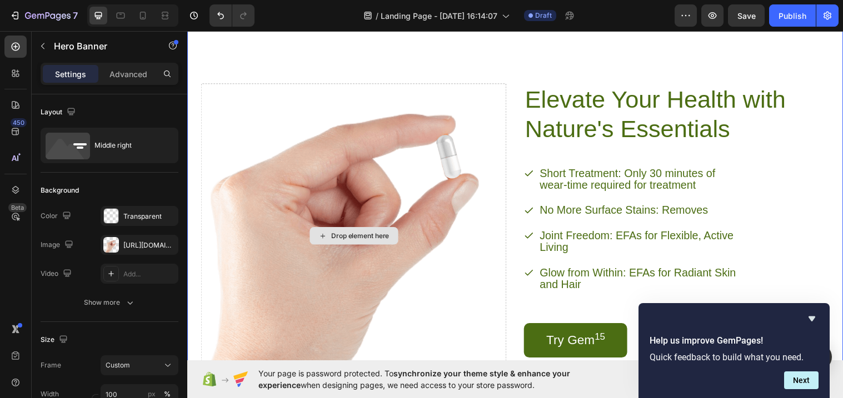
scroll to position [1227, 0]
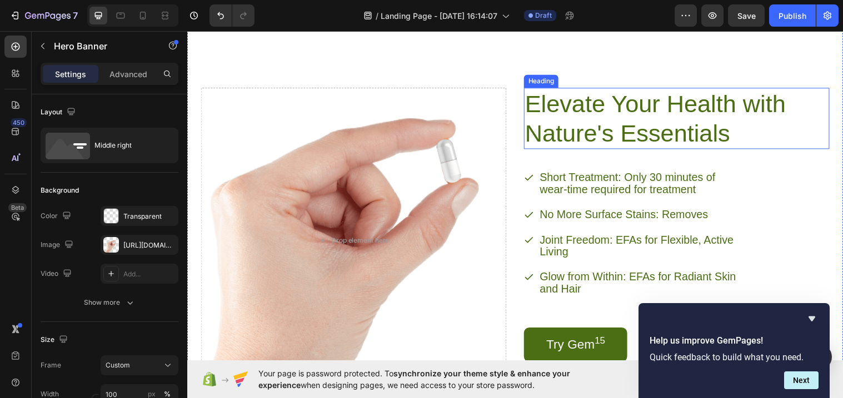
click at [619, 111] on h2 "Elevate Your Health with Nature's Essentials" at bounding box center [672, 120] width 285 height 62
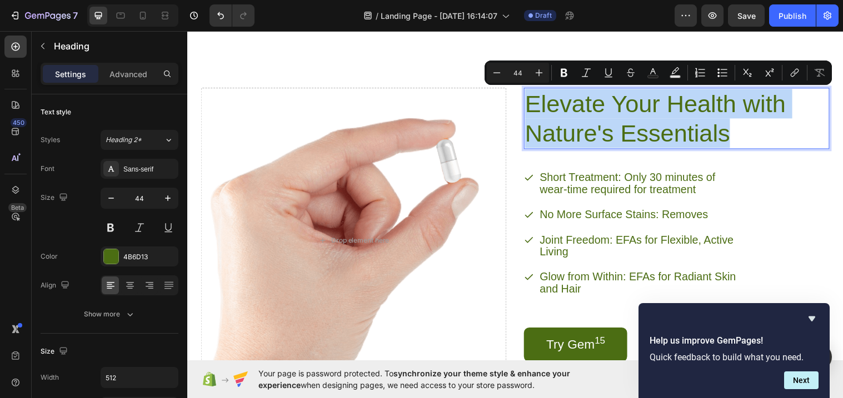
click at [678, 113] on p "Elevate Your Health with Nature's Essentials" at bounding box center [672, 120] width 282 height 60
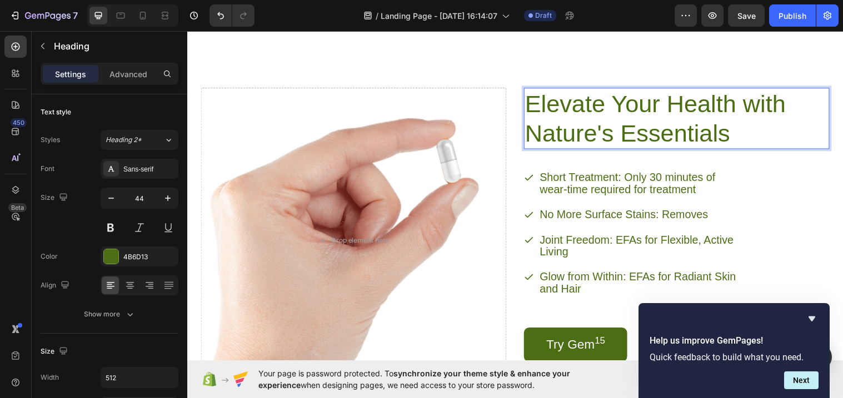
click at [740, 115] on p "Elevate Your Health with Nature's Essentials" at bounding box center [672, 120] width 282 height 60
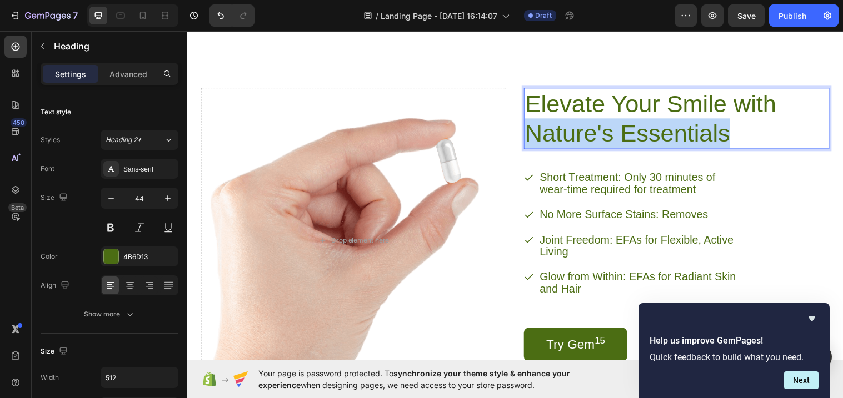
drag, startPoint x: 744, startPoint y: 139, endPoint x: 536, endPoint y: 142, distance: 207.9
click at [536, 142] on p "Elevate Your Smile with Nature's Essentials" at bounding box center [672, 120] width 282 height 60
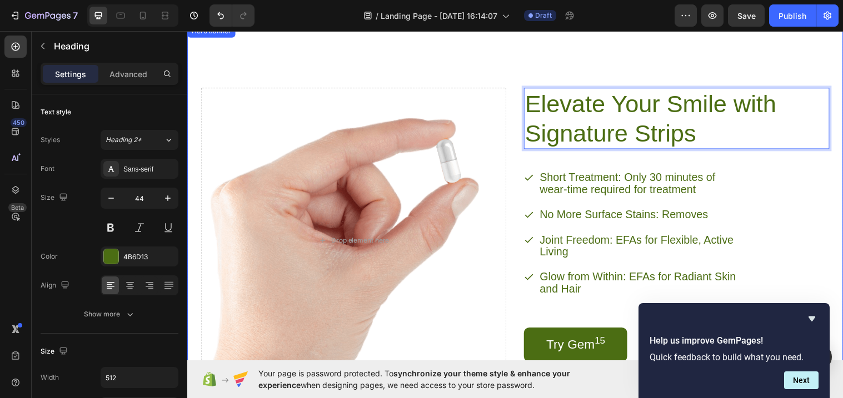
click at [764, 71] on div "Elevate Your Smile with Signature Strips Heading 38 Short Treatment: Only 30 mi…" at bounding box center [520, 236] width 667 height 412
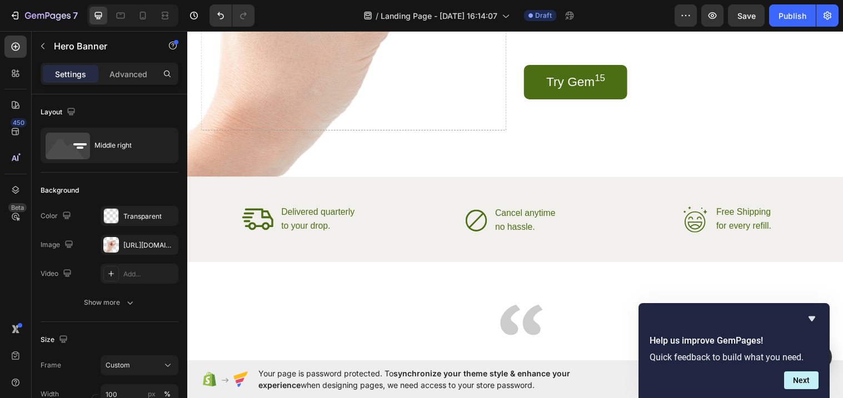
scroll to position [1493, 0]
click at [769, 228] on p "for every refill." at bounding box center [753, 229] width 56 height 13
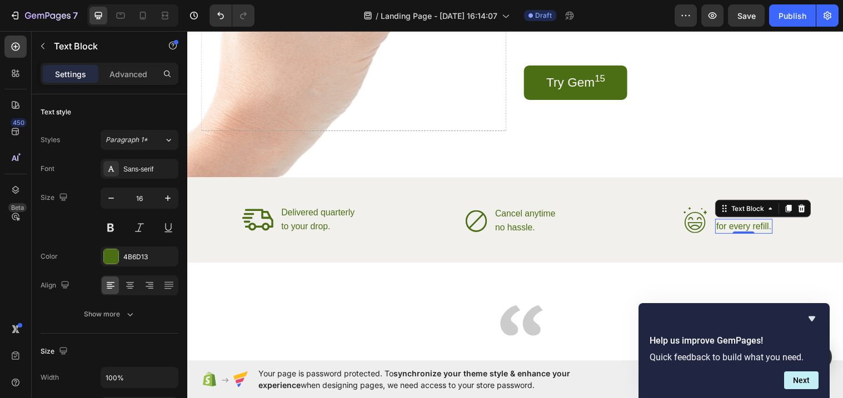
click at [736, 228] on p "for every refill." at bounding box center [753, 229] width 56 height 13
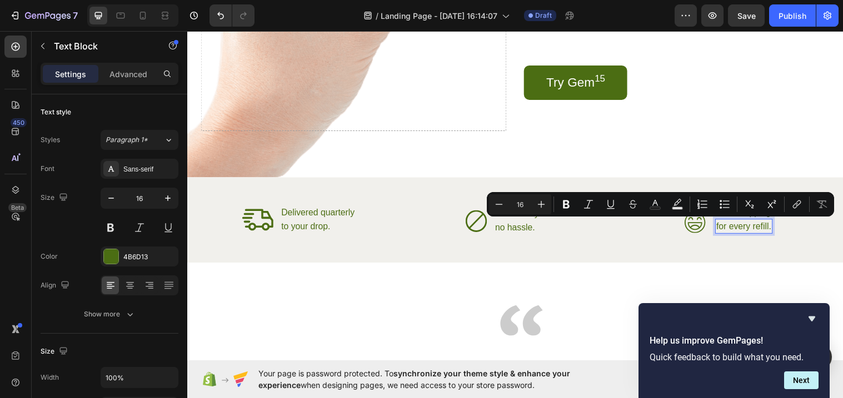
click at [750, 231] on p "for every refill." at bounding box center [753, 229] width 56 height 13
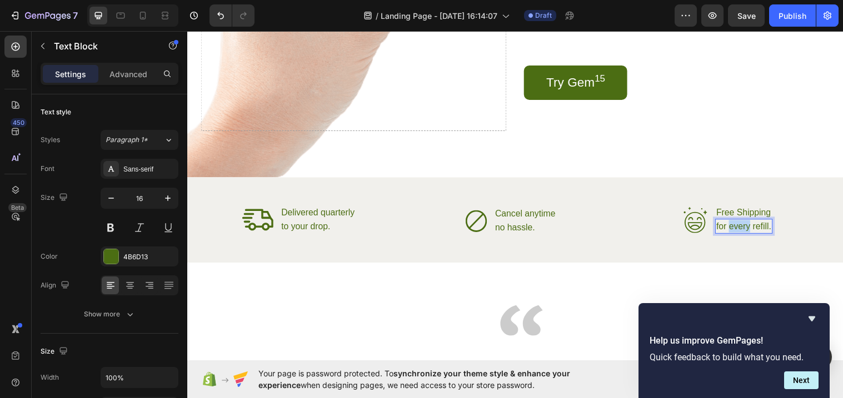
click at [750, 231] on p "for every refill." at bounding box center [753, 229] width 56 height 13
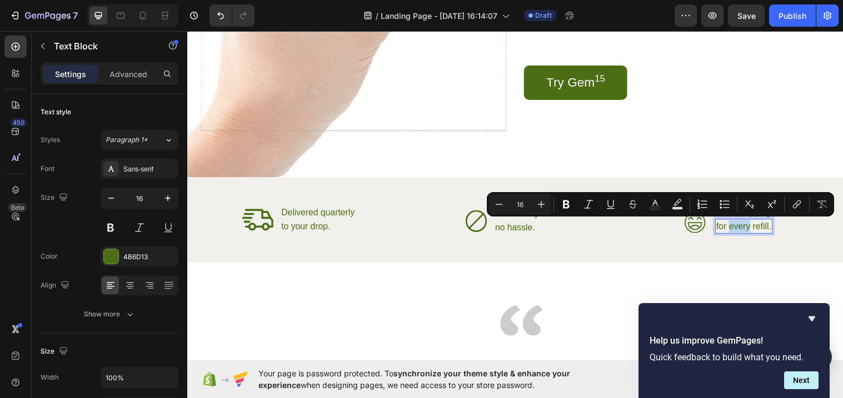
click at [750, 231] on p "for every refill." at bounding box center [753, 229] width 56 height 13
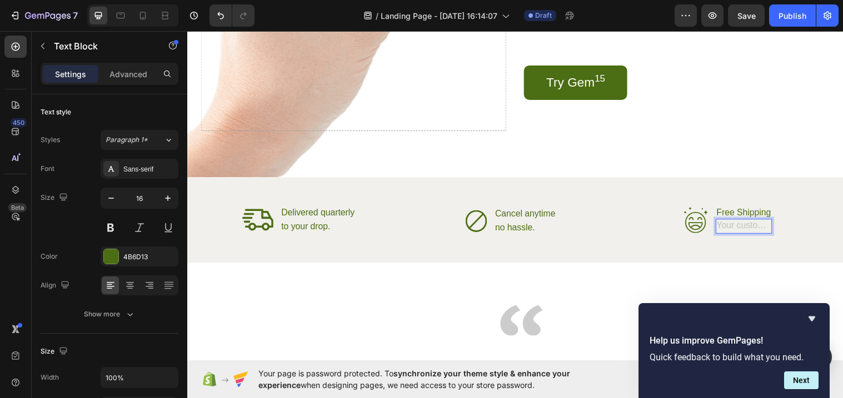
click at [725, 224] on div "Rich Text Editor. Editing area: main" at bounding box center [754, 229] width 58 height 15
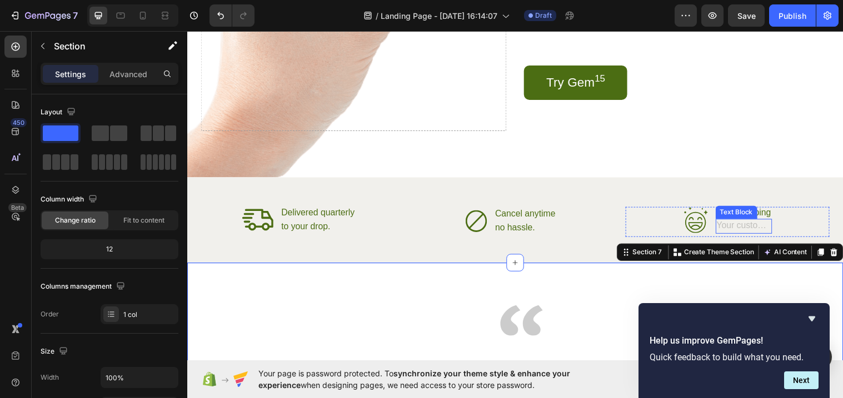
click at [735, 227] on div "Rich Text Editor. Editing area: main" at bounding box center [754, 229] width 58 height 15
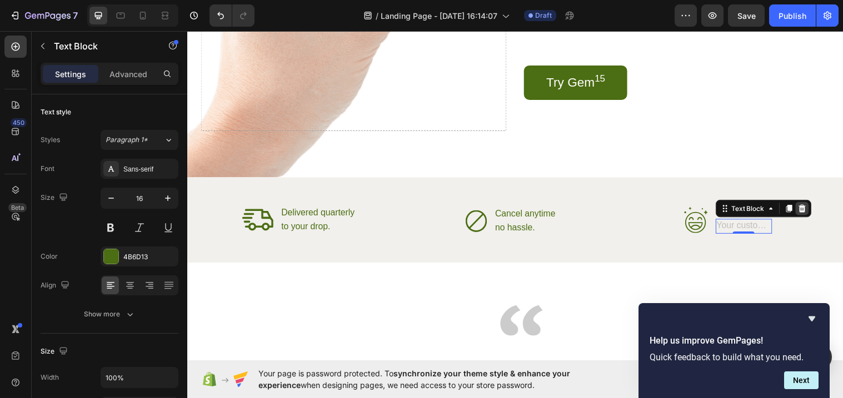
click at [818, 210] on div at bounding box center [812, 211] width 13 height 13
drag, startPoint x: 753, startPoint y: 227, endPoint x: 753, endPoint y: 217, distance: 9.5
click at [753, 217] on div "Free Shipping Text Block 0" at bounding box center [754, 223] width 58 height 12
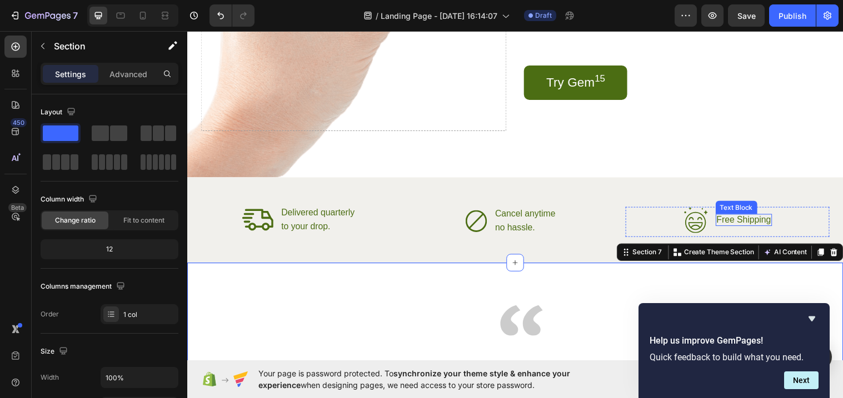
click at [753, 224] on p "Free Shipping" at bounding box center [754, 223] width 56 height 10
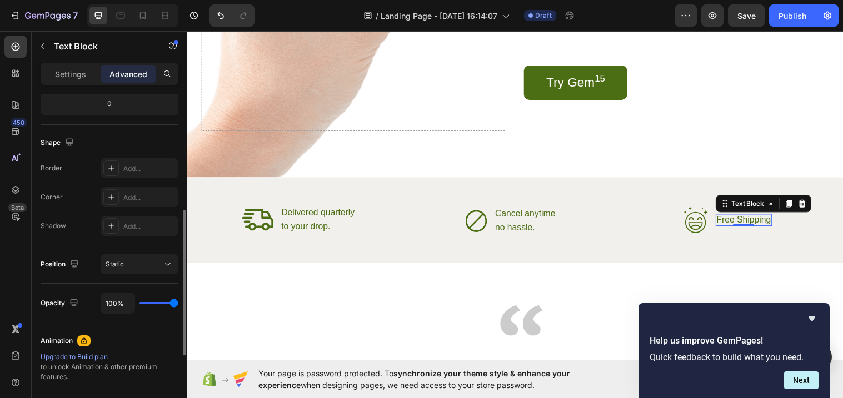
scroll to position [260, 0]
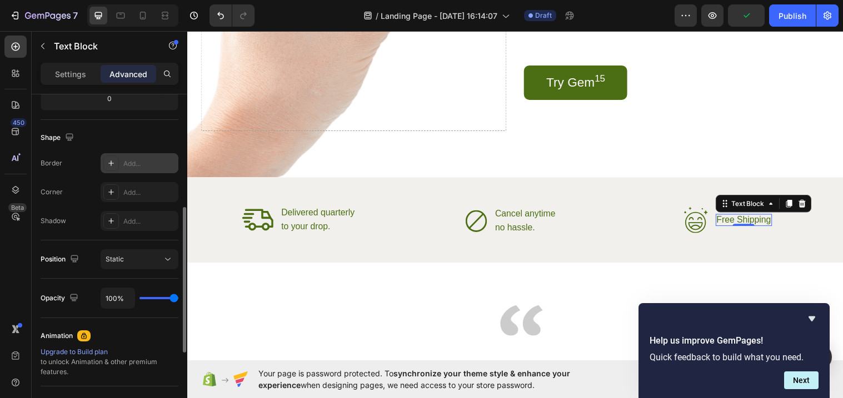
click at [114, 162] on icon at bounding box center [111, 163] width 9 height 9
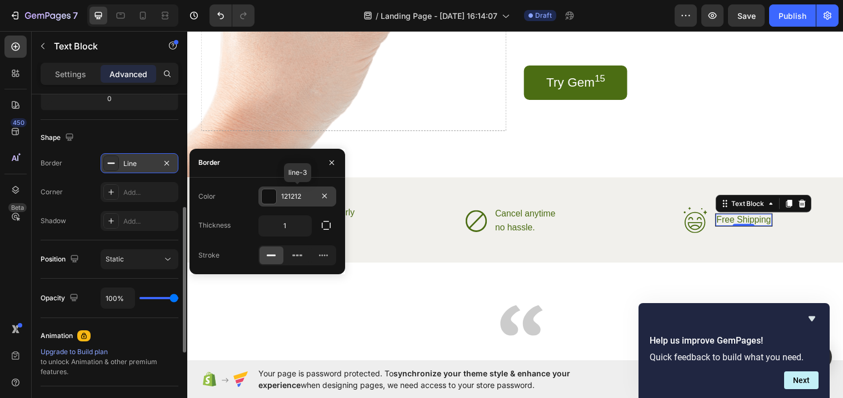
click at [298, 196] on div "121212" at bounding box center [297, 197] width 32 height 10
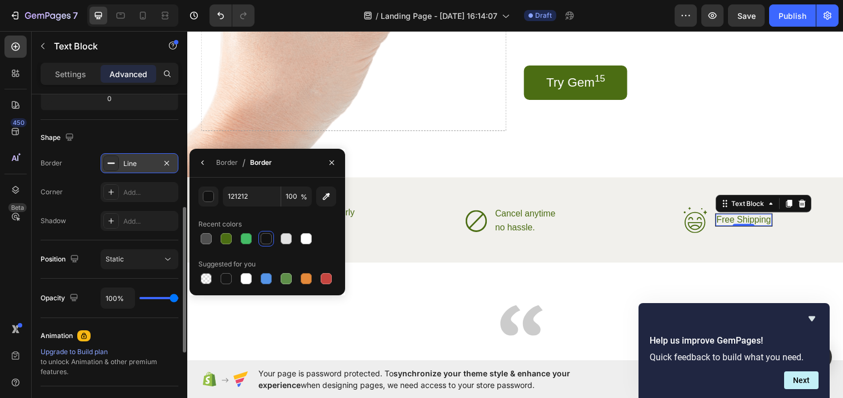
click at [298, 196] on input "100" at bounding box center [296, 197] width 31 height 20
click at [228, 236] on div at bounding box center [226, 238] width 11 height 11
type input "4B6D13"
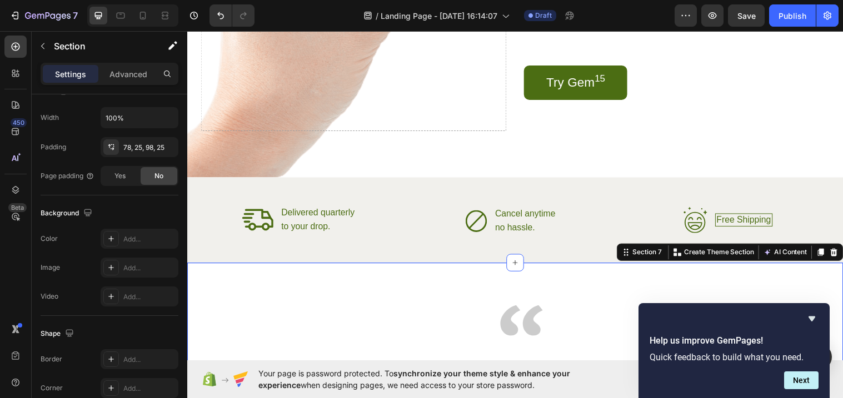
scroll to position [0, 0]
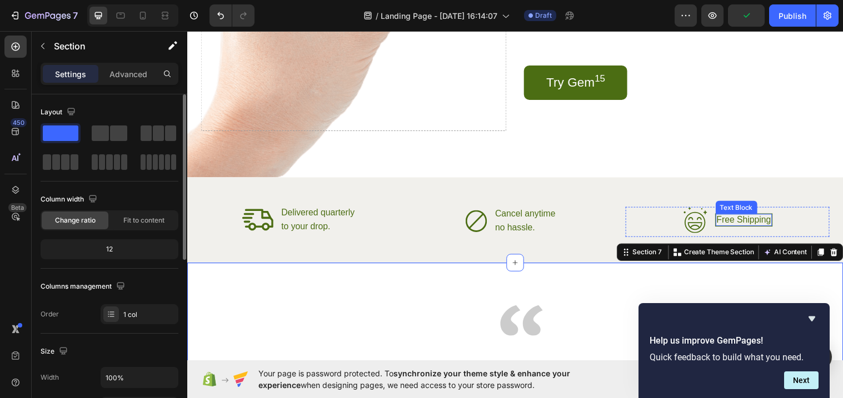
click at [771, 220] on p "Free Shipping" at bounding box center [754, 223] width 56 height 10
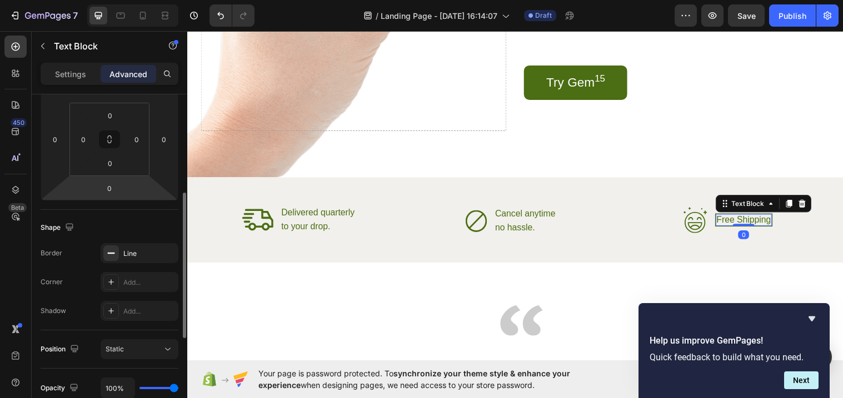
scroll to position [213, 0]
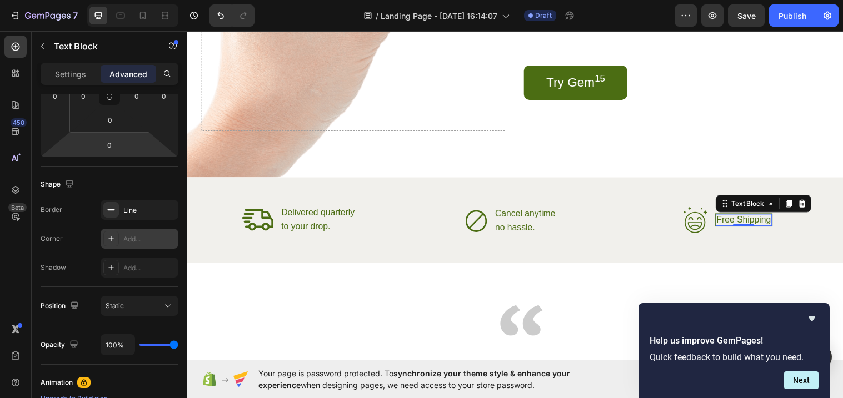
click at [109, 241] on icon at bounding box center [111, 239] width 9 height 9
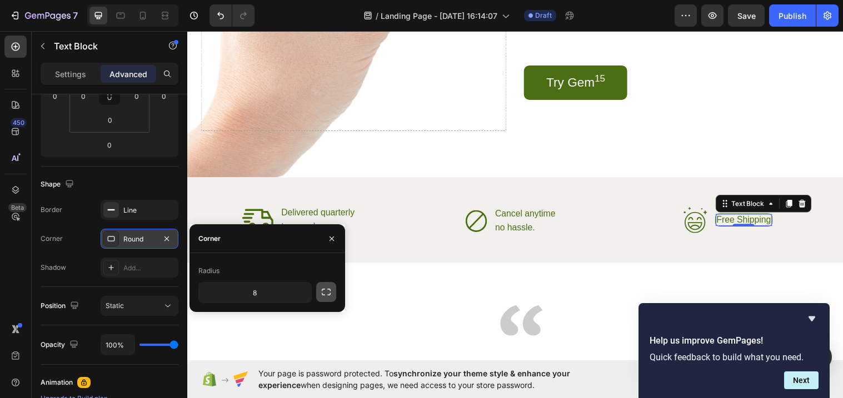
click at [328, 289] on icon "button" at bounding box center [326, 292] width 9 height 7
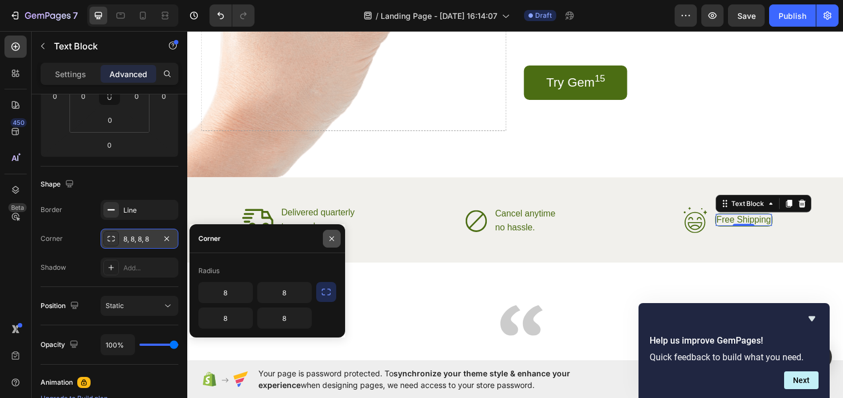
click at [328, 243] on button "button" at bounding box center [332, 239] width 18 height 18
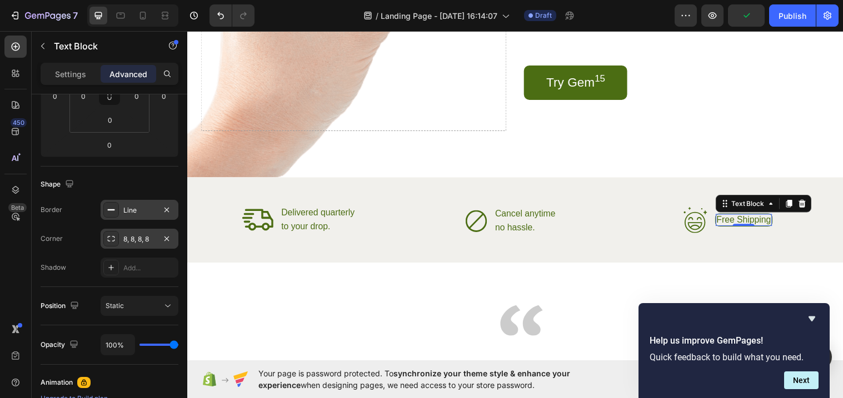
click at [146, 208] on div "Line" at bounding box center [139, 211] width 32 height 10
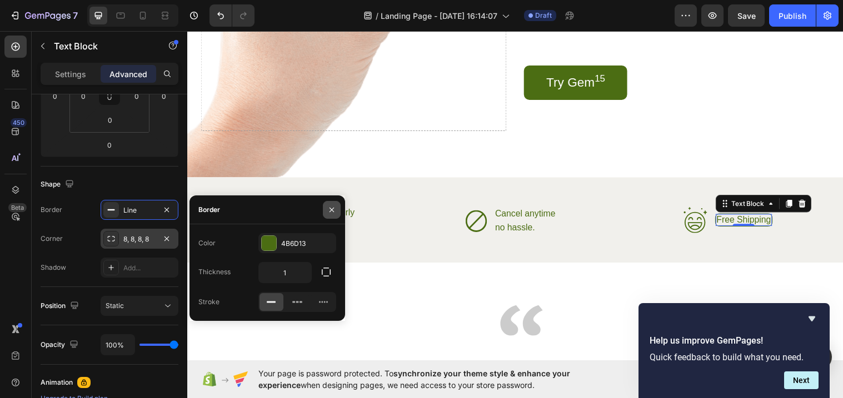
click at [328, 213] on icon "button" at bounding box center [331, 210] width 9 height 9
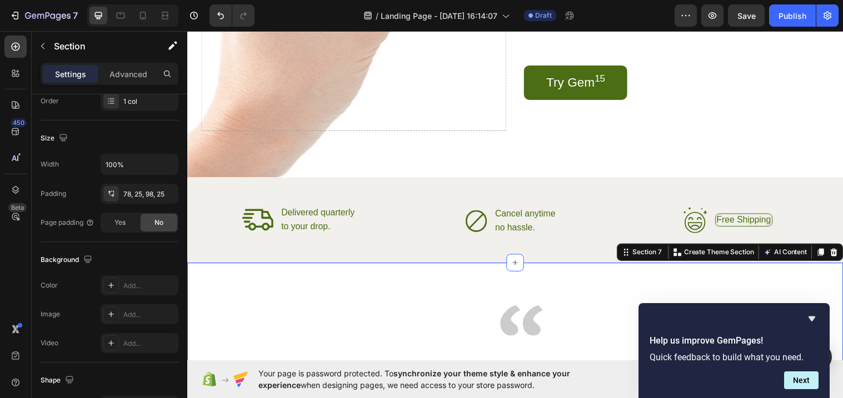
scroll to position [0, 0]
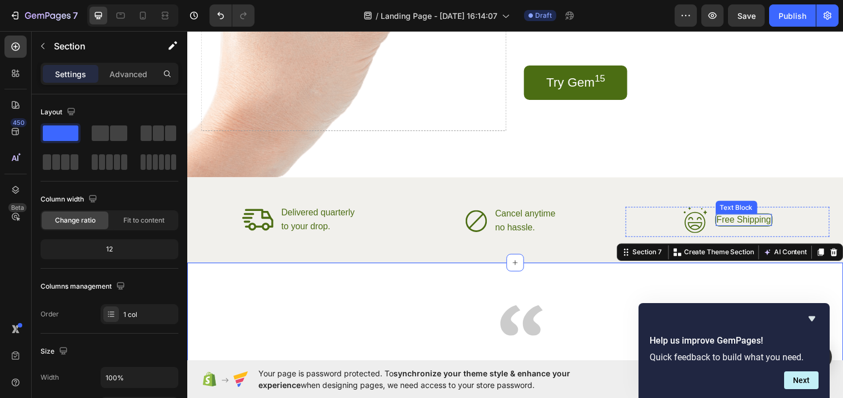
click at [749, 220] on p "Free Shipping" at bounding box center [754, 223] width 56 height 10
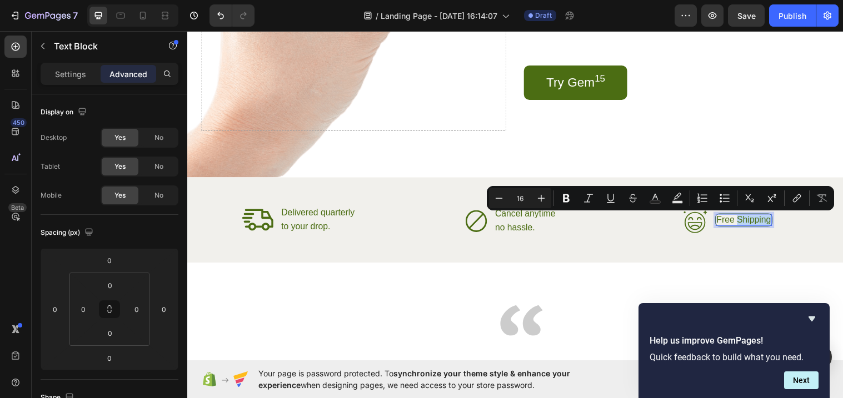
click at [749, 220] on p "Free Shipping" at bounding box center [754, 223] width 56 height 10
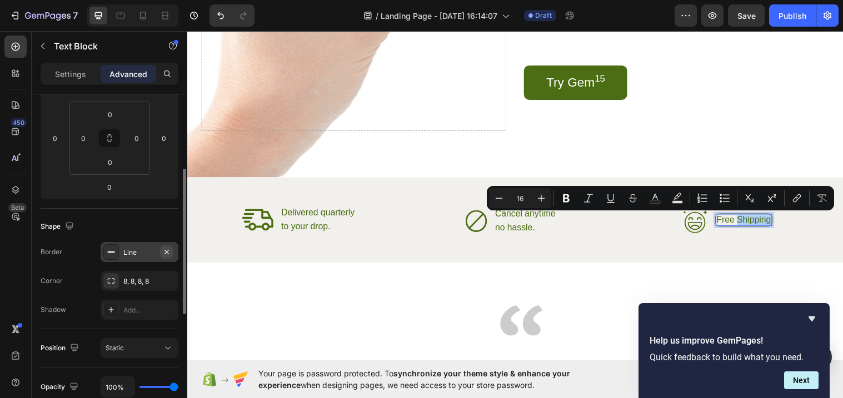
click at [172, 252] on button "button" at bounding box center [166, 252] width 13 height 13
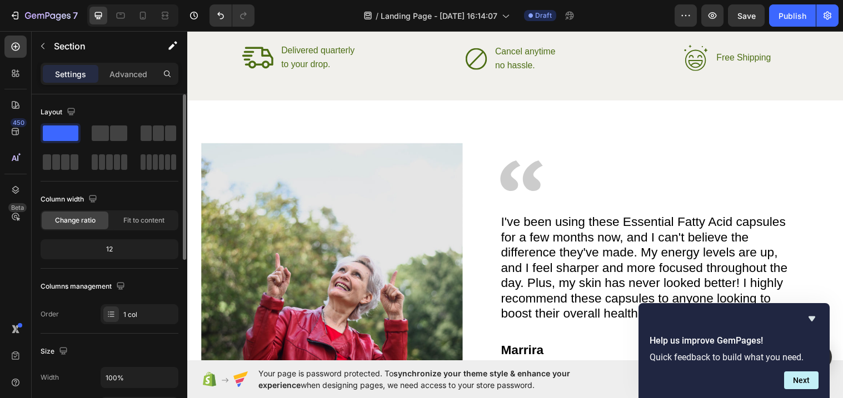
scroll to position [1600, 0]
